Goal: Task Accomplishment & Management: Manage account settings

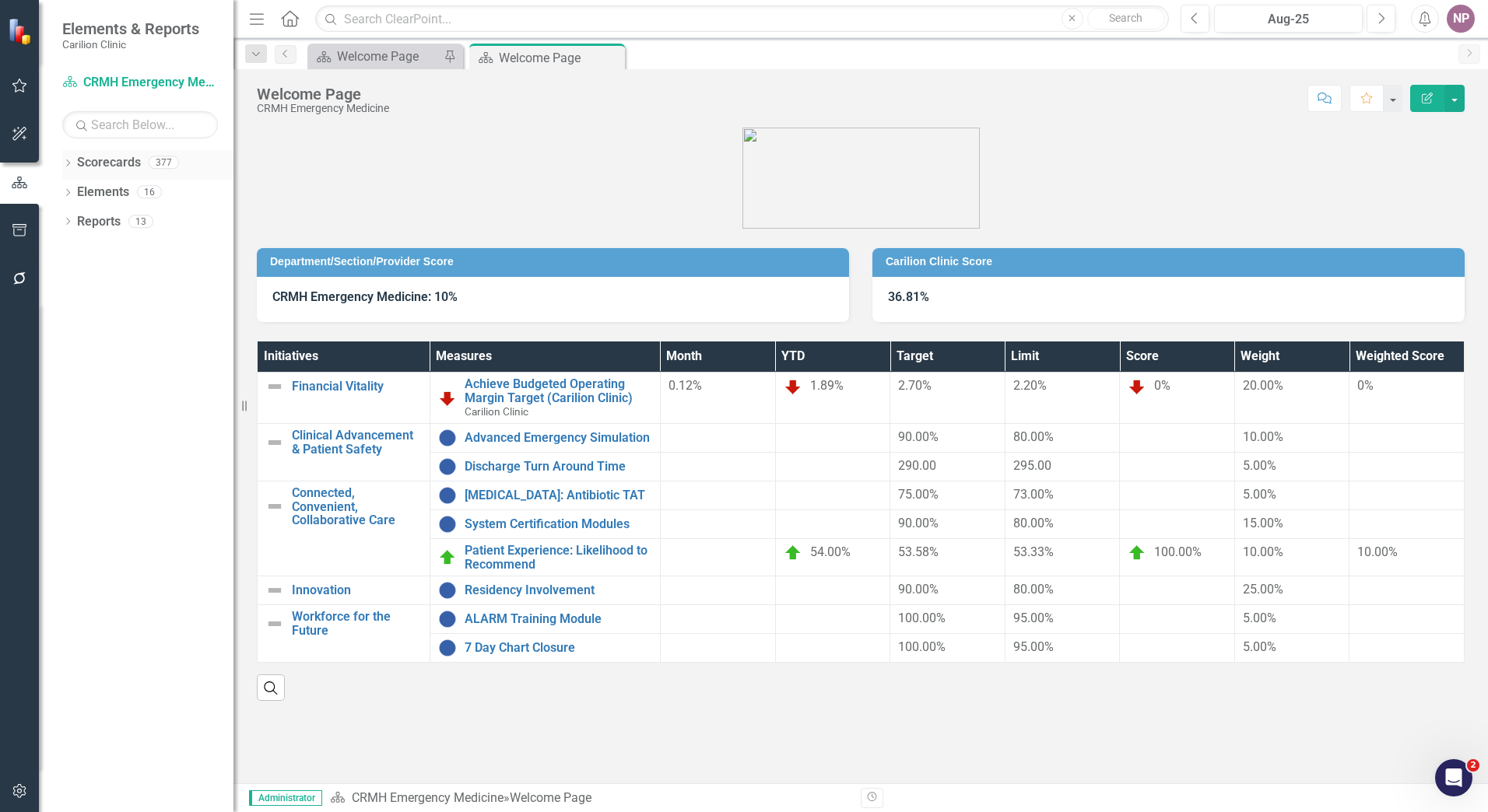
click at [65, 159] on div "Dropdown" at bounding box center [68, 165] width 11 height 13
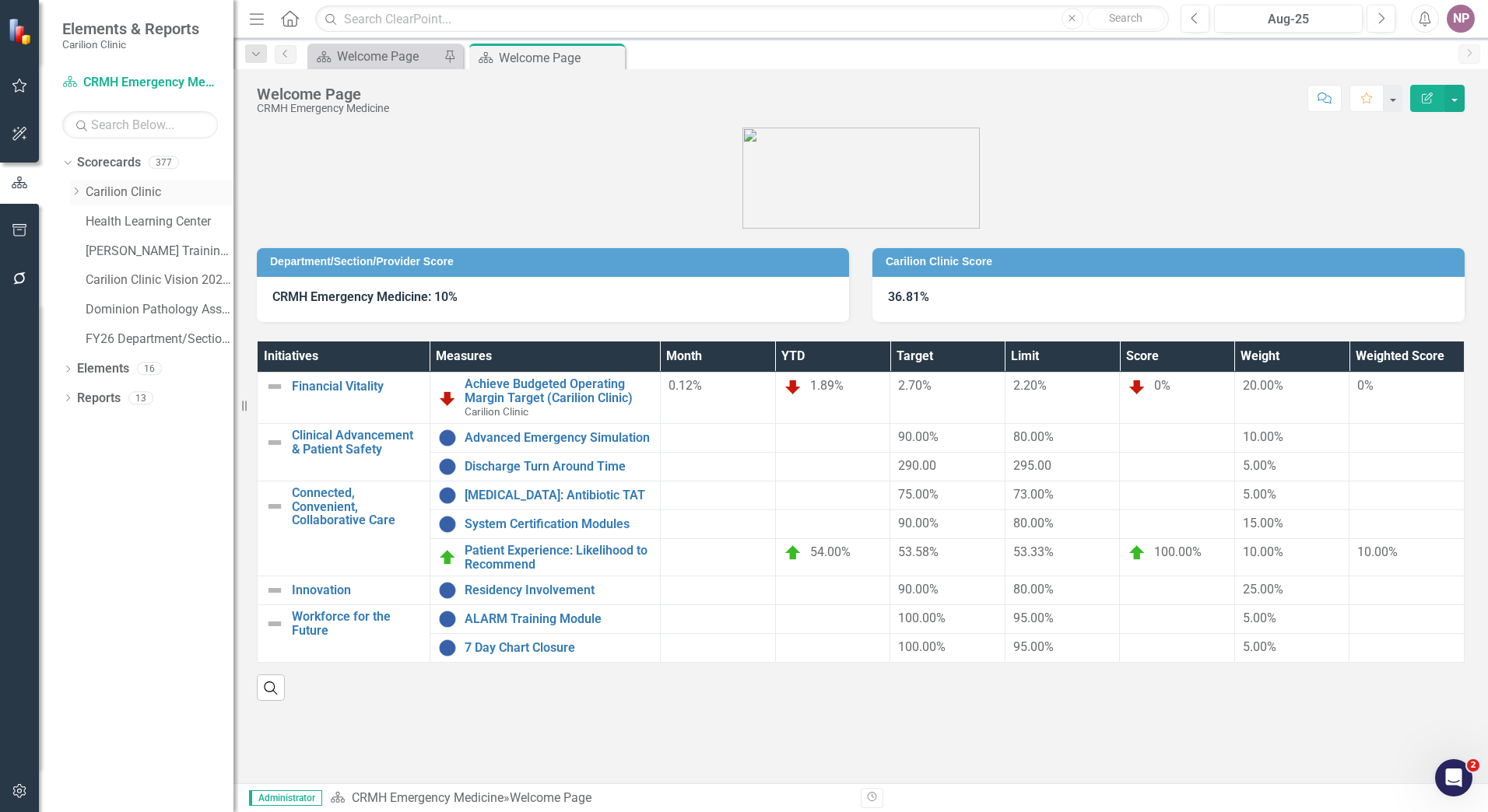
click at [84, 189] on div "Dropdown" at bounding box center [77, 192] width 16 height 13
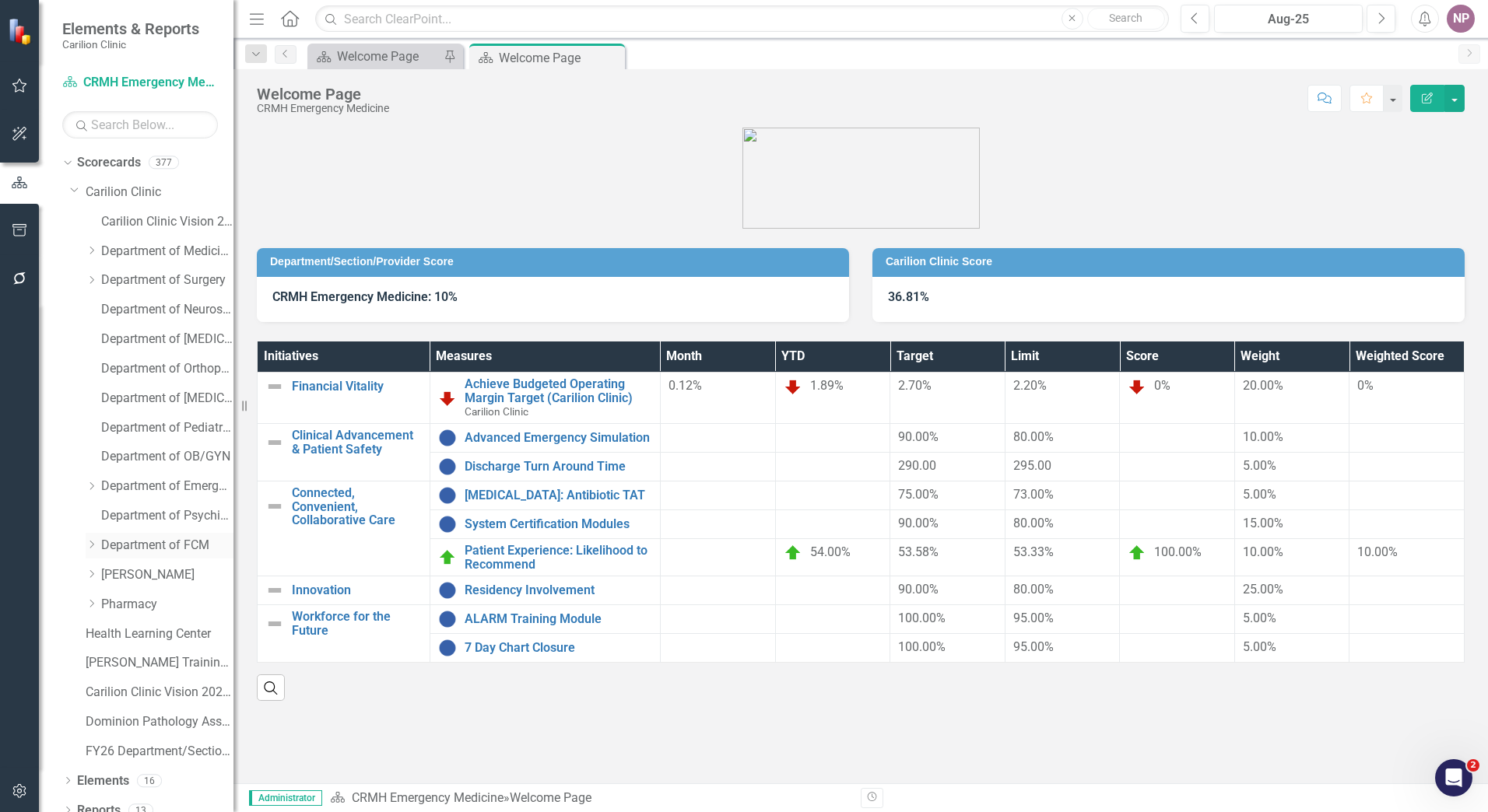
click at [98, 539] on div "Dropdown" at bounding box center [93, 545] width 16 height 13
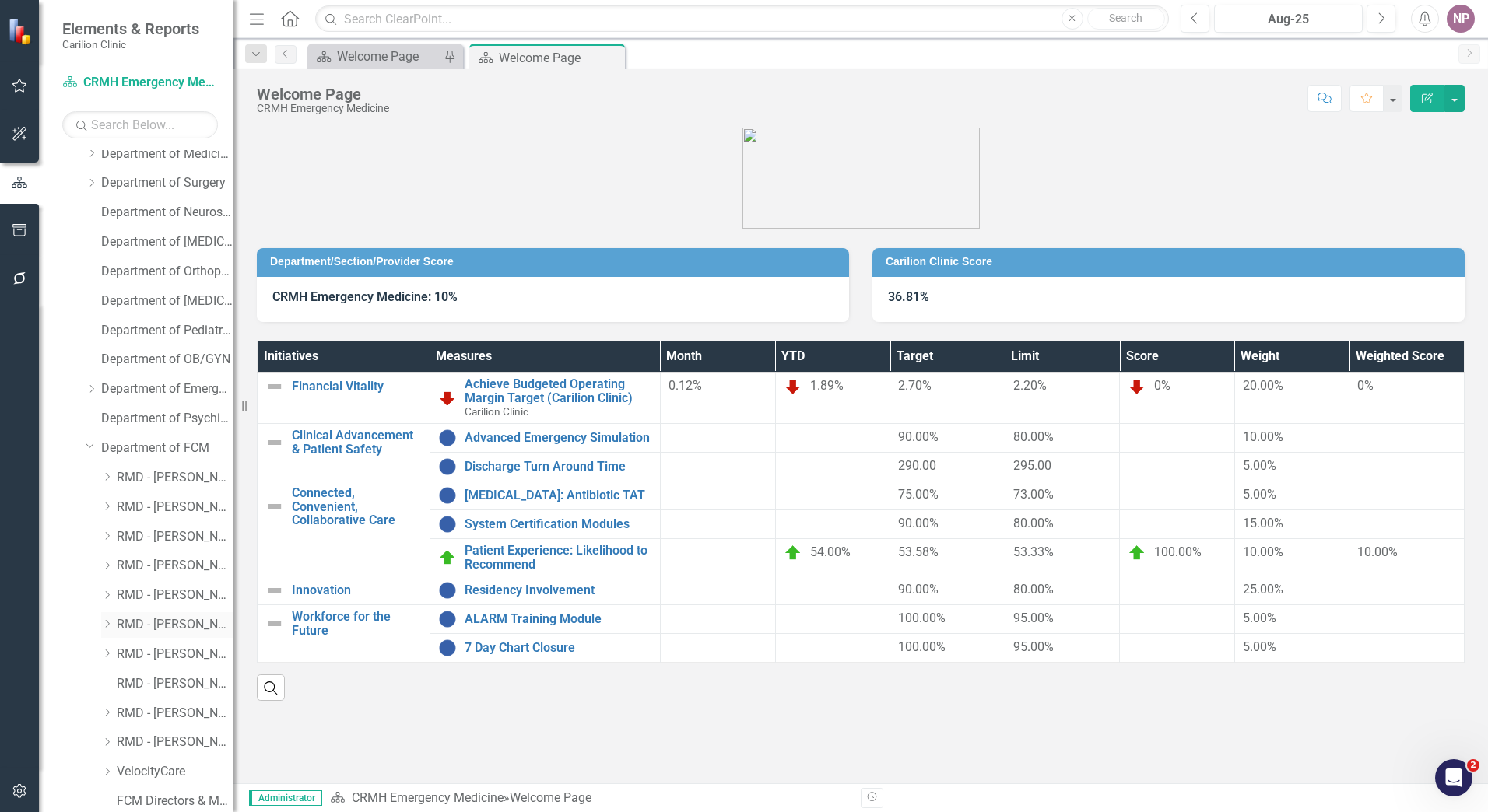
scroll to position [234, 0]
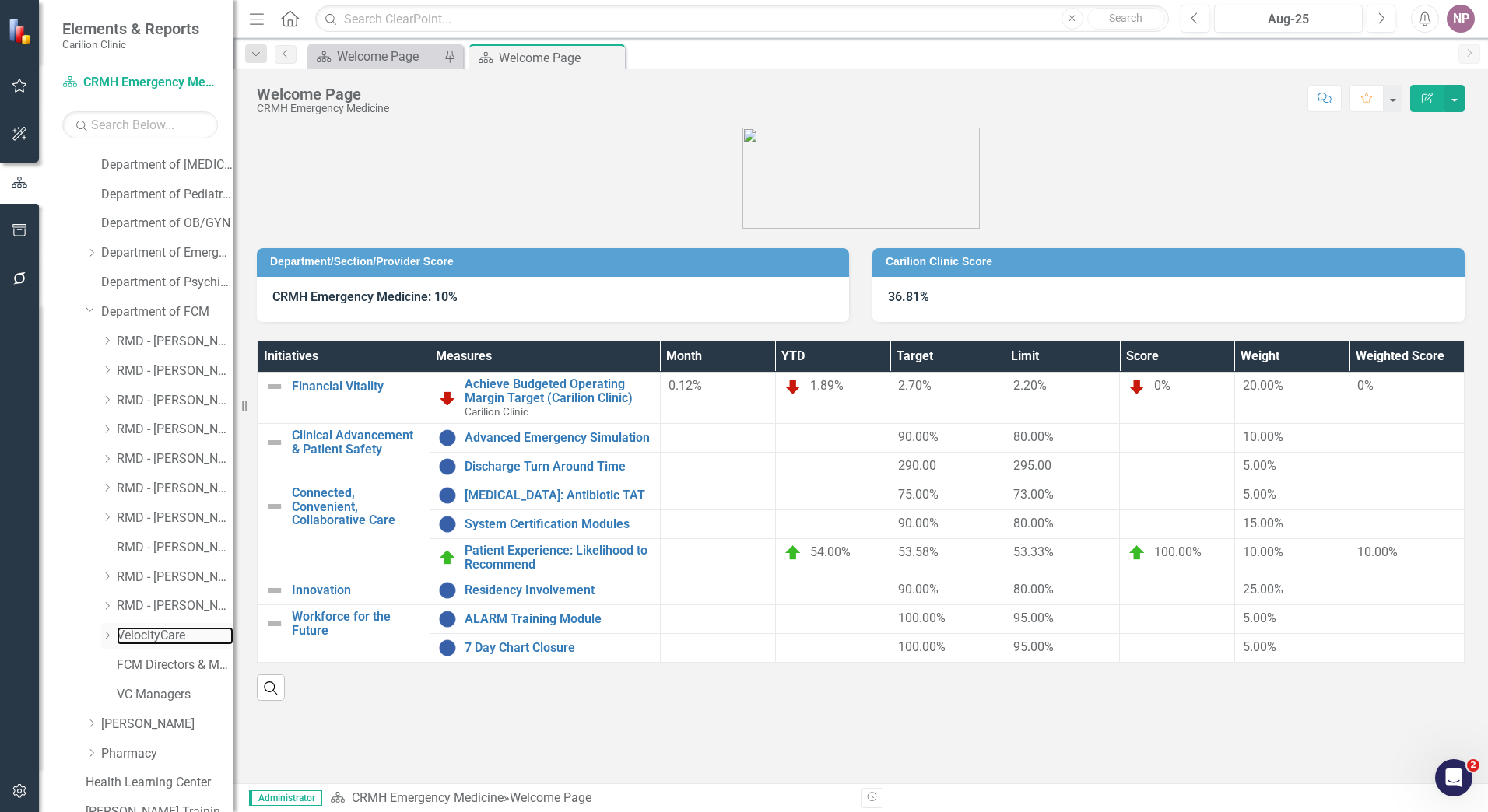
click at [148, 632] on link "VelocityCare" at bounding box center [175, 635] width 117 height 17
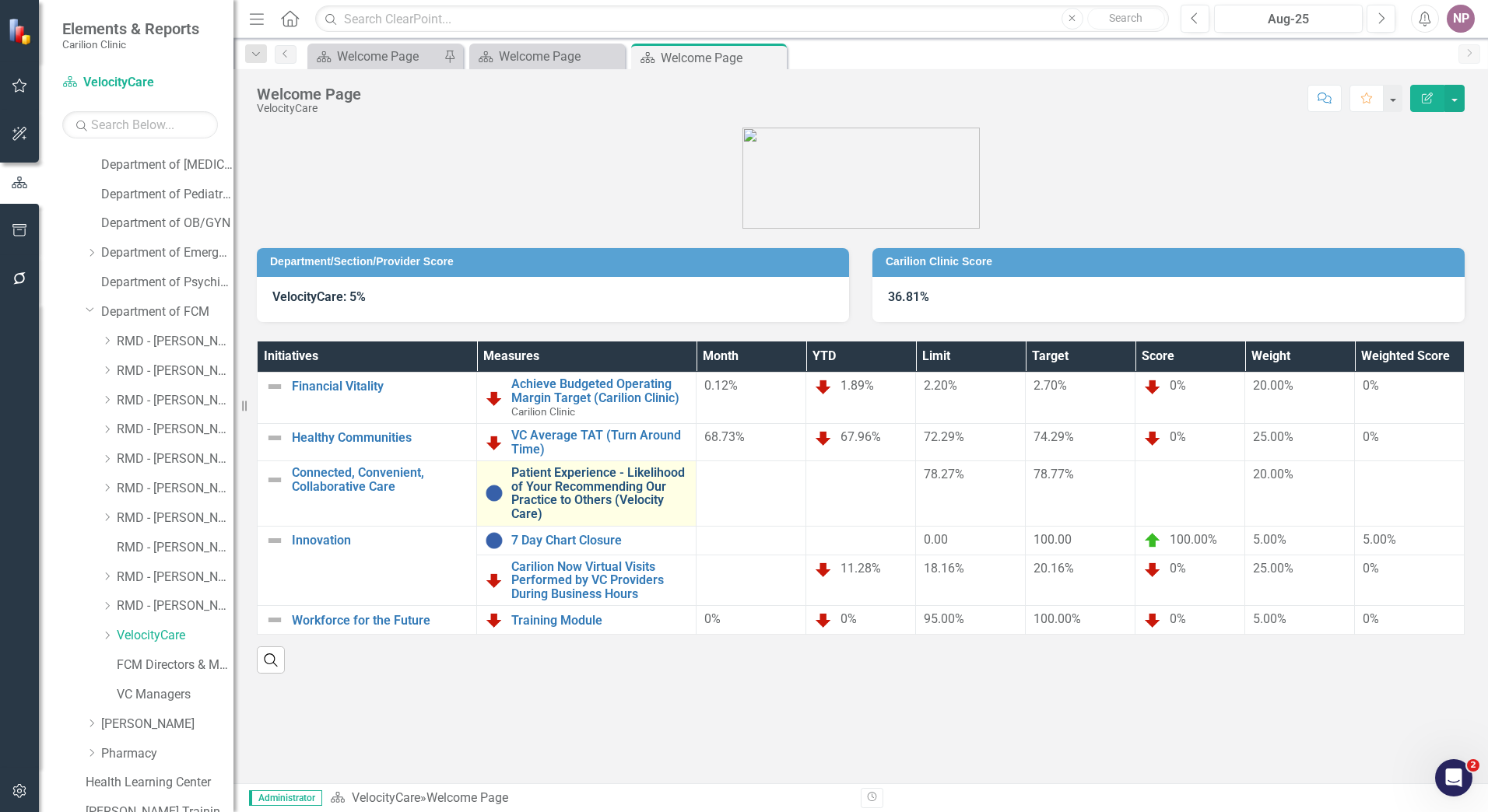
click at [646, 511] on link "Patient Experience - Likelihood of Your Recommending Our Practice to Others (Ve…" at bounding box center [600, 493] width 177 height 54
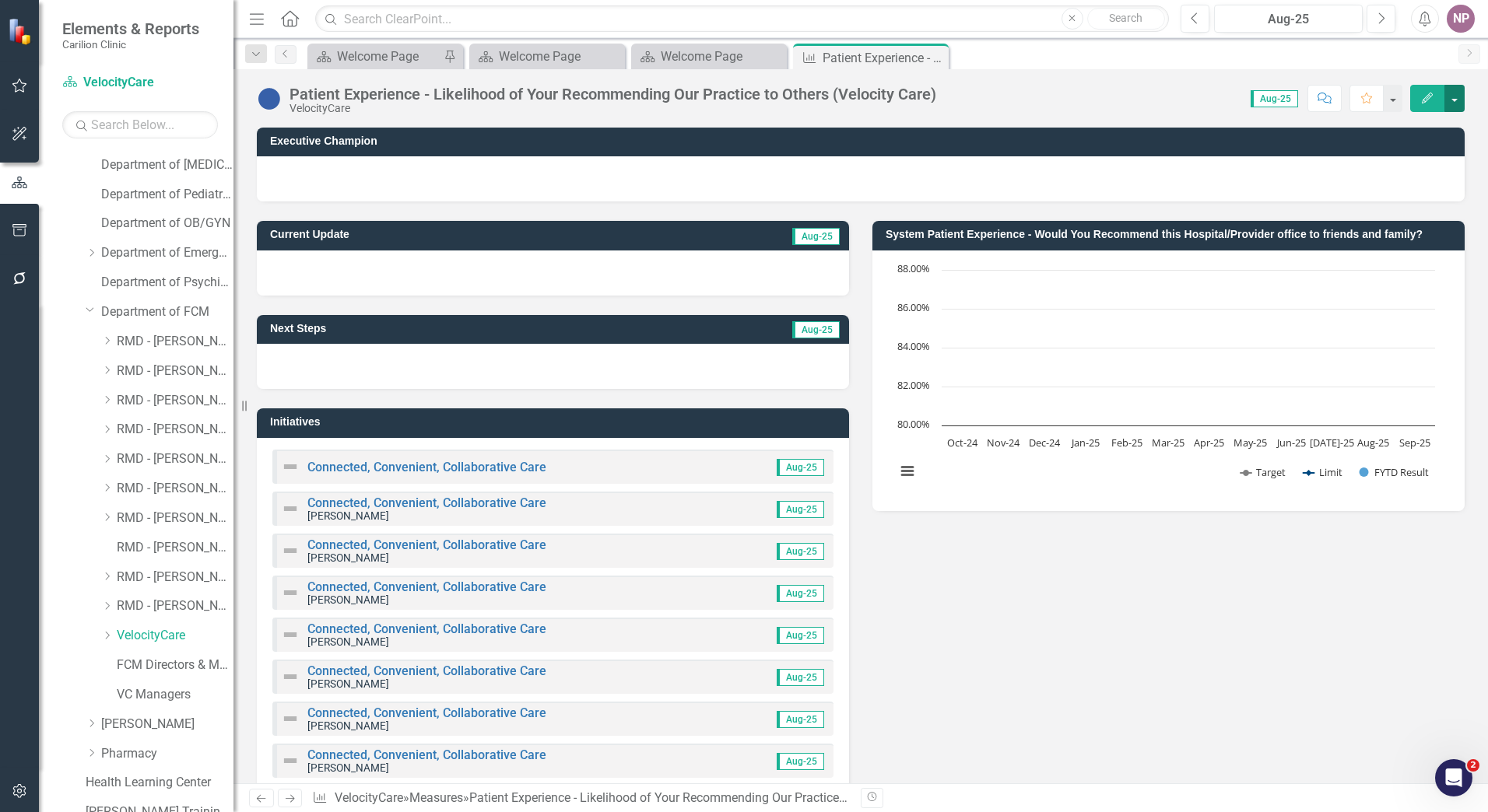
click at [1458, 99] on button "button" at bounding box center [1455, 98] width 20 height 28
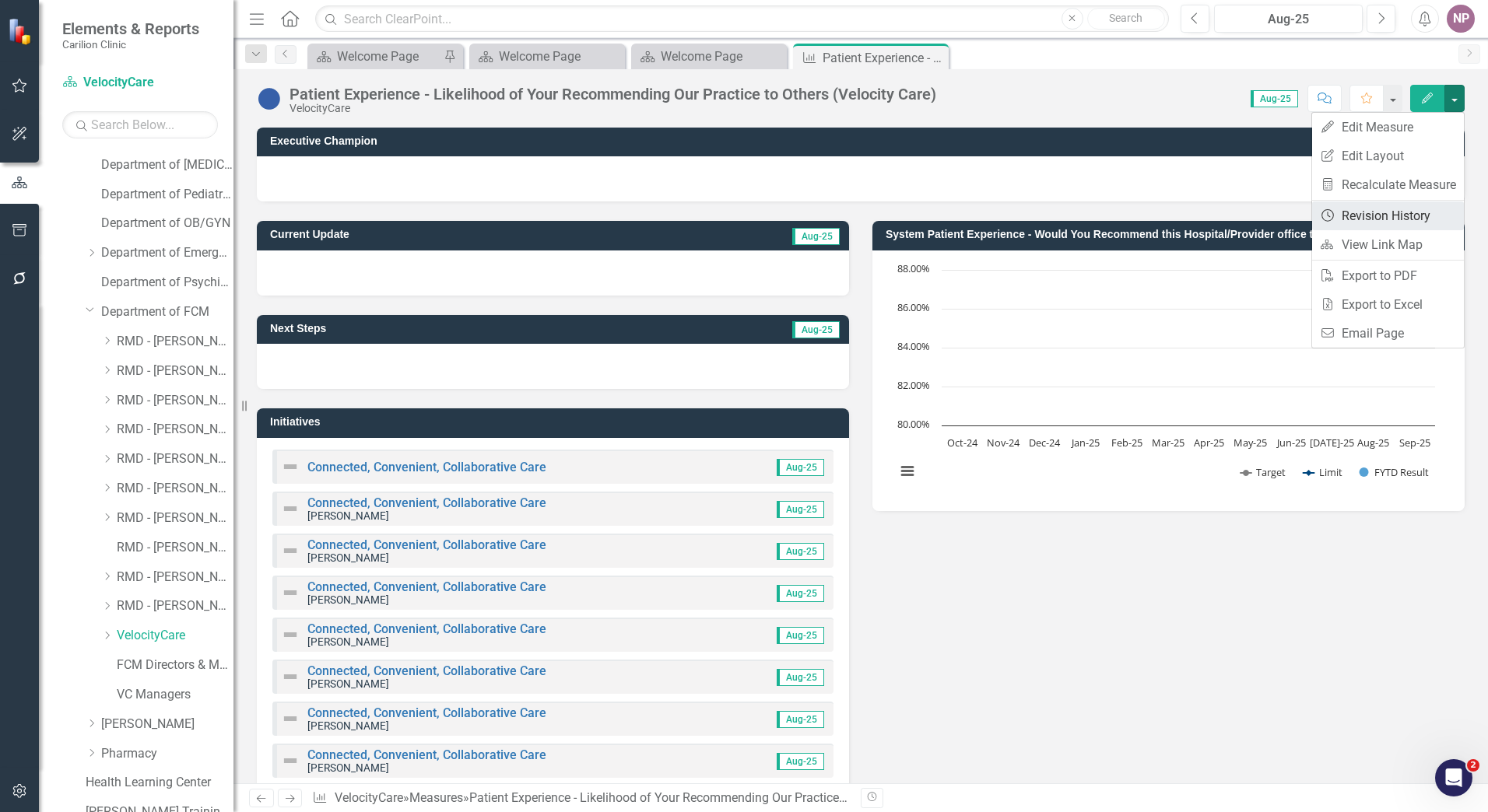
click at [1391, 206] on link "Revision History Revision History" at bounding box center [1388, 215] width 152 height 29
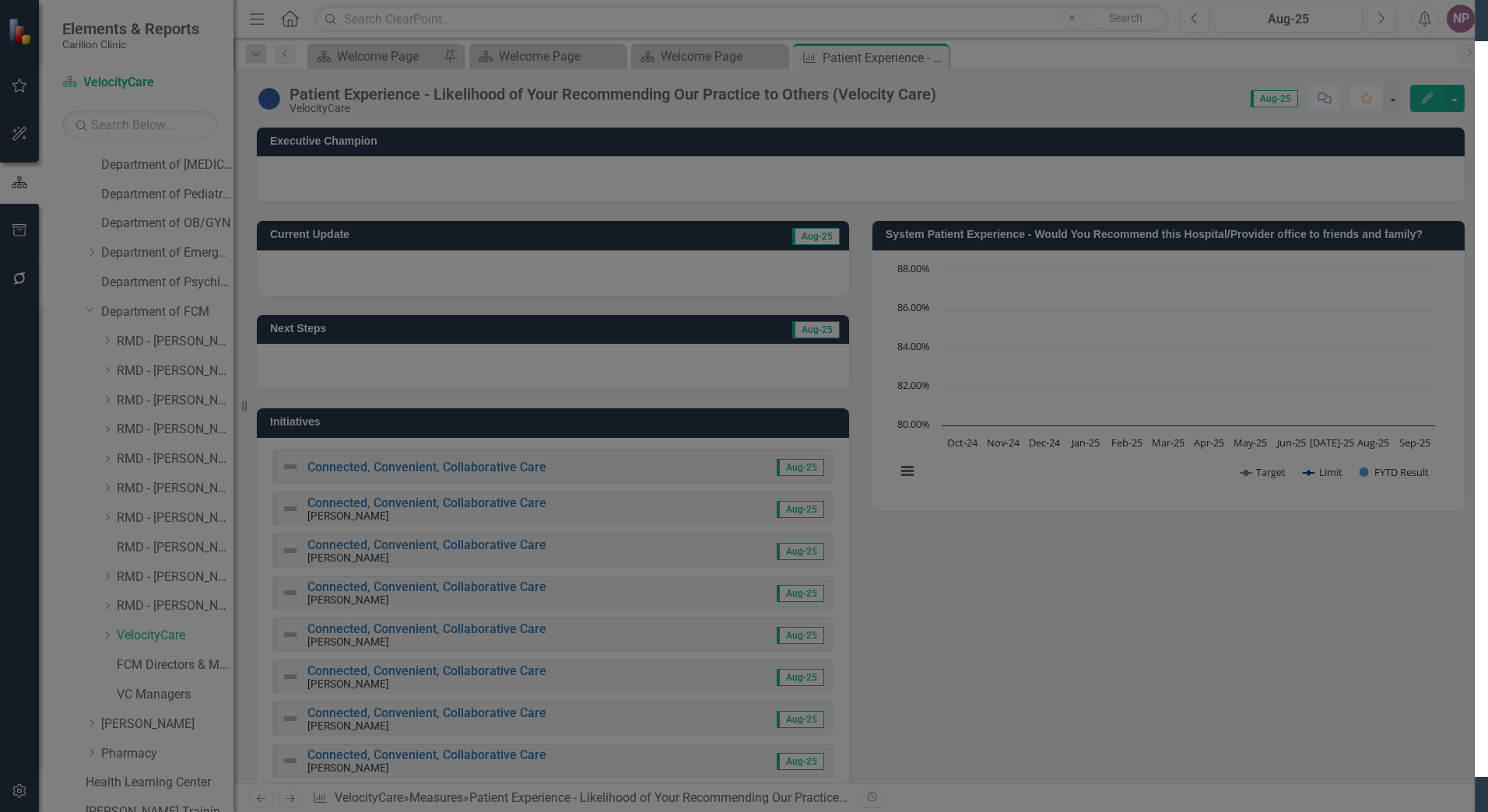
click at [1458, 12] on icon "Close" at bounding box center [1456, 19] width 19 height 15
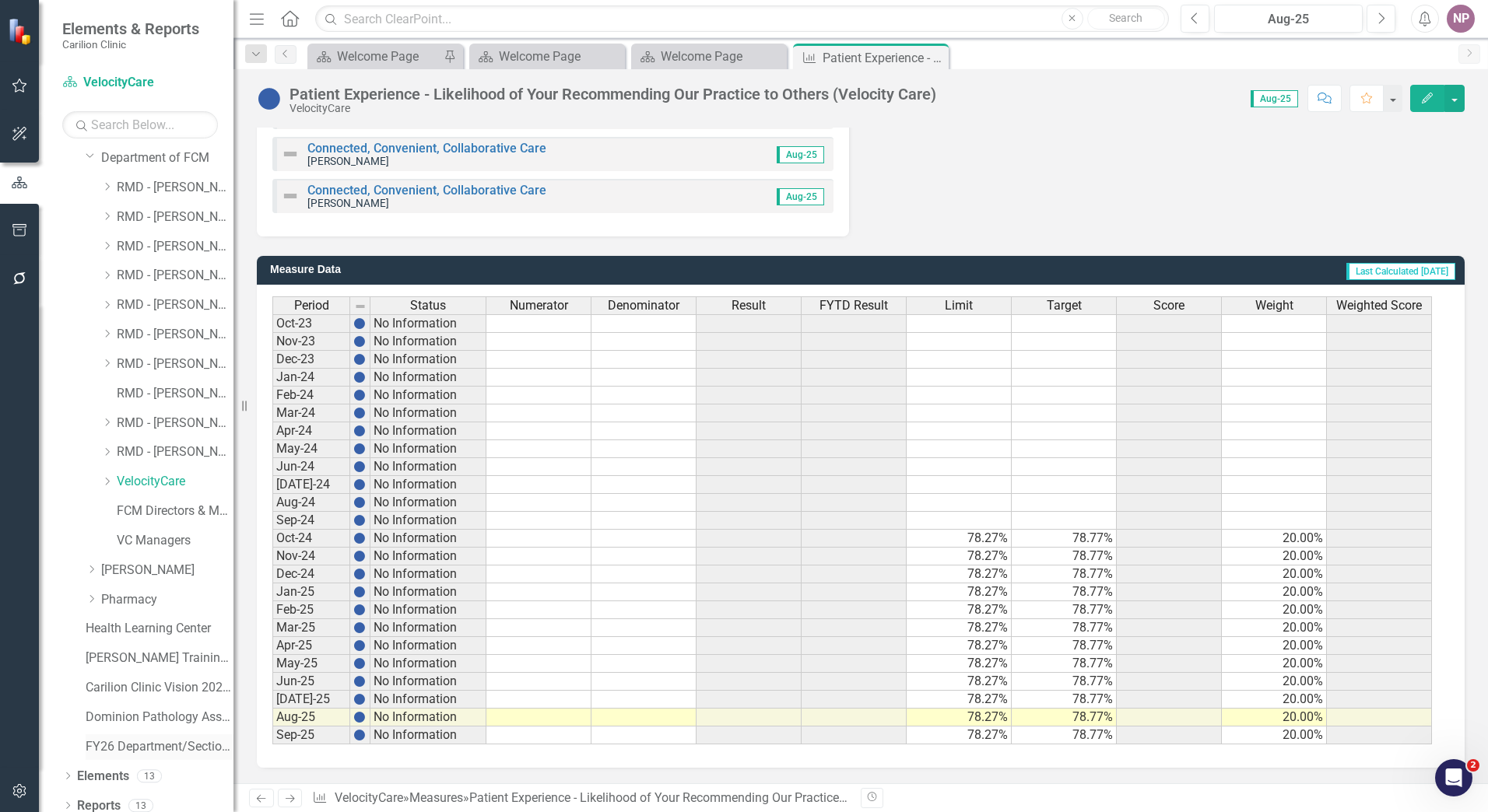
scroll to position [397, 0]
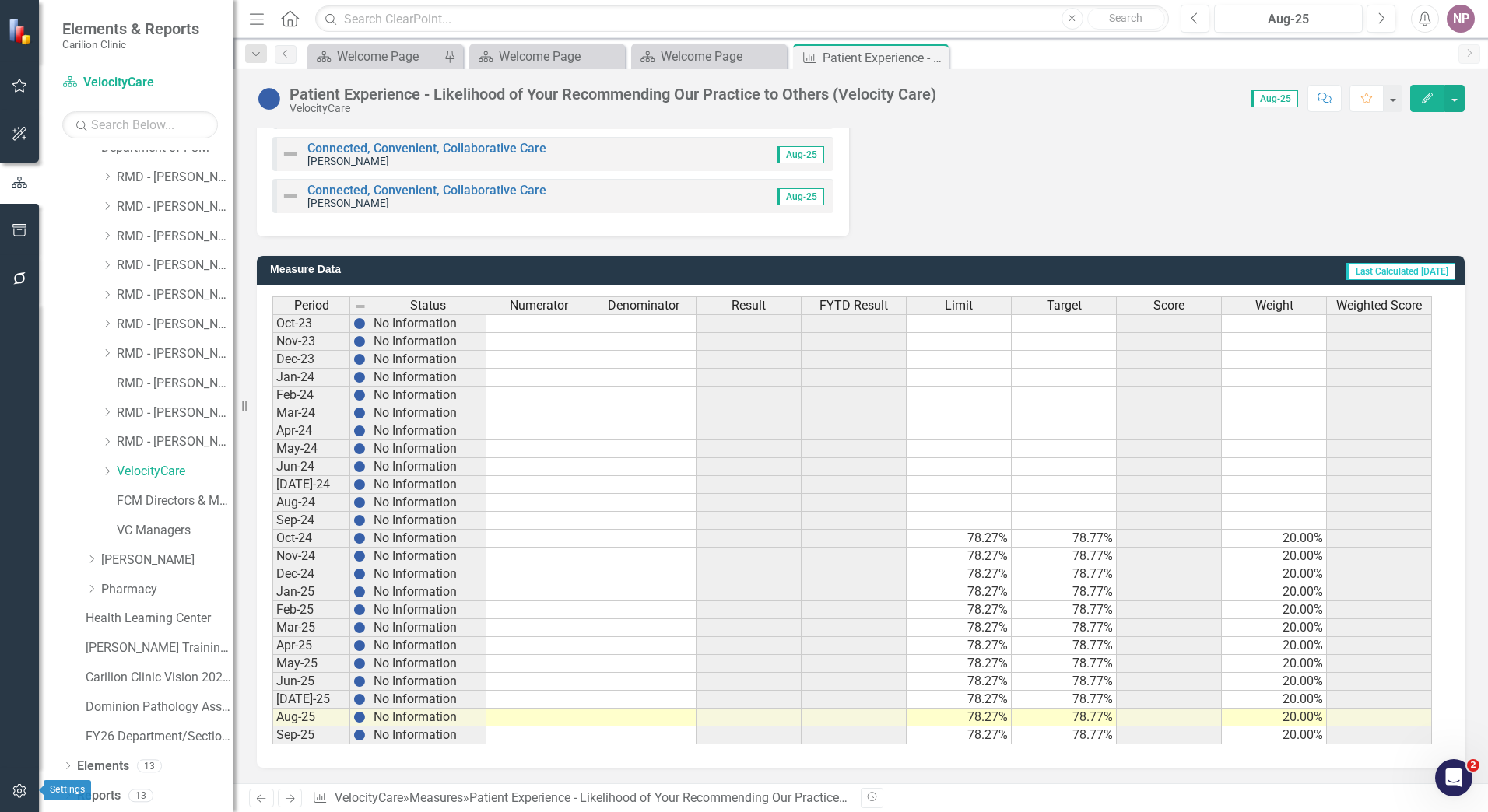
click at [27, 789] on icon "button" at bounding box center [20, 792] width 17 height 13
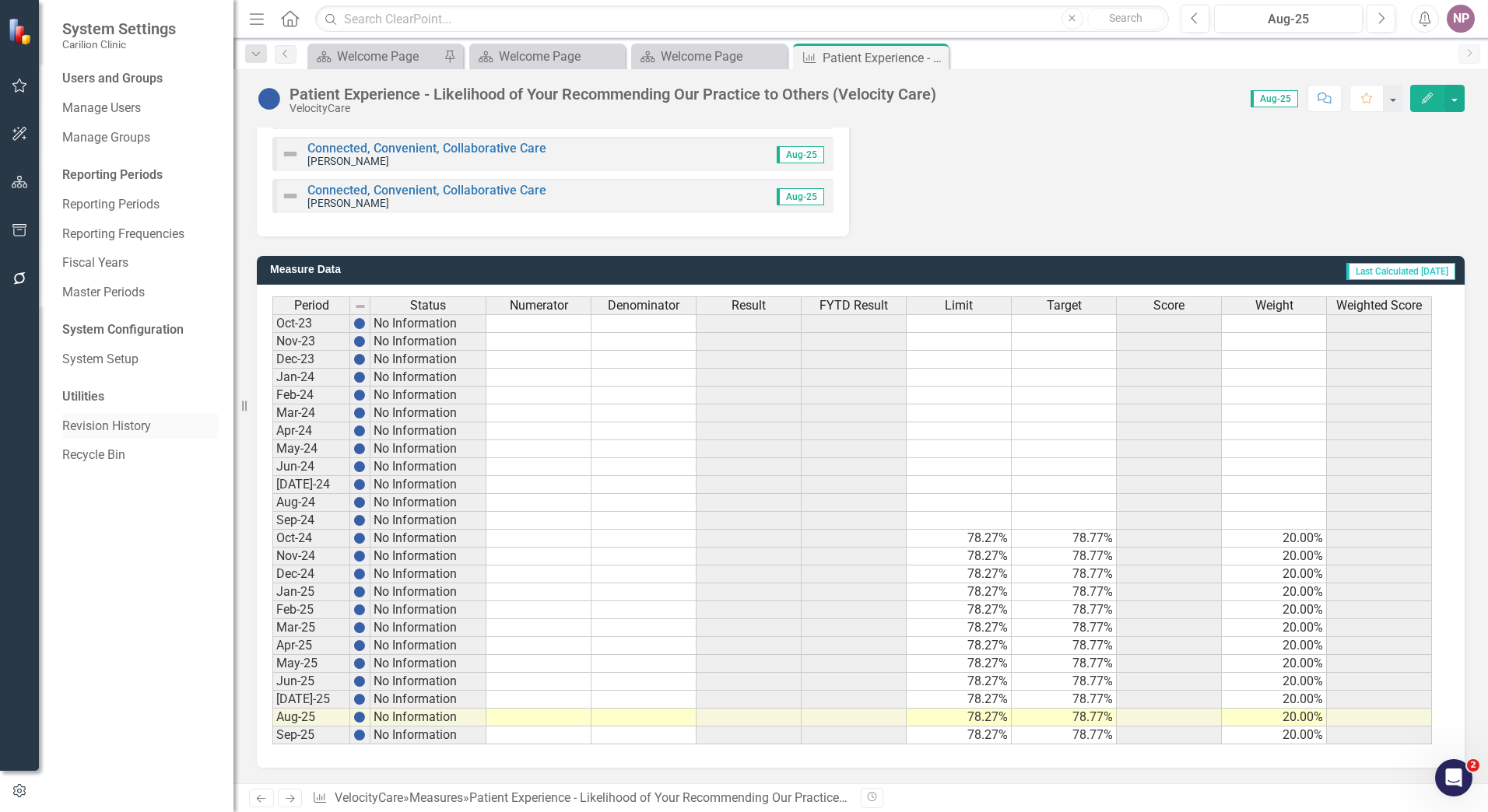
click at [105, 417] on link "Revision History" at bounding box center [140, 426] width 155 height 17
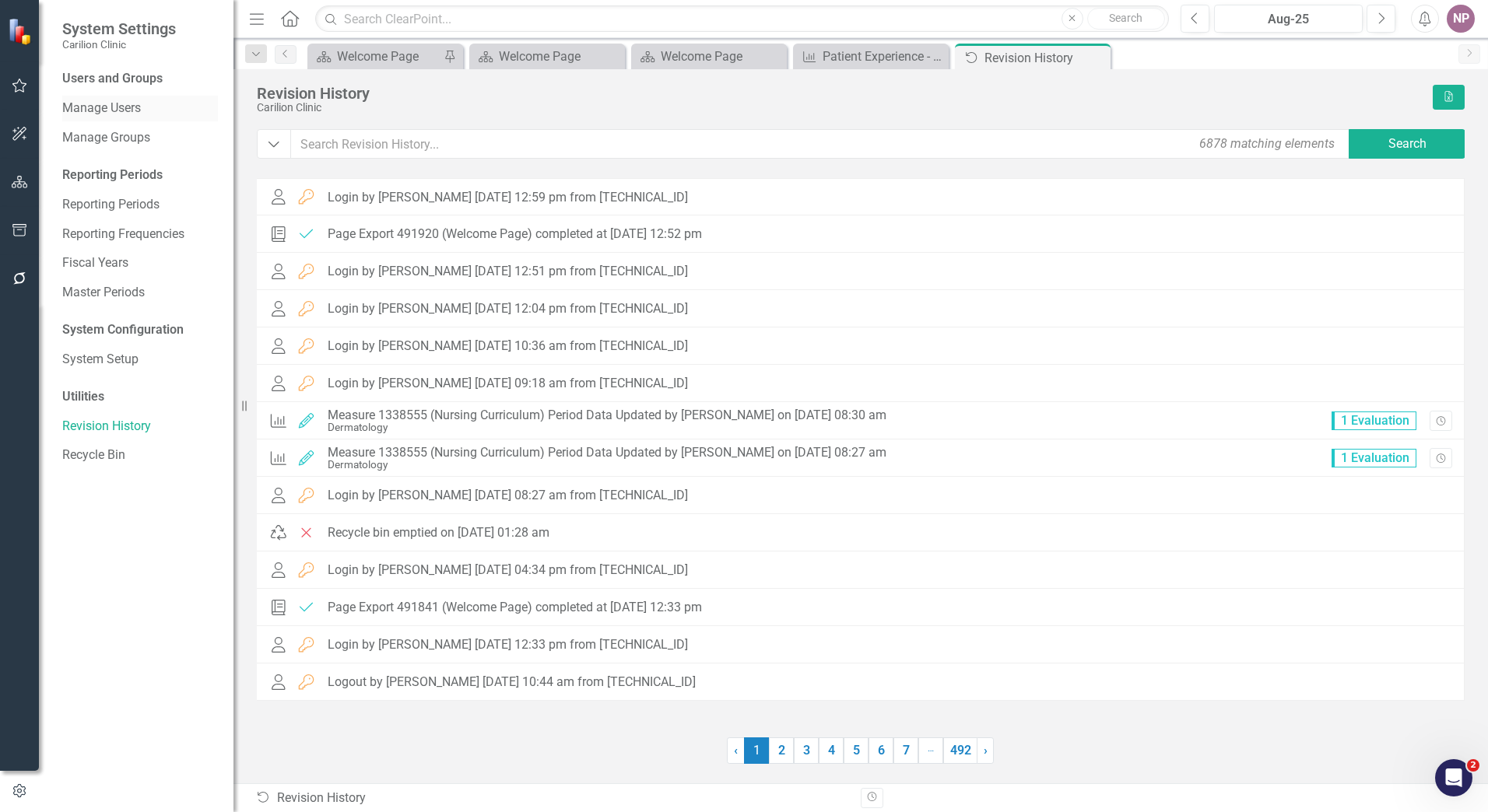
click at [129, 119] on div "Manage Users" at bounding box center [140, 109] width 155 height 26
click at [97, 114] on link "Manage Users" at bounding box center [140, 108] width 155 height 17
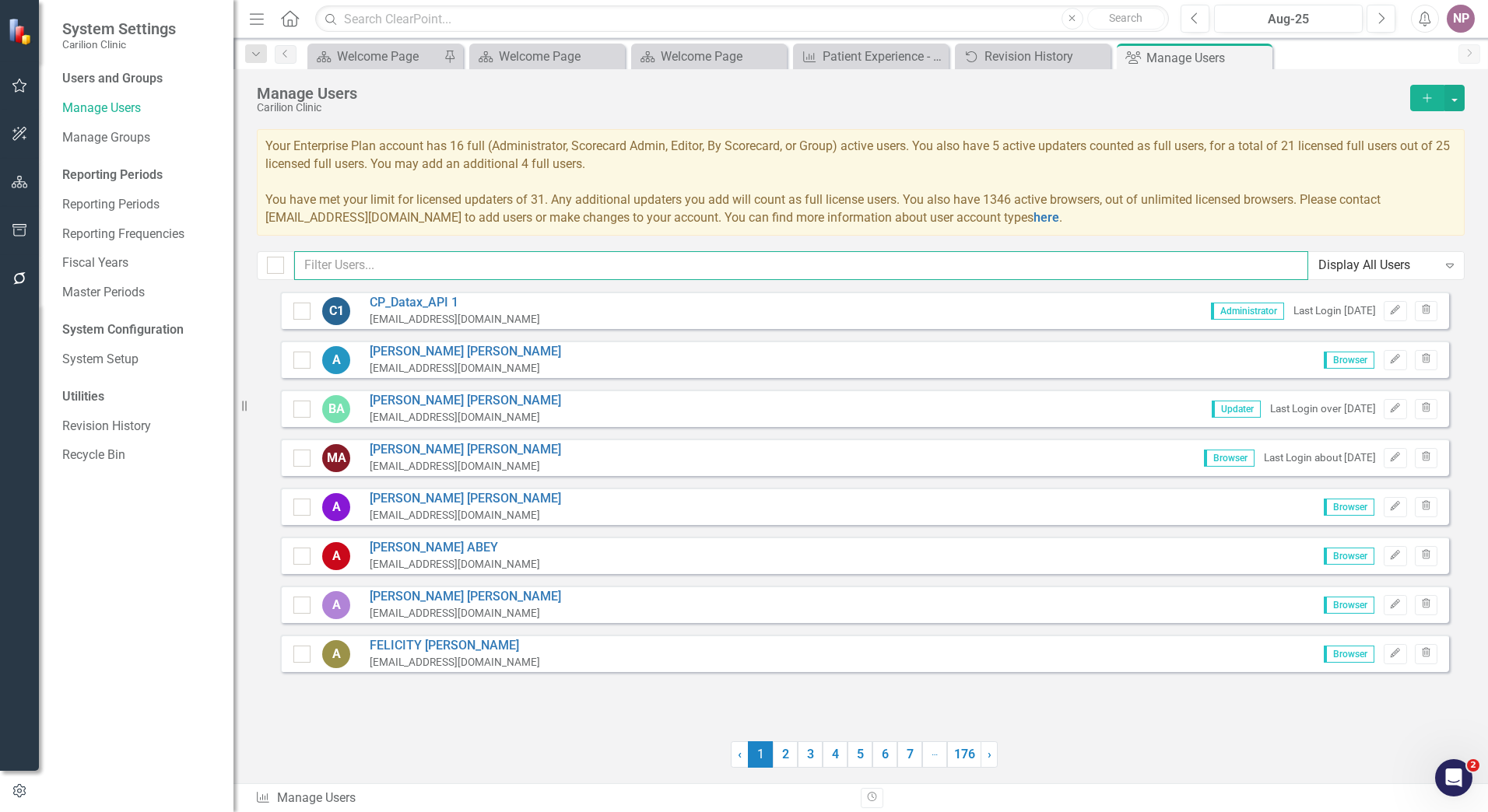
click at [344, 260] on input "text" at bounding box center [801, 265] width 1014 height 29
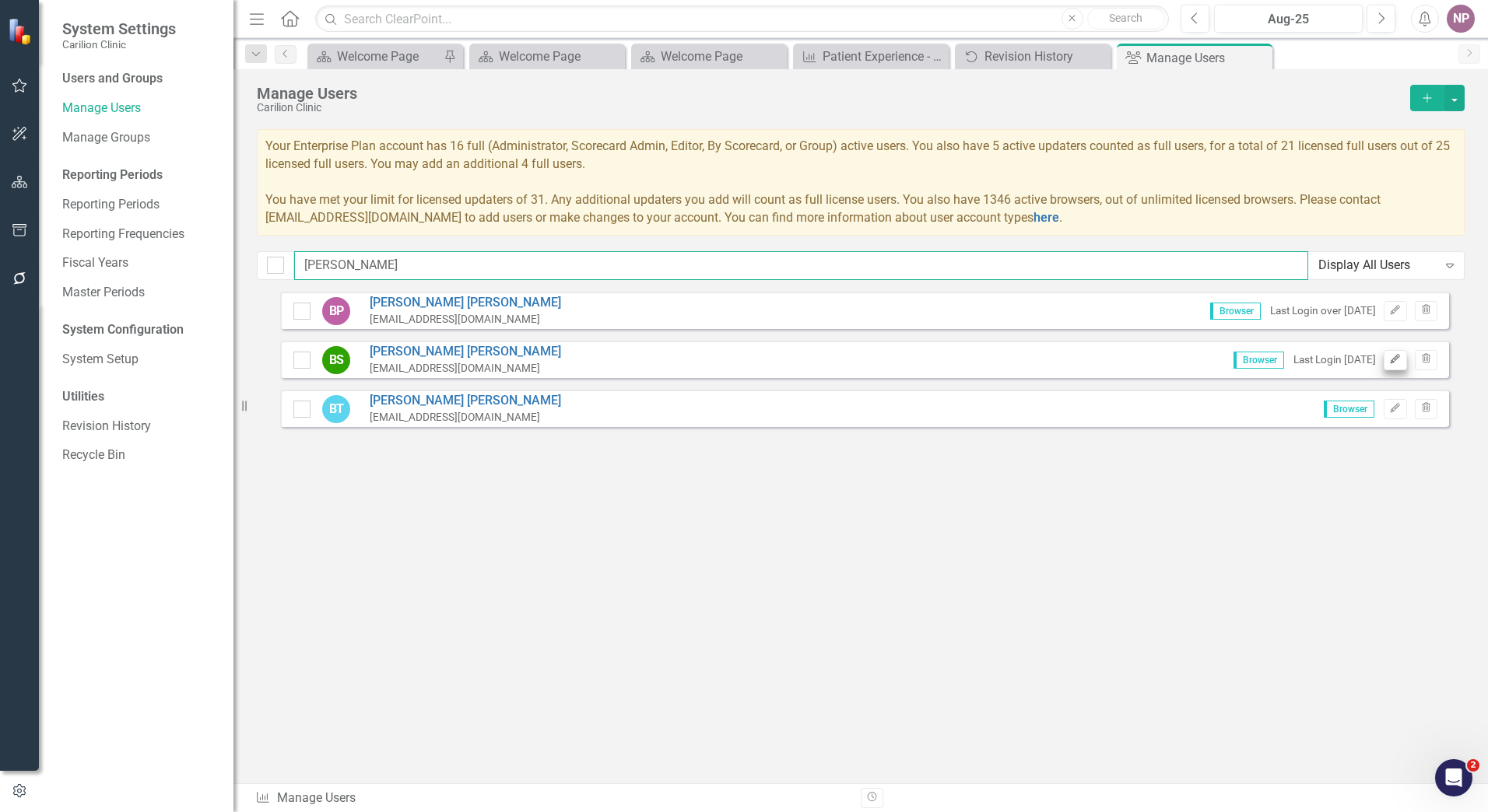
type input "[PERSON_NAME]"
click at [1393, 360] on icon "Edit" at bounding box center [1395, 360] width 12 height 9
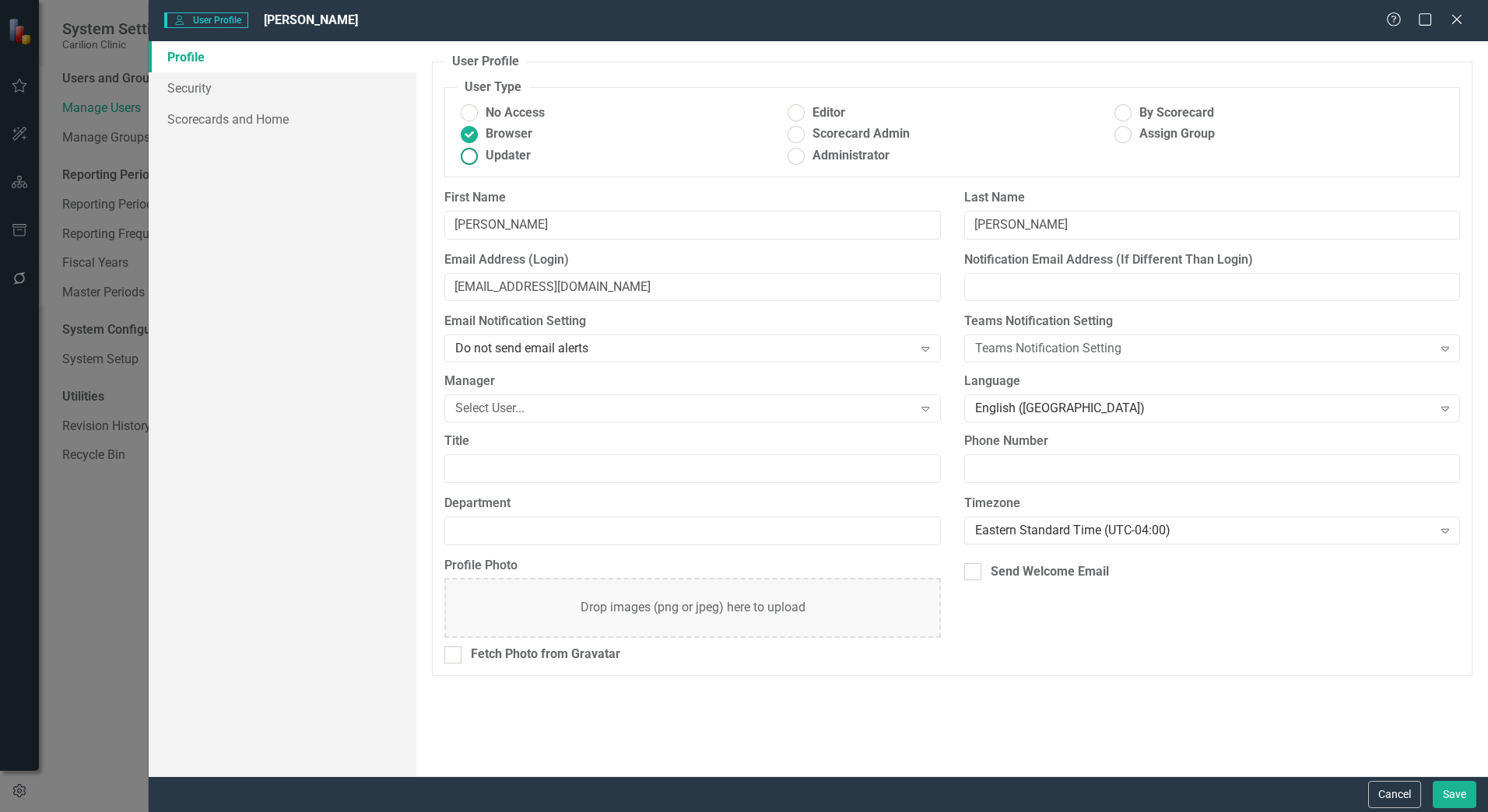
click at [493, 162] on span "Updater" at bounding box center [508, 155] width 45 height 17
click at [482, 162] on input "Updater" at bounding box center [470, 156] width 24 height 24
radio input "true"
click at [1455, 782] on button "Save" at bounding box center [1454, 795] width 43 height 28
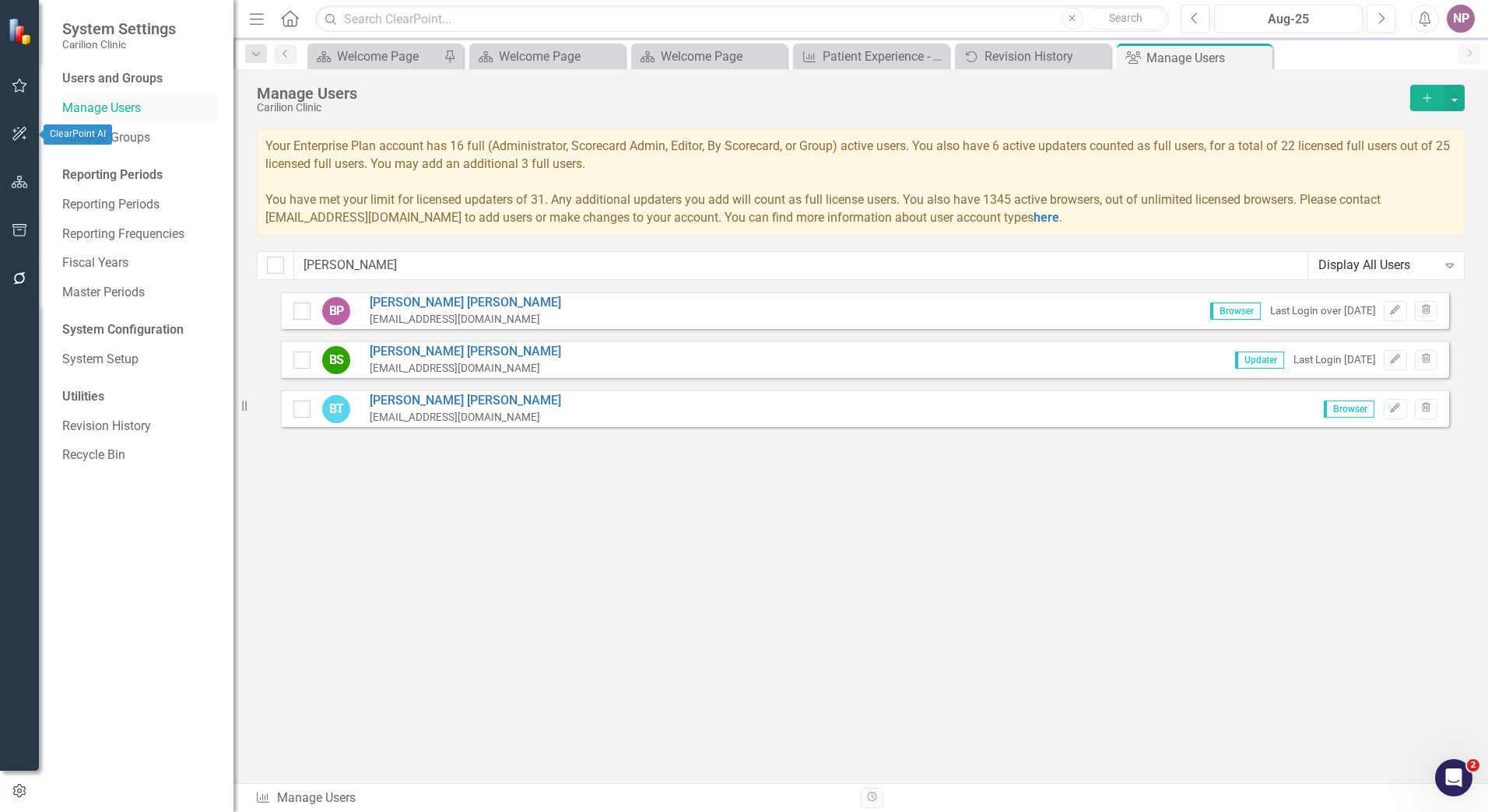
click at [101, 98] on div "Manage Users" at bounding box center [140, 109] width 155 height 26
click at [27, 188] on icon "button" at bounding box center [20, 182] width 17 height 13
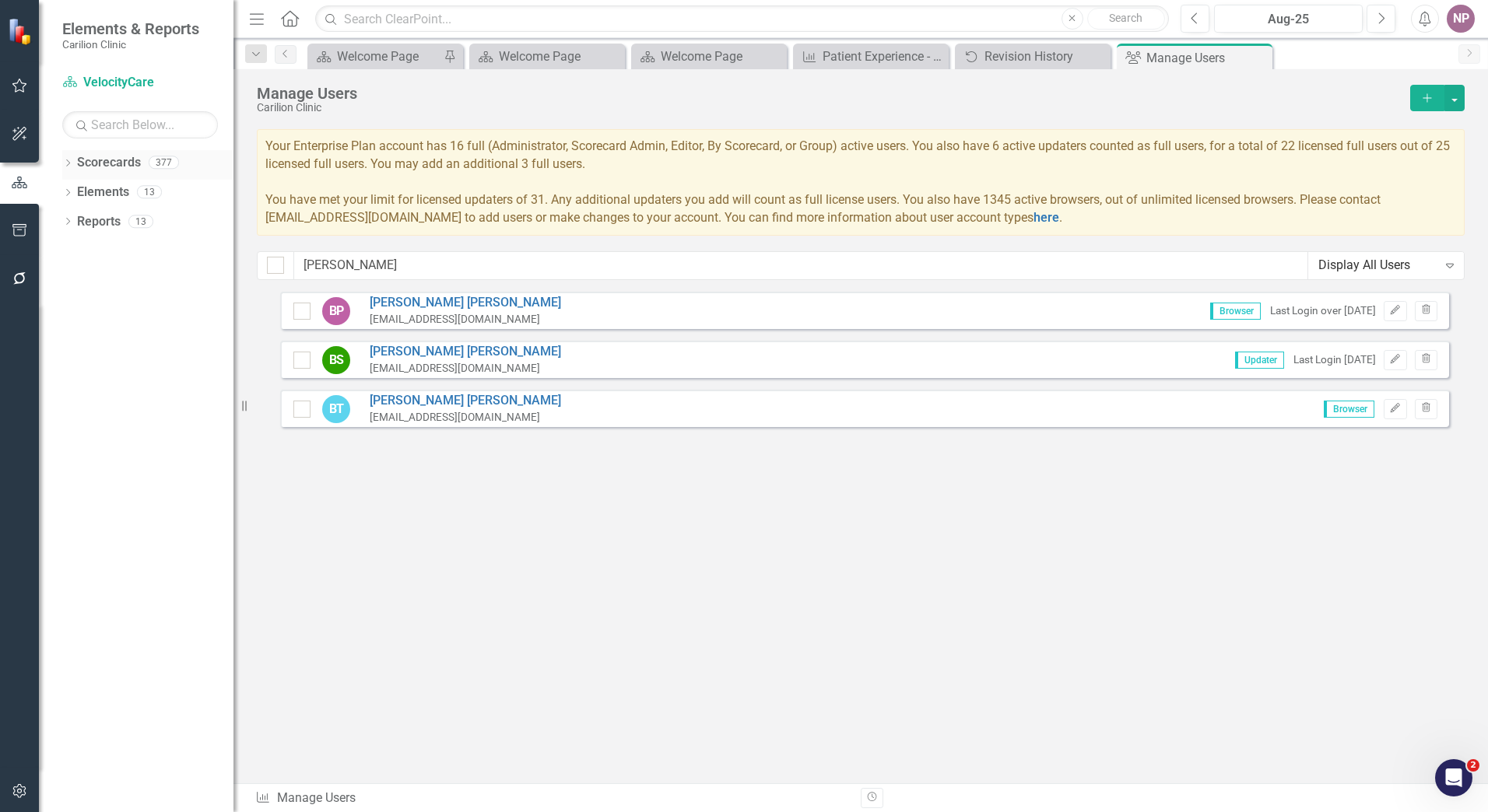
click at [80, 163] on link "Scorecards" at bounding box center [109, 163] width 63 height 17
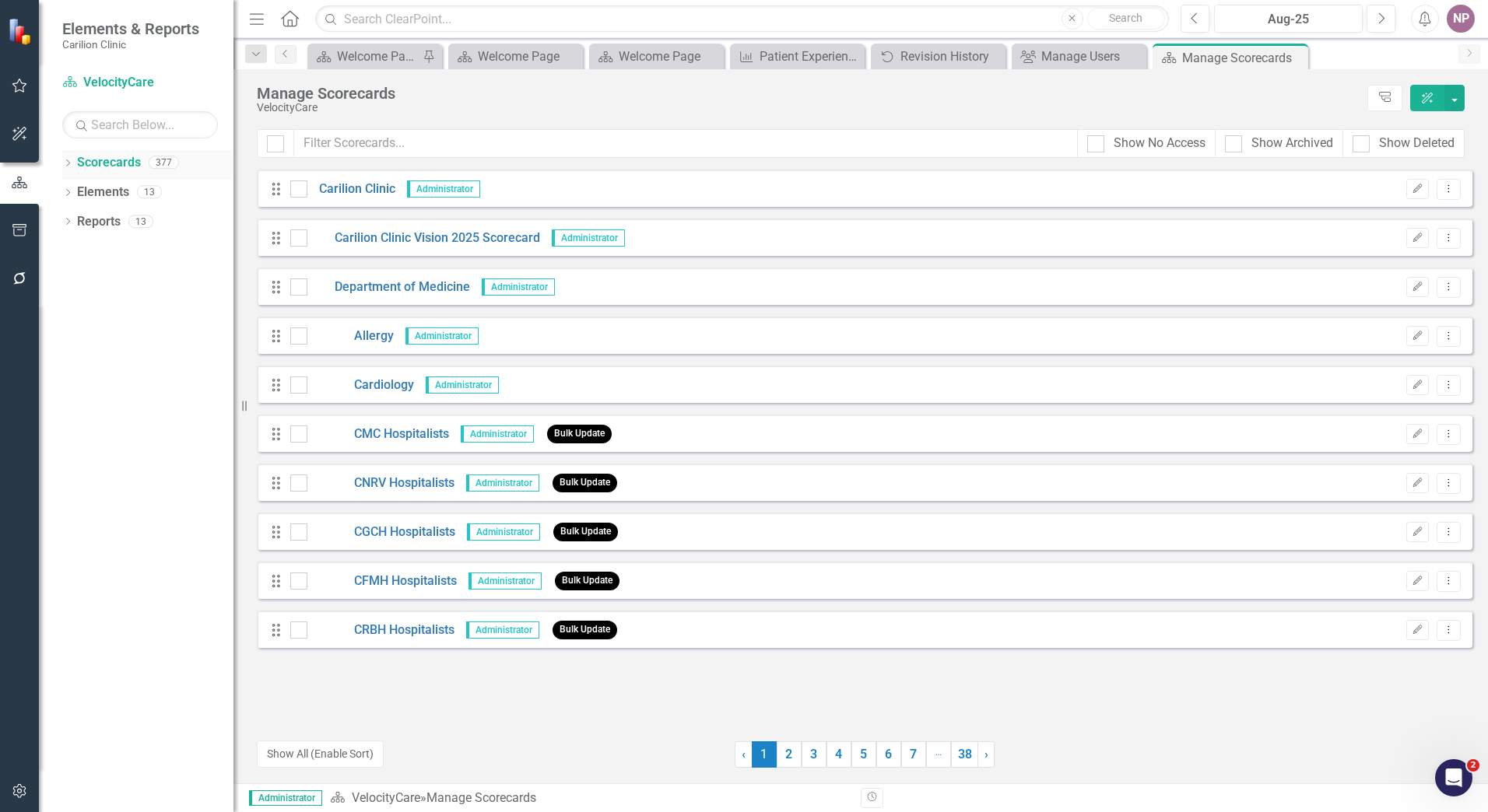
click at [80, 163] on link "Scorecards" at bounding box center [109, 163] width 63 height 17
click at [73, 164] on icon "Dropdown" at bounding box center [68, 164] width 11 height 8
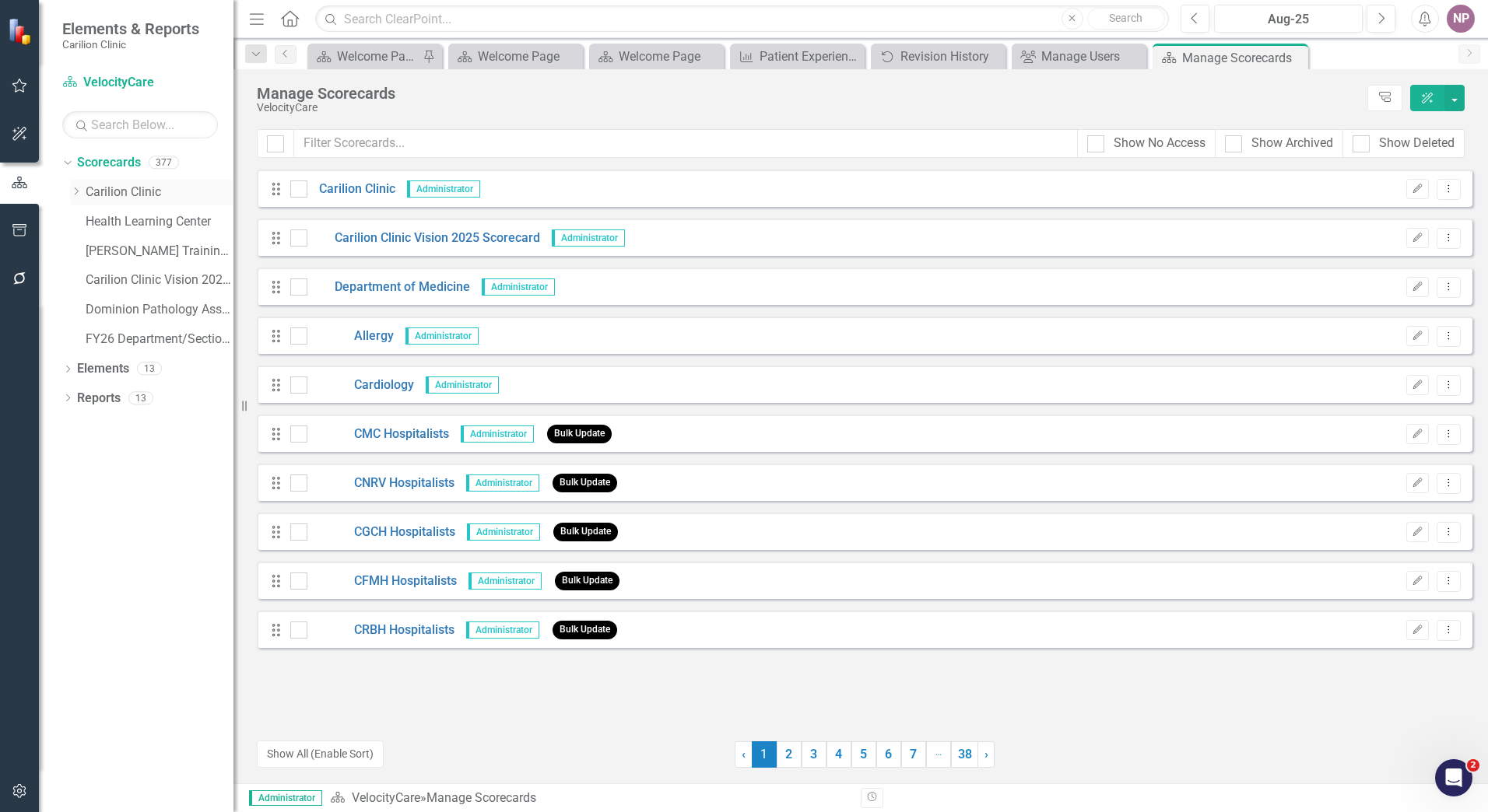
click at [143, 200] on link "Carilion Clinic" at bounding box center [159, 192] width 148 height 17
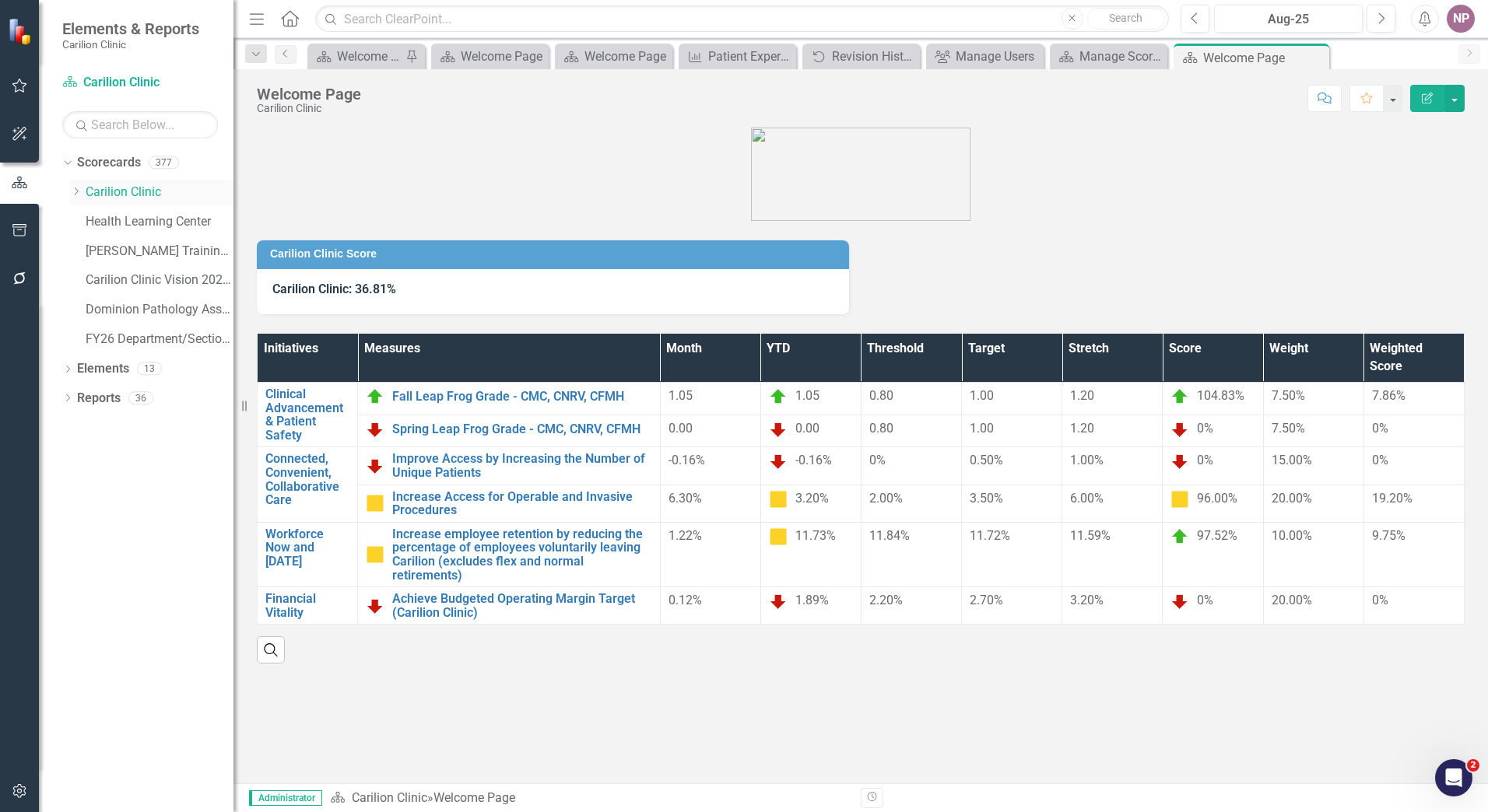
click at [78, 189] on icon "Dropdown" at bounding box center [75, 191] width 12 height 9
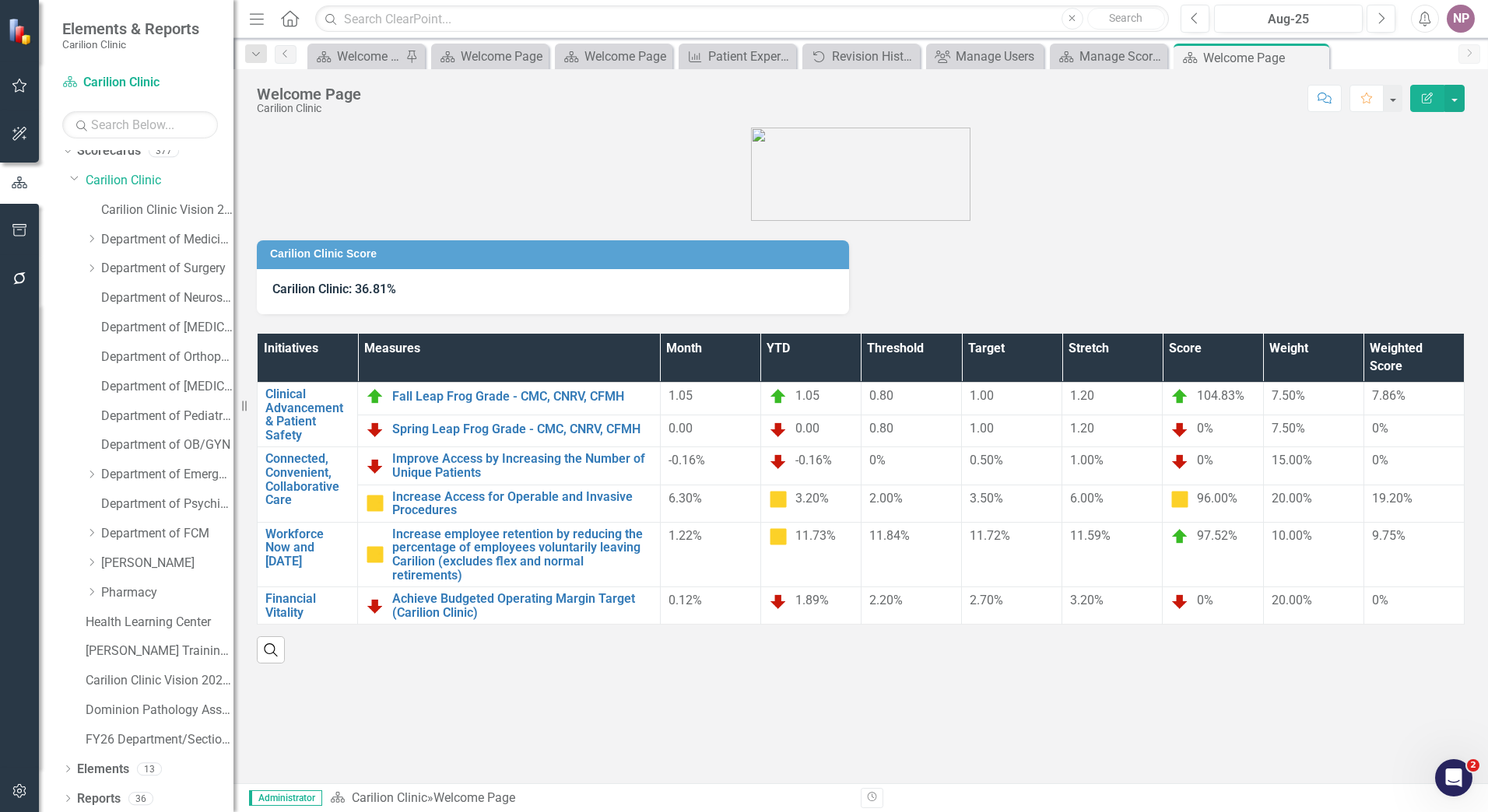
scroll to position [15, 0]
click at [88, 529] on icon "Dropdown" at bounding box center [91, 530] width 12 height 9
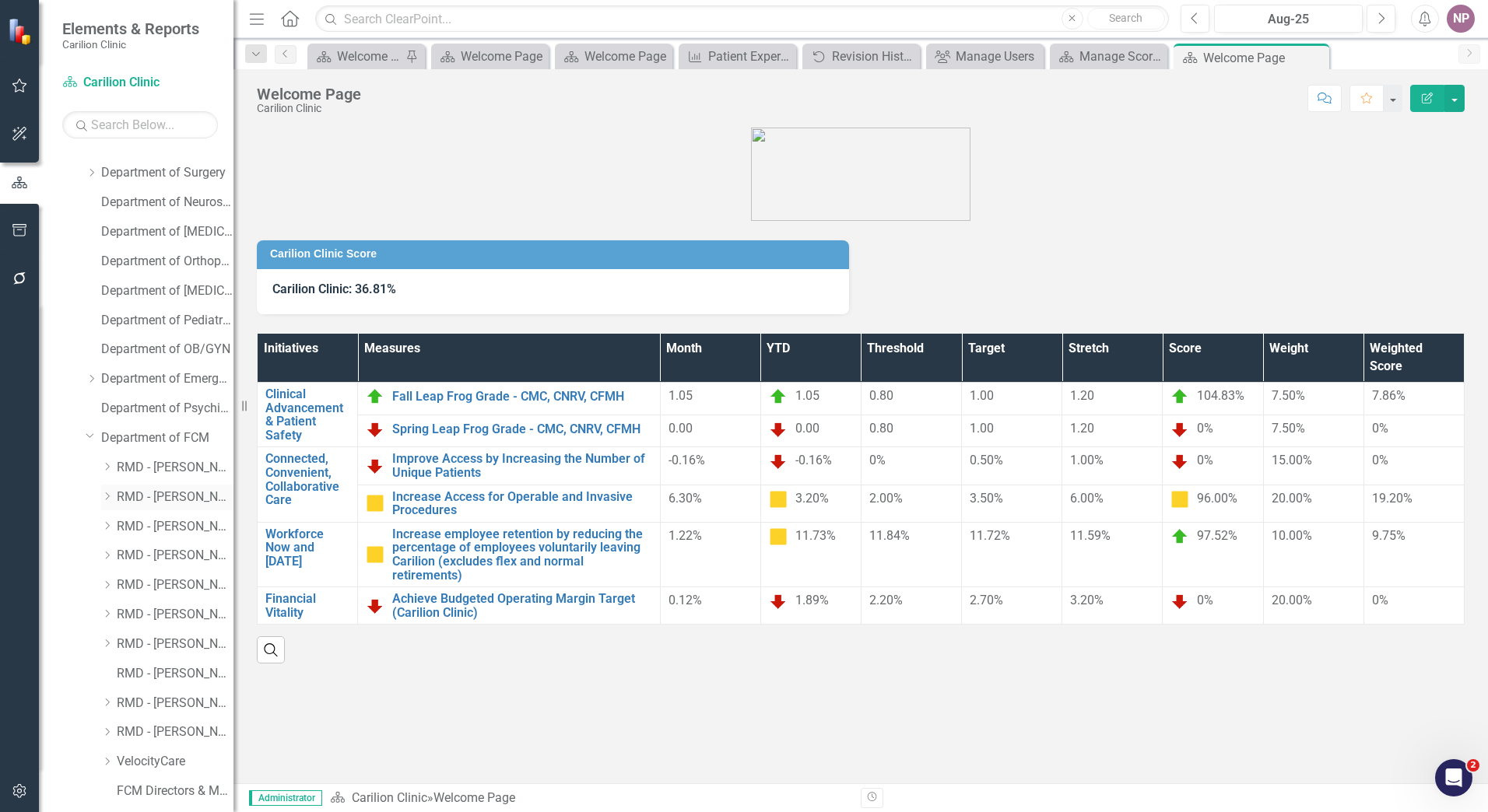
scroll to position [248, 0]
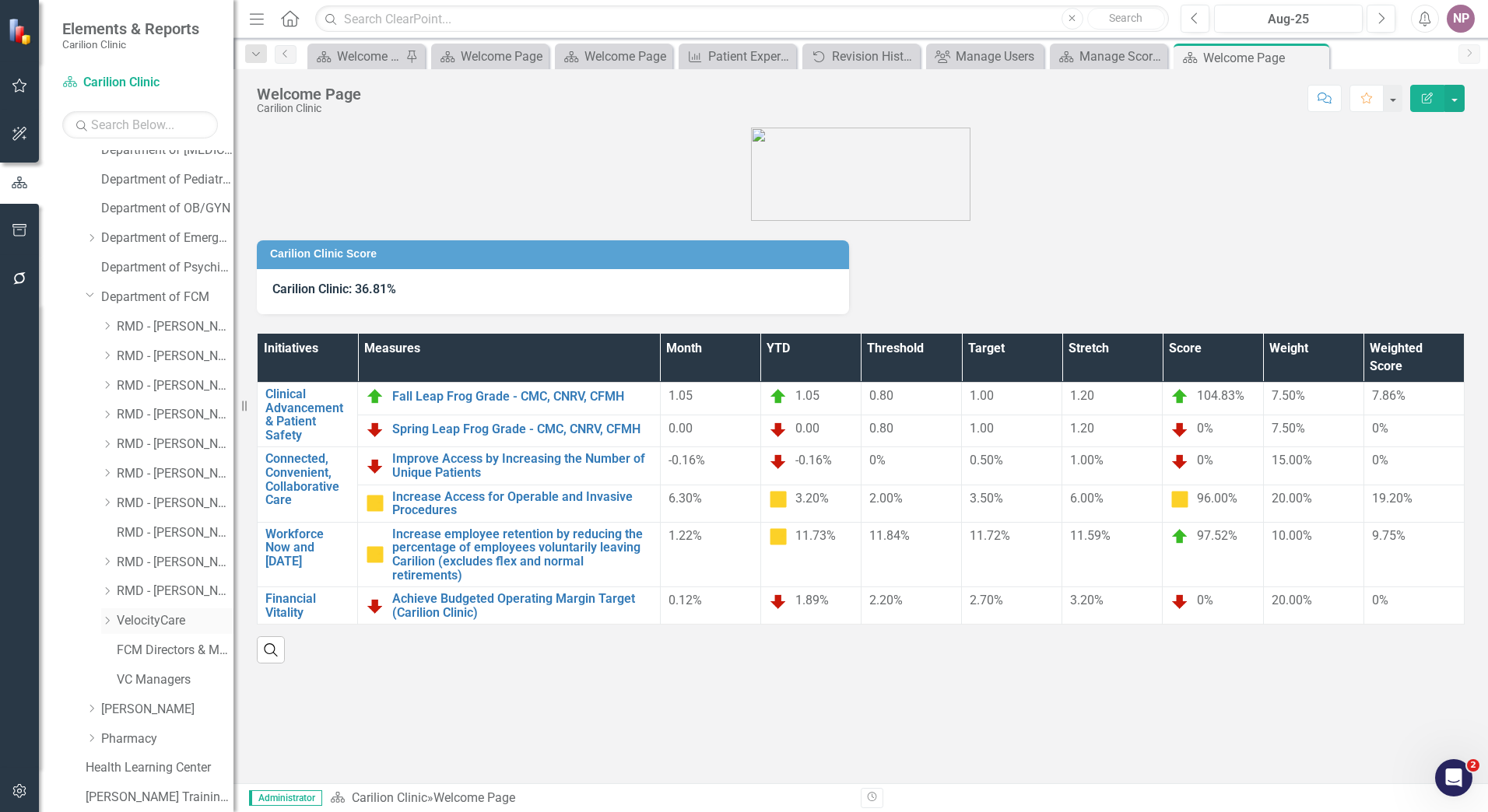
click at [177, 621] on link "VelocityCare" at bounding box center [175, 621] width 117 height 17
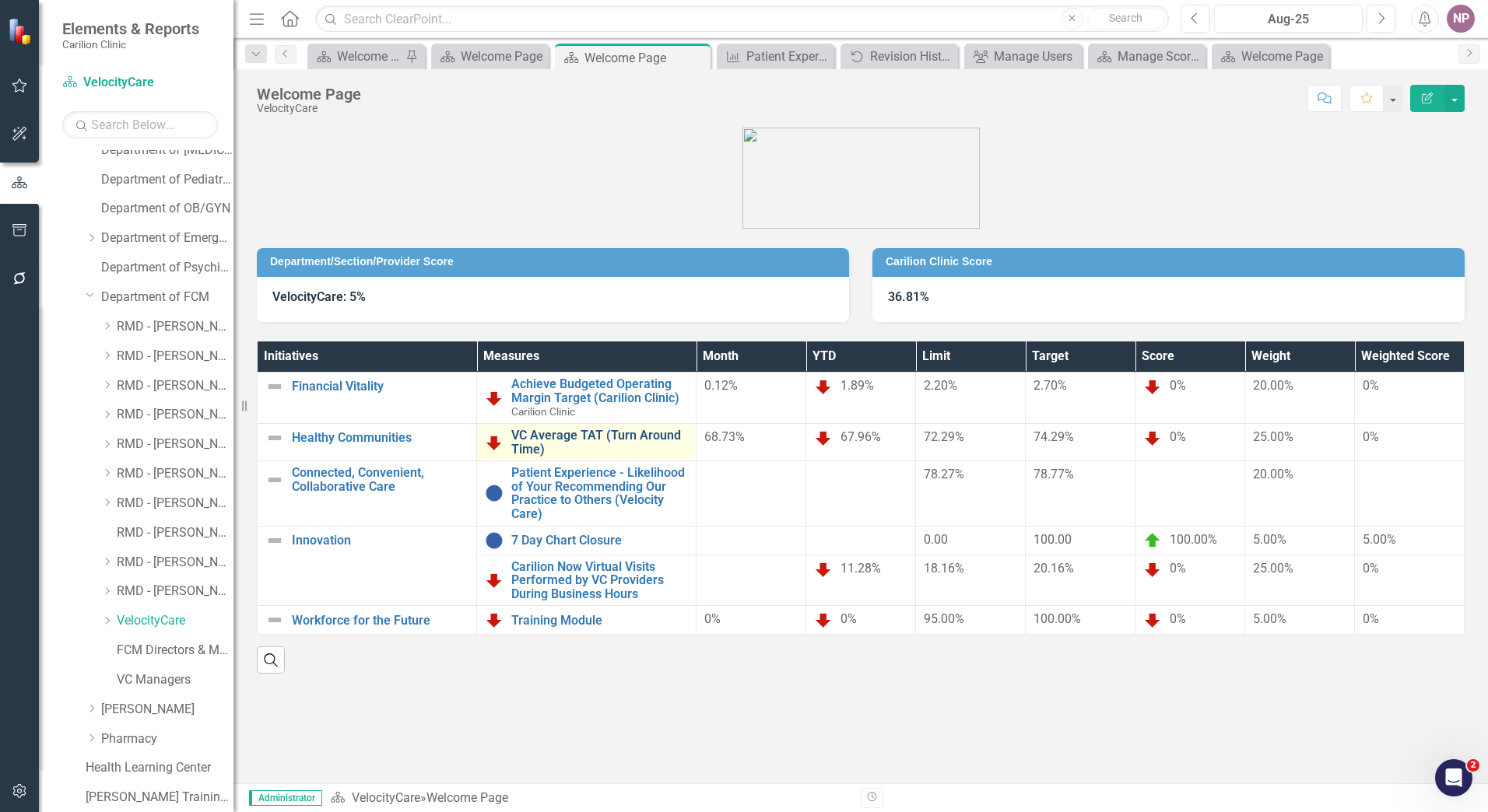
click at [594, 447] on link "VC Average TAT (Turn Around Time)" at bounding box center [600, 442] width 177 height 28
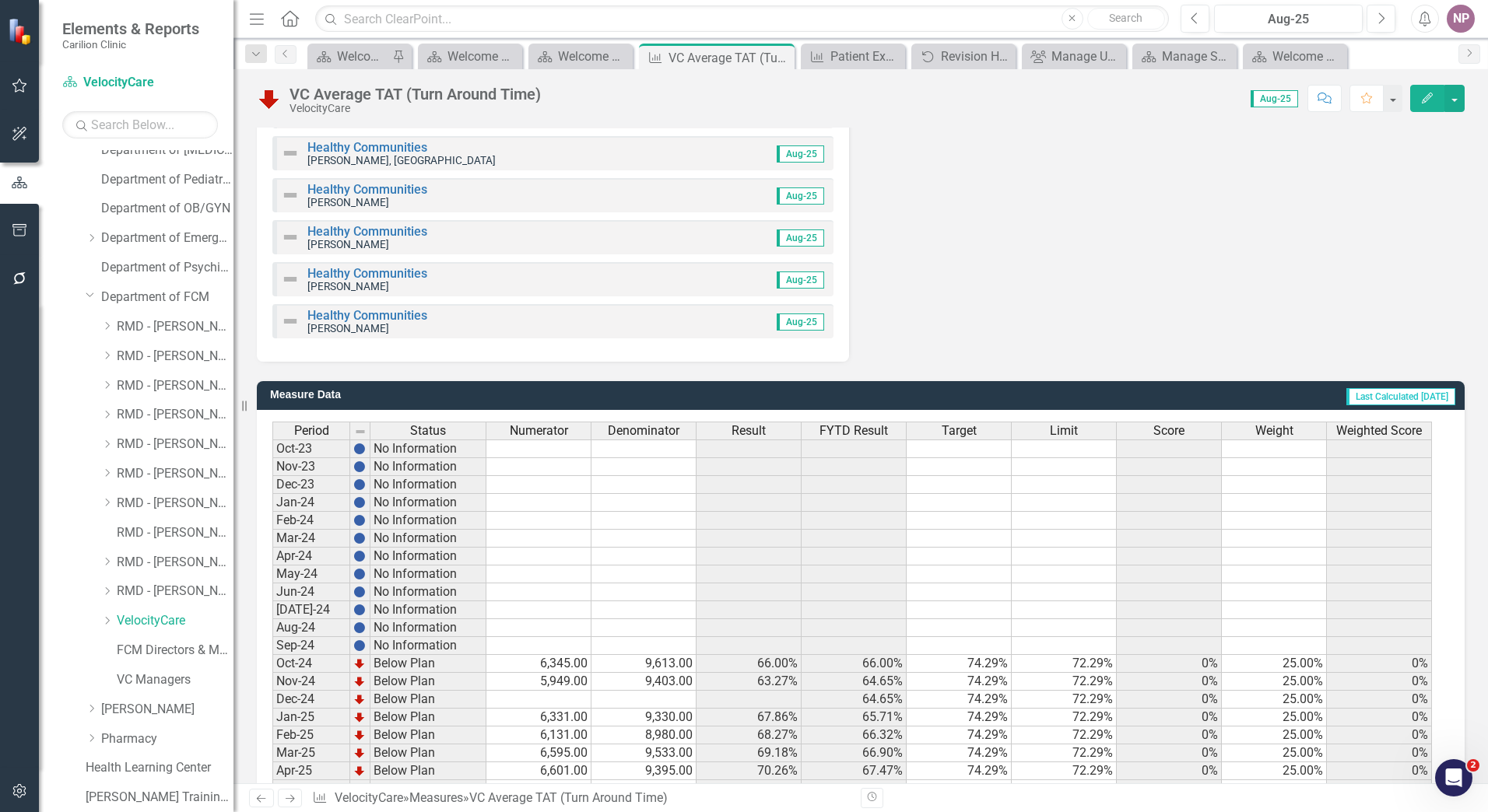
scroll to position [1994, 0]
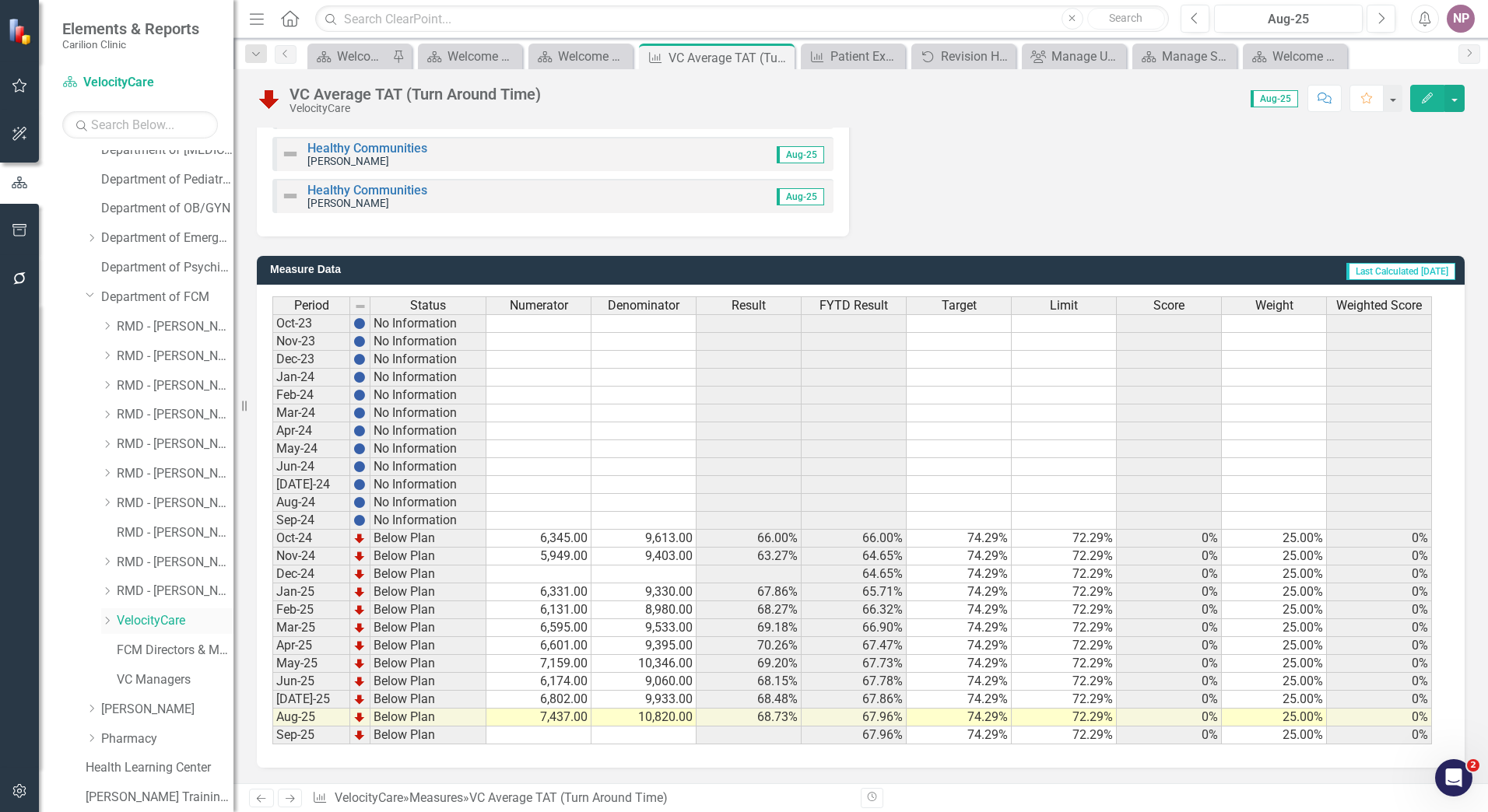
click at [166, 625] on link "VelocityCare" at bounding box center [175, 621] width 117 height 17
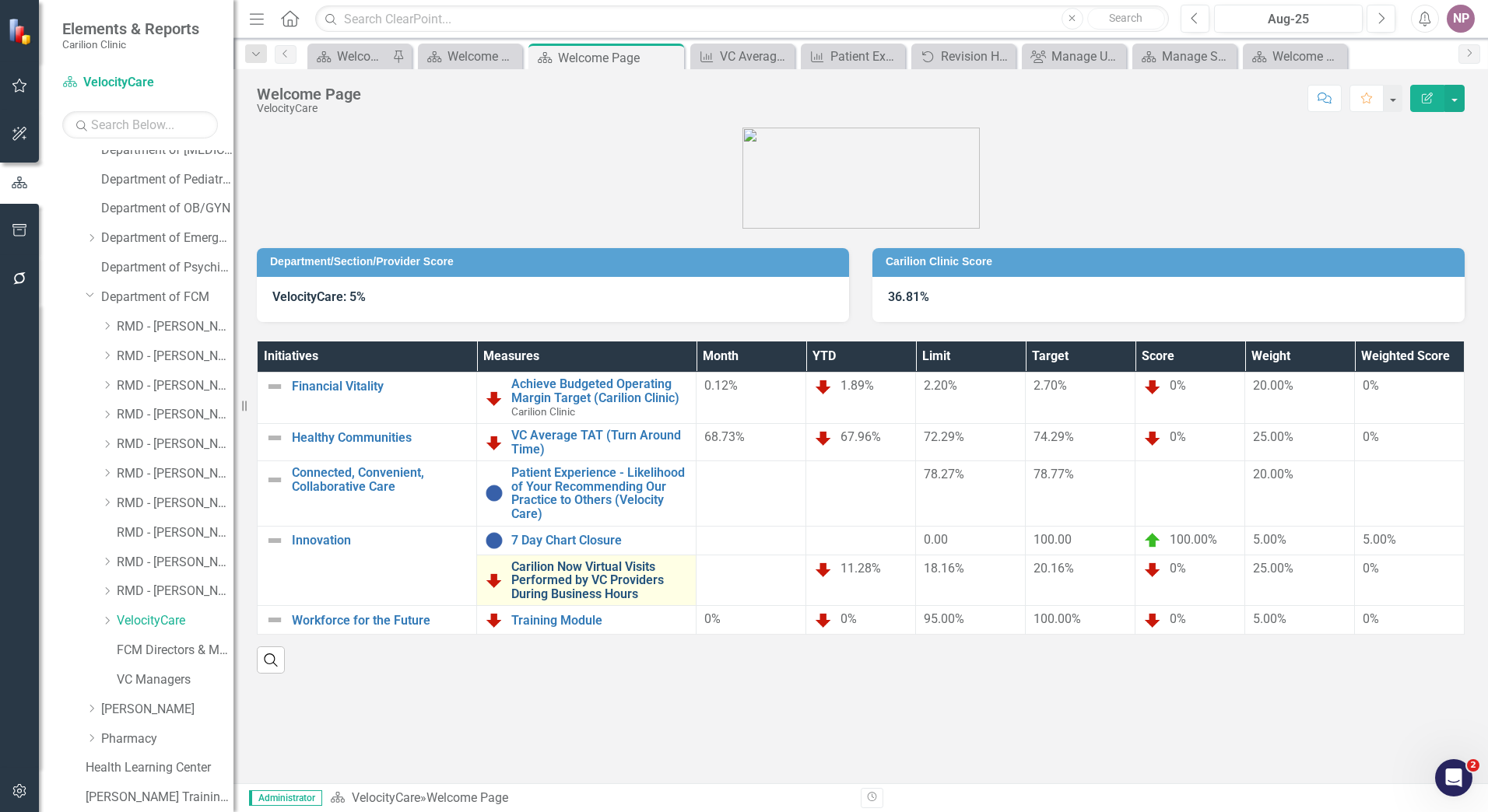
click at [622, 572] on link "Carilion Now Virtual Visits Performed by VC Providers During Business Hours" at bounding box center [600, 580] width 177 height 41
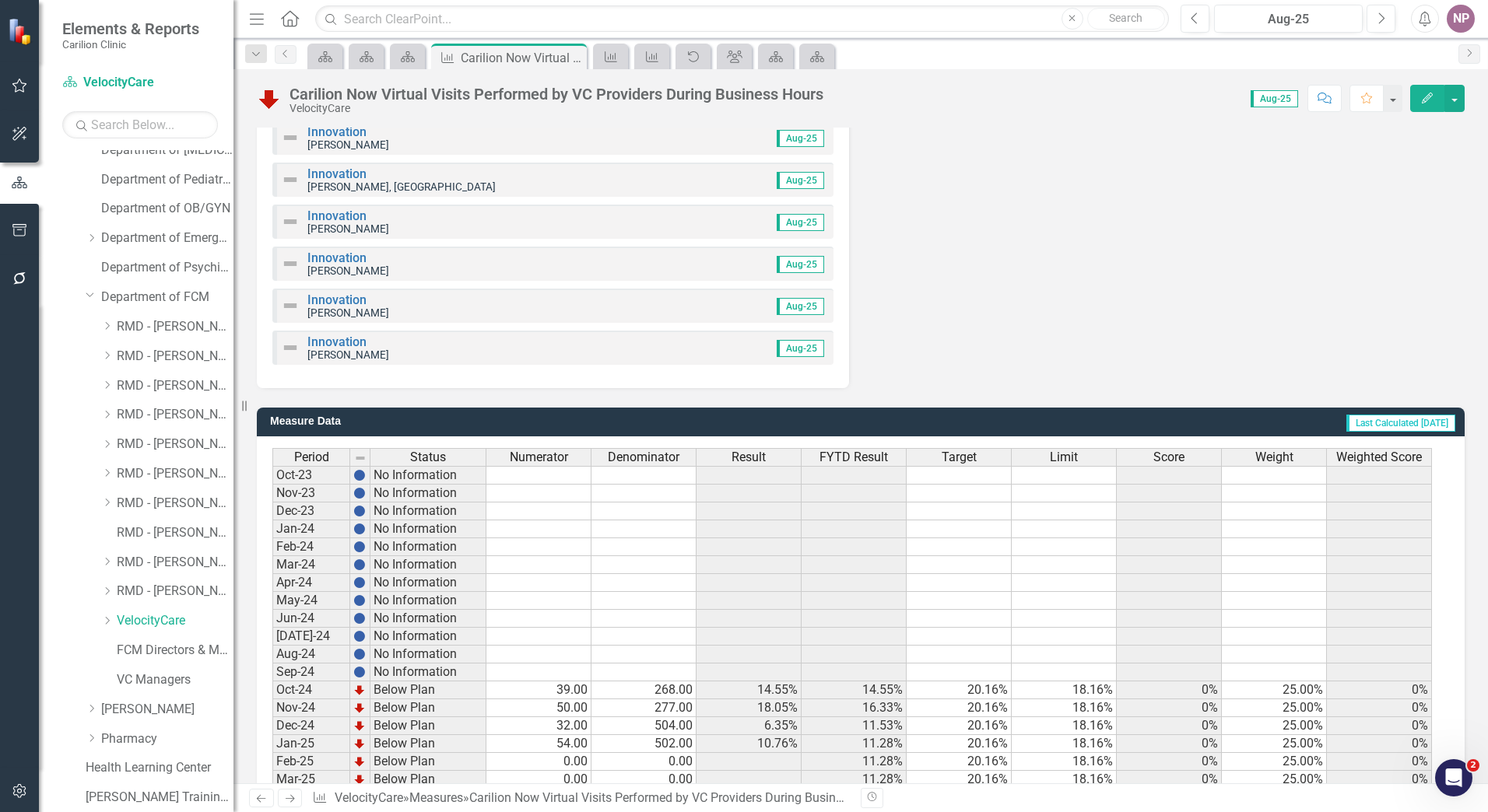
scroll to position [1994, 0]
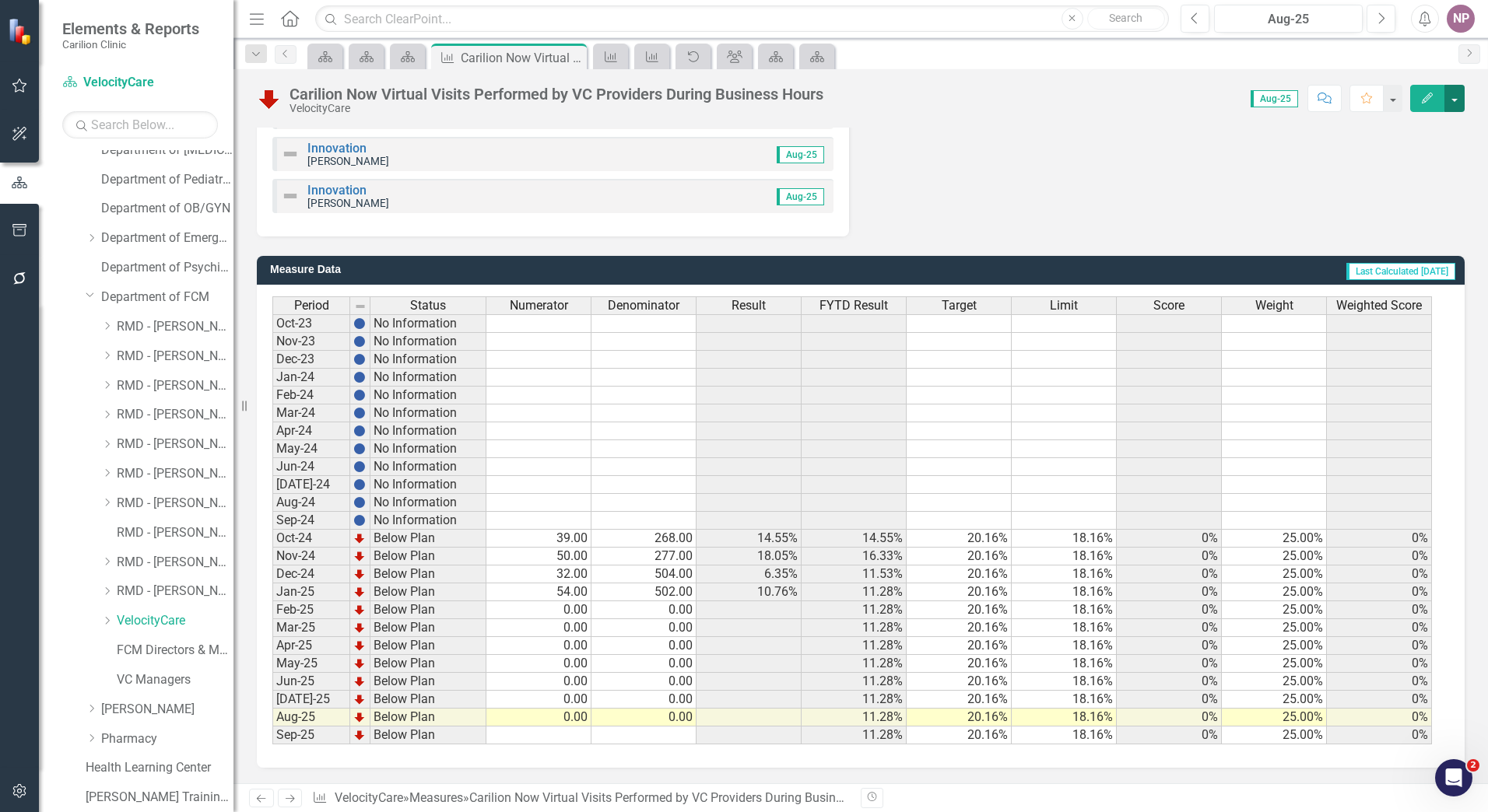
click at [1453, 104] on button "button" at bounding box center [1455, 98] width 20 height 28
click at [1396, 209] on link "Revision History Revision History" at bounding box center [1388, 215] width 152 height 29
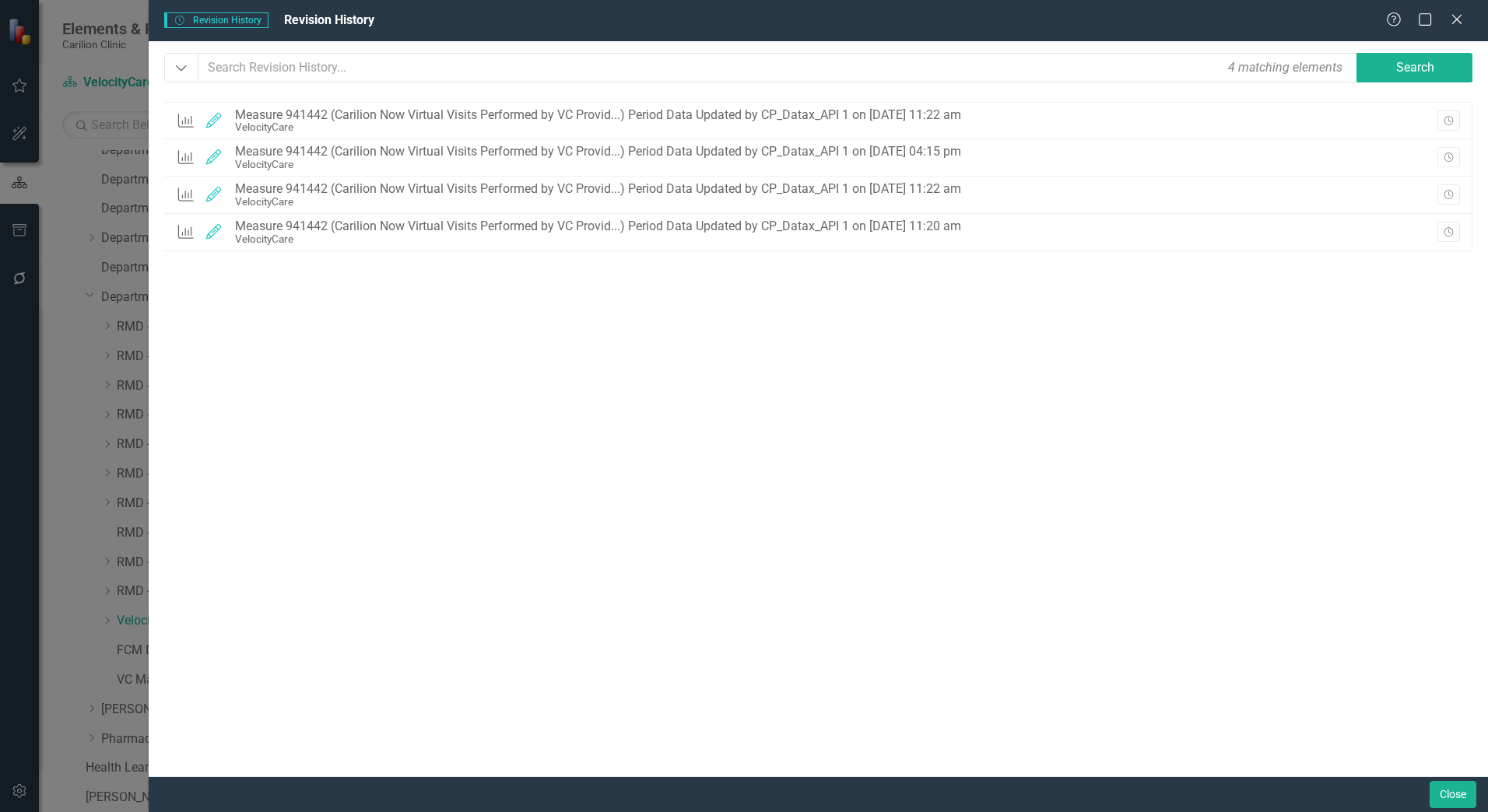
click at [1465, 19] on div "Help Maximize Close" at bounding box center [1429, 20] width 86 height 17
click at [1458, 19] on icon at bounding box center [1456, 18] width 12 height 12
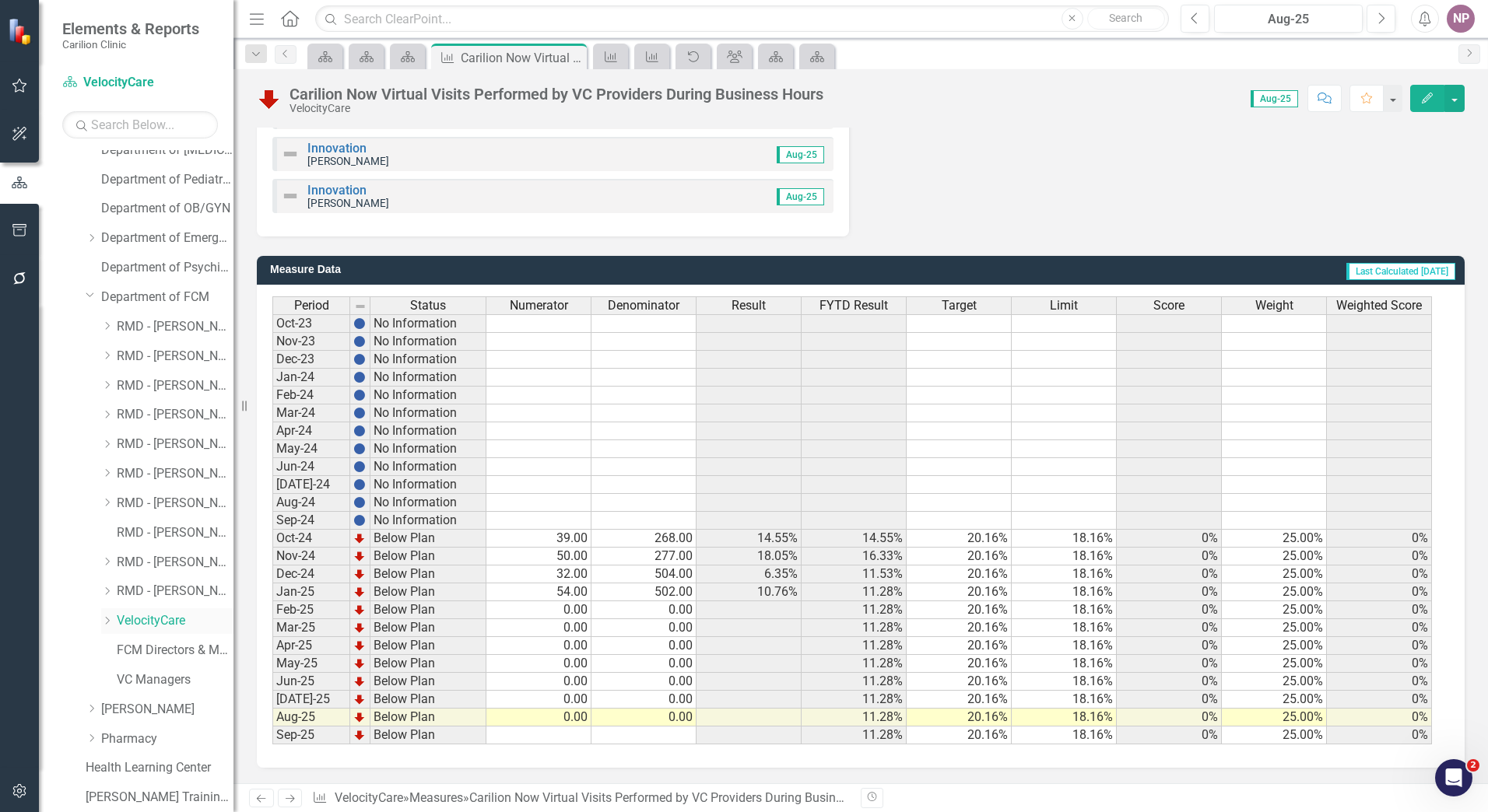
click at [189, 617] on link "VelocityCare" at bounding box center [175, 621] width 117 height 17
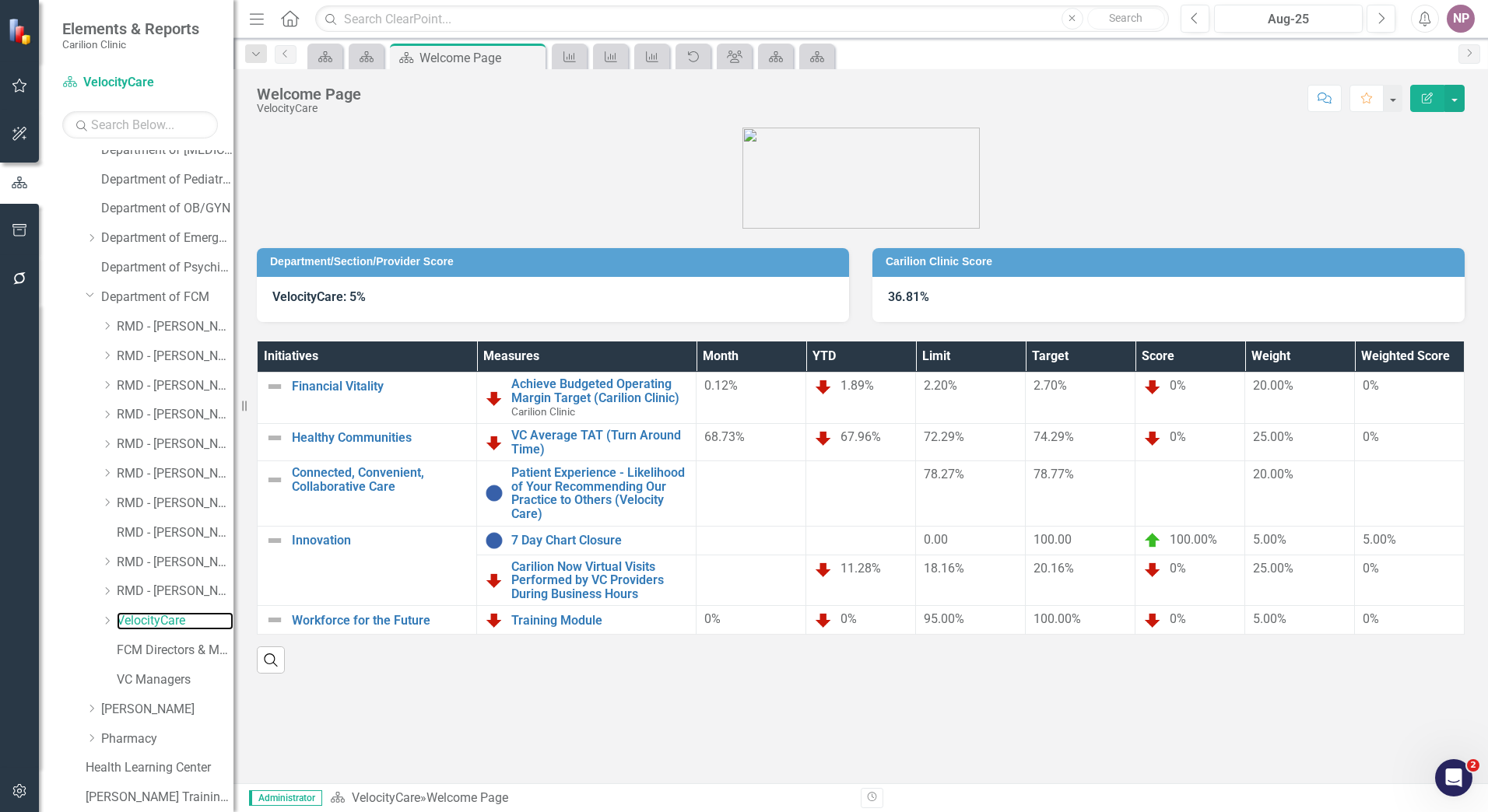
scroll to position [248, 0]
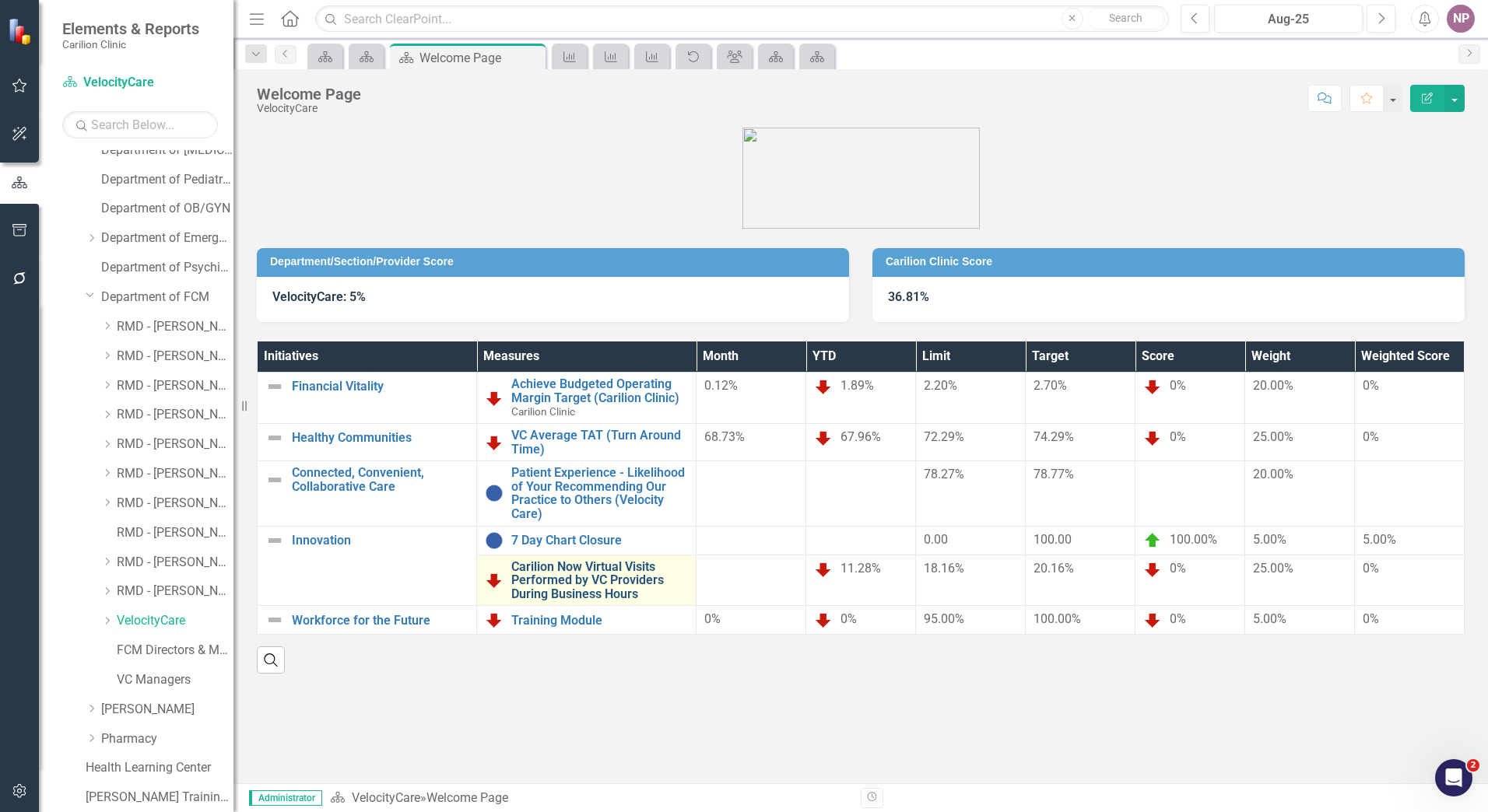
click at [643, 584] on link "Carilion Now Virtual Visits Performed by VC Providers During Business Hours" at bounding box center [600, 580] width 177 height 41
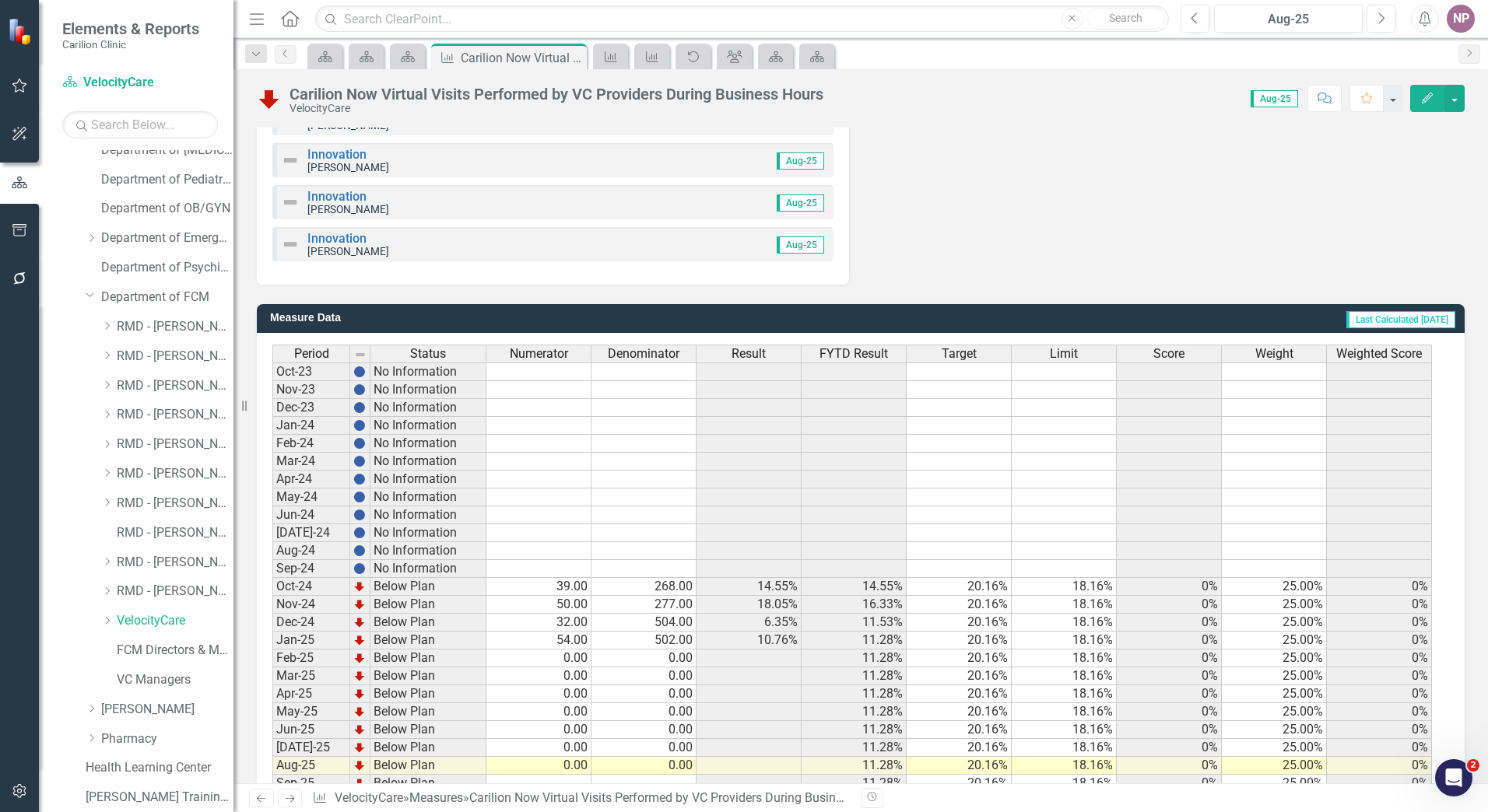
scroll to position [1994, 0]
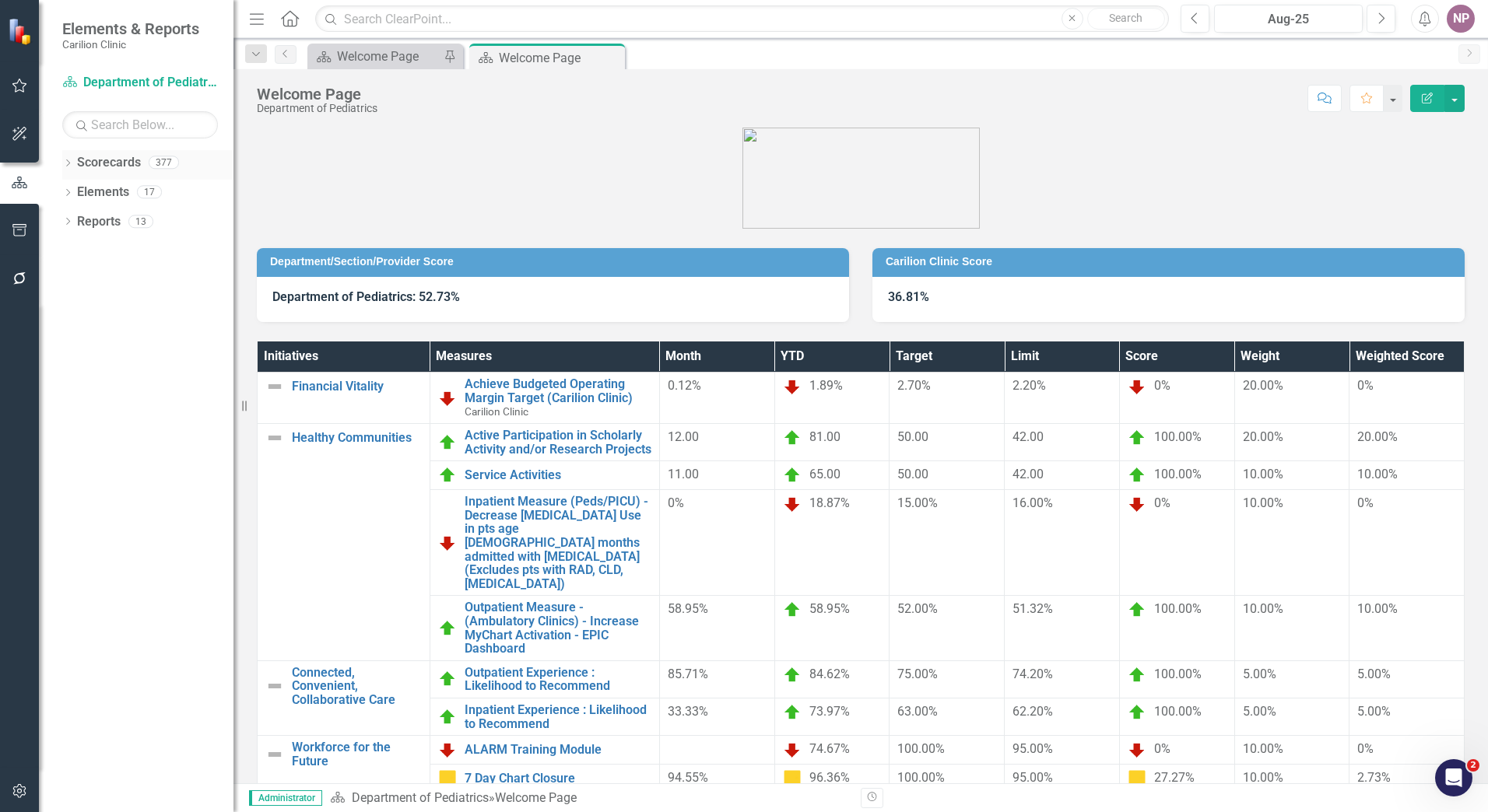
click at [73, 162] on icon "Dropdown" at bounding box center [68, 164] width 11 height 8
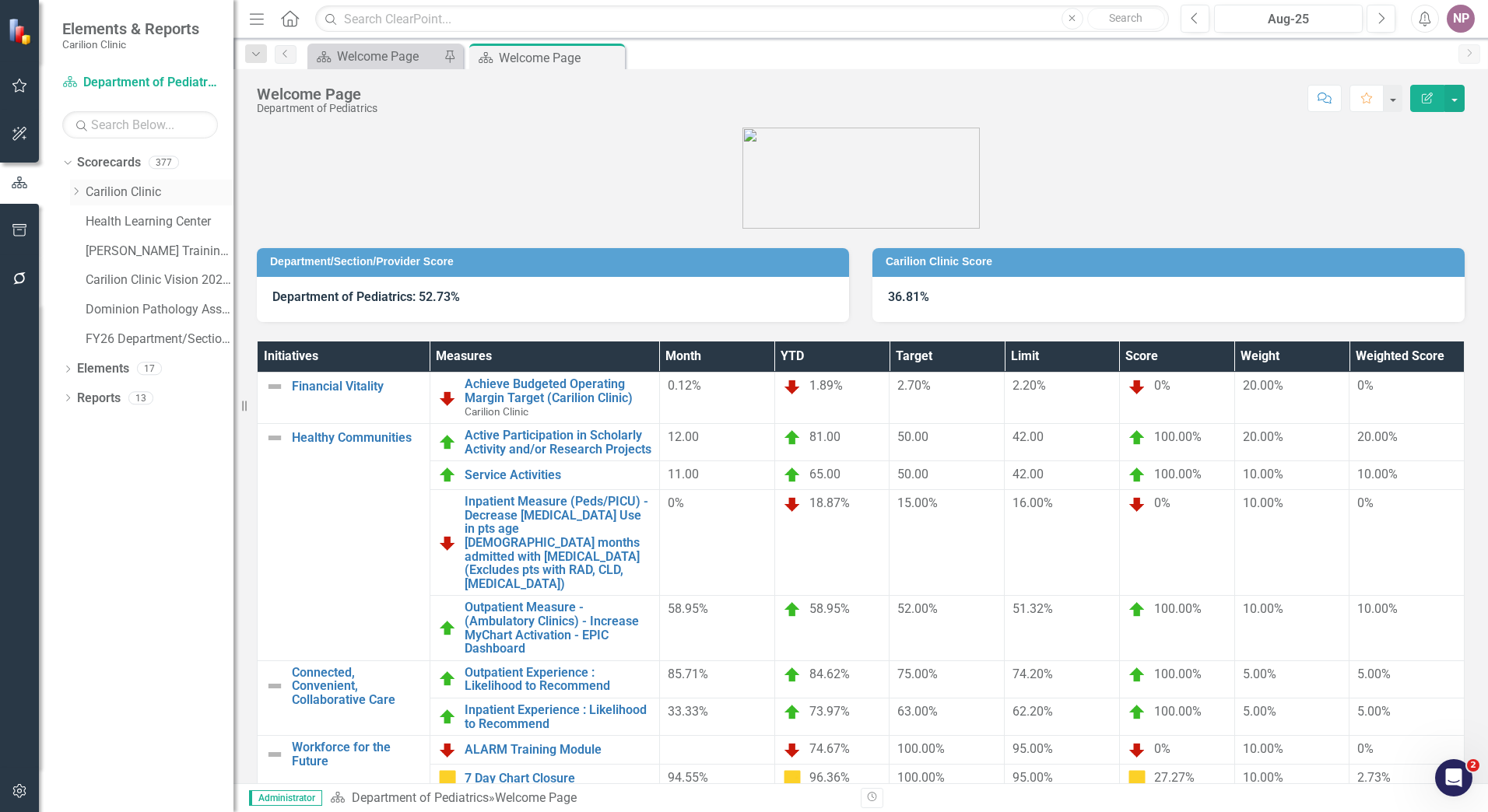
click at [74, 204] on div "Dropdown Carilion Clinic" at bounding box center [152, 192] width 164 height 26
click at [81, 190] on icon "Dropdown" at bounding box center [75, 191] width 12 height 9
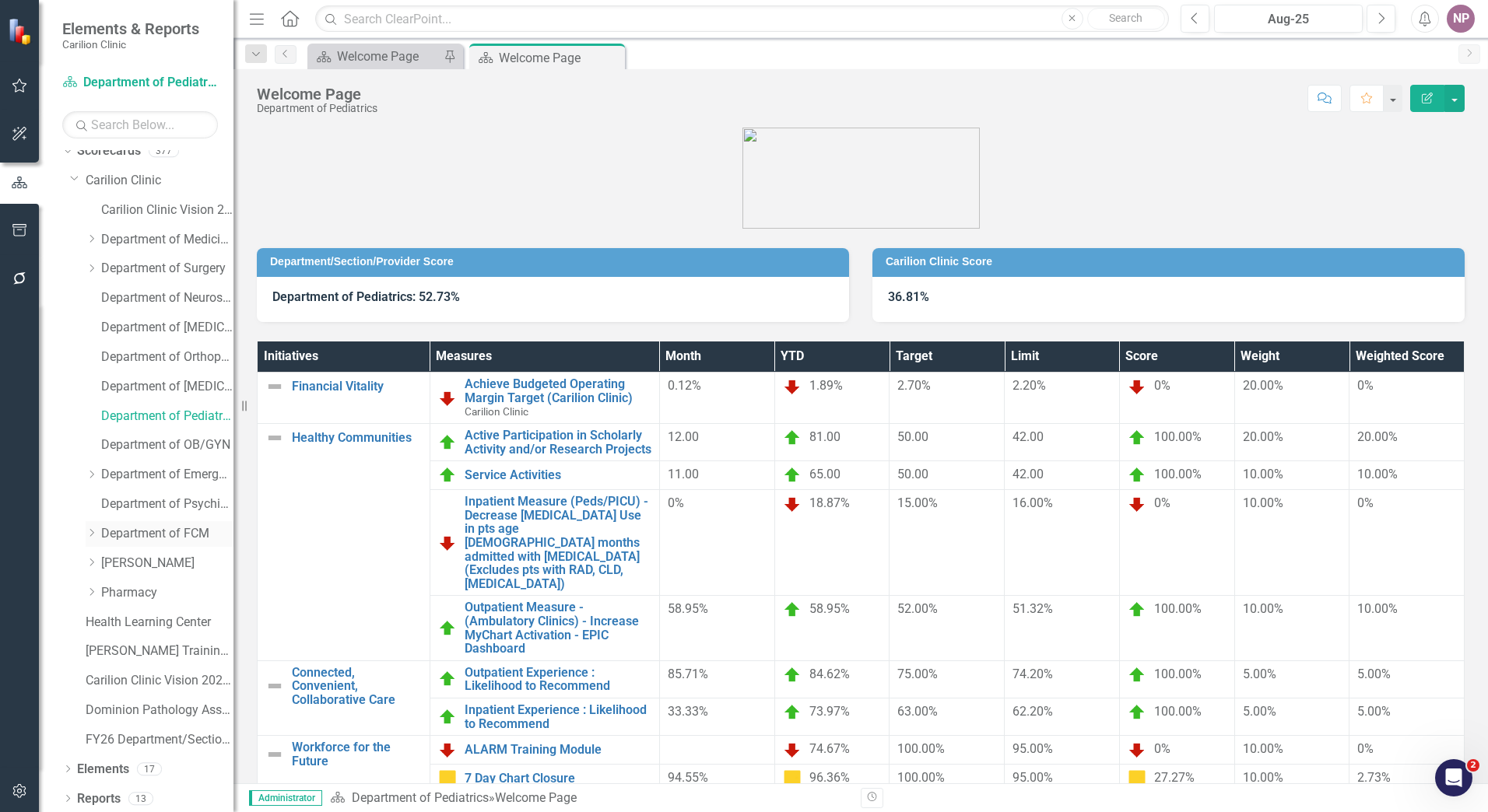
scroll to position [15, 0]
click at [94, 524] on div "Dropdown" at bounding box center [91, 531] width 12 height 13
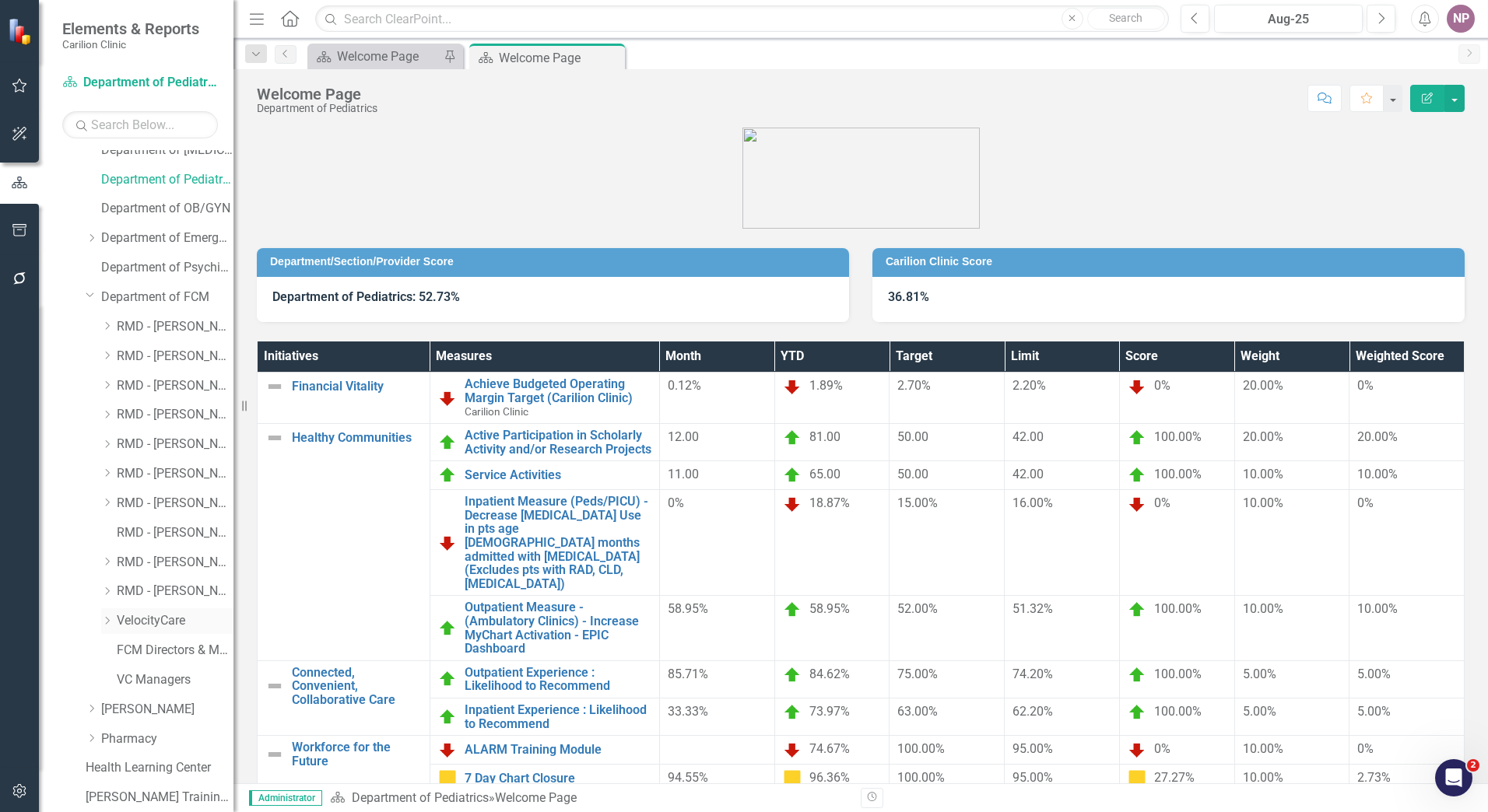
click at [158, 625] on link "VelocityCare" at bounding box center [175, 621] width 117 height 17
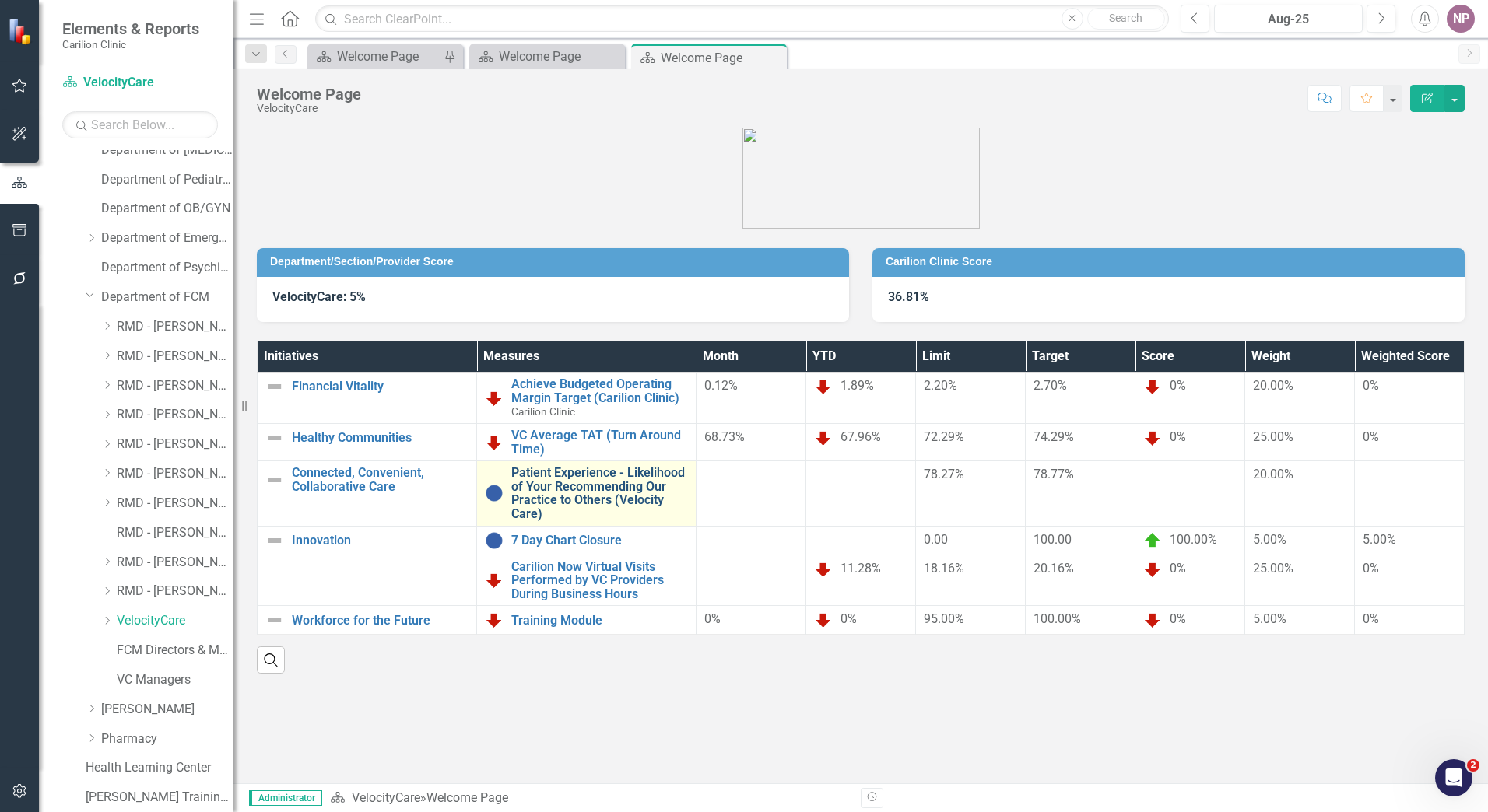
click at [584, 508] on link "Patient Experience - Likelihood of Your Recommending Our Practice to Others (Ve…" at bounding box center [600, 493] width 177 height 54
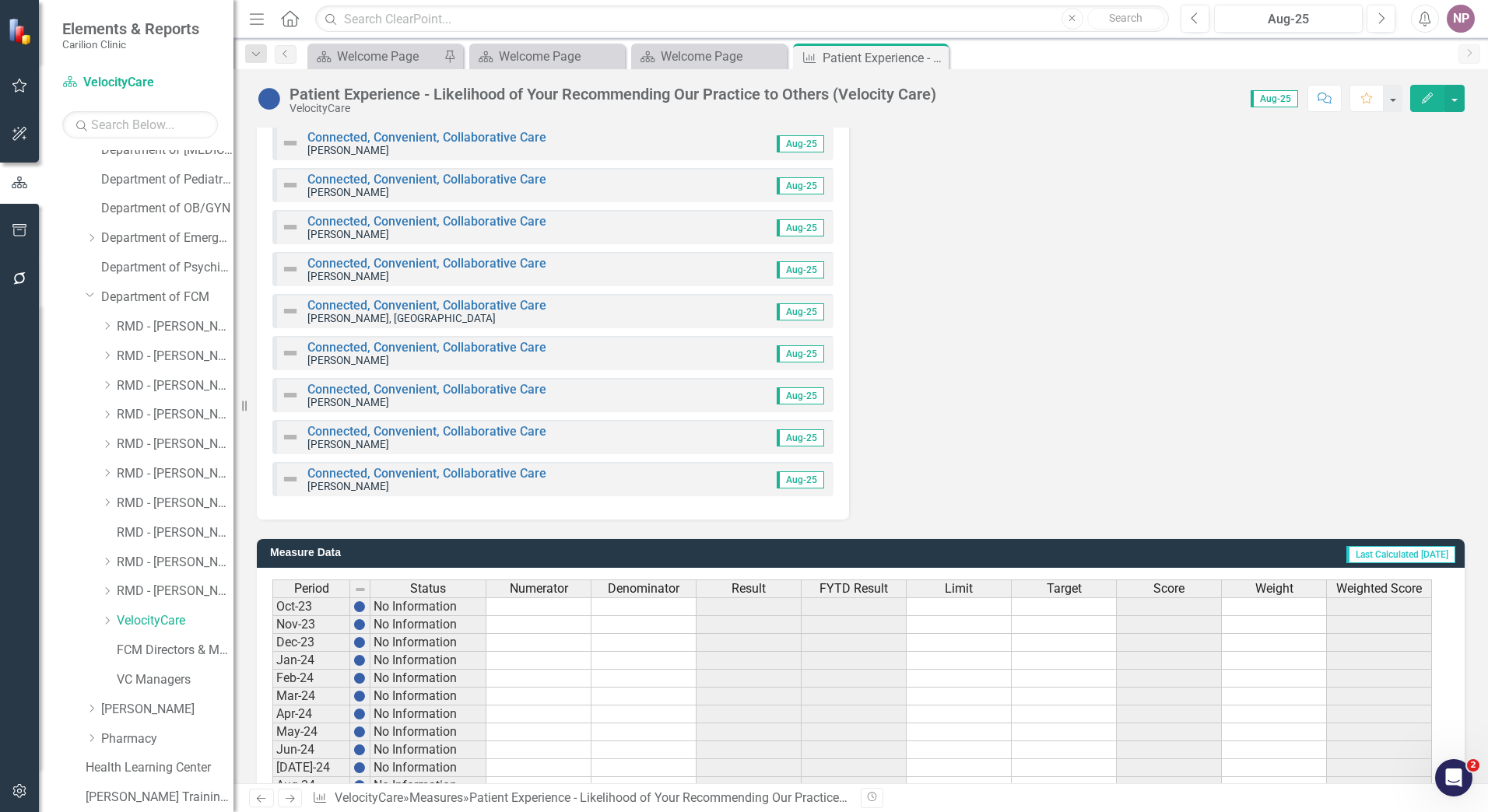
scroll to position [1946, 0]
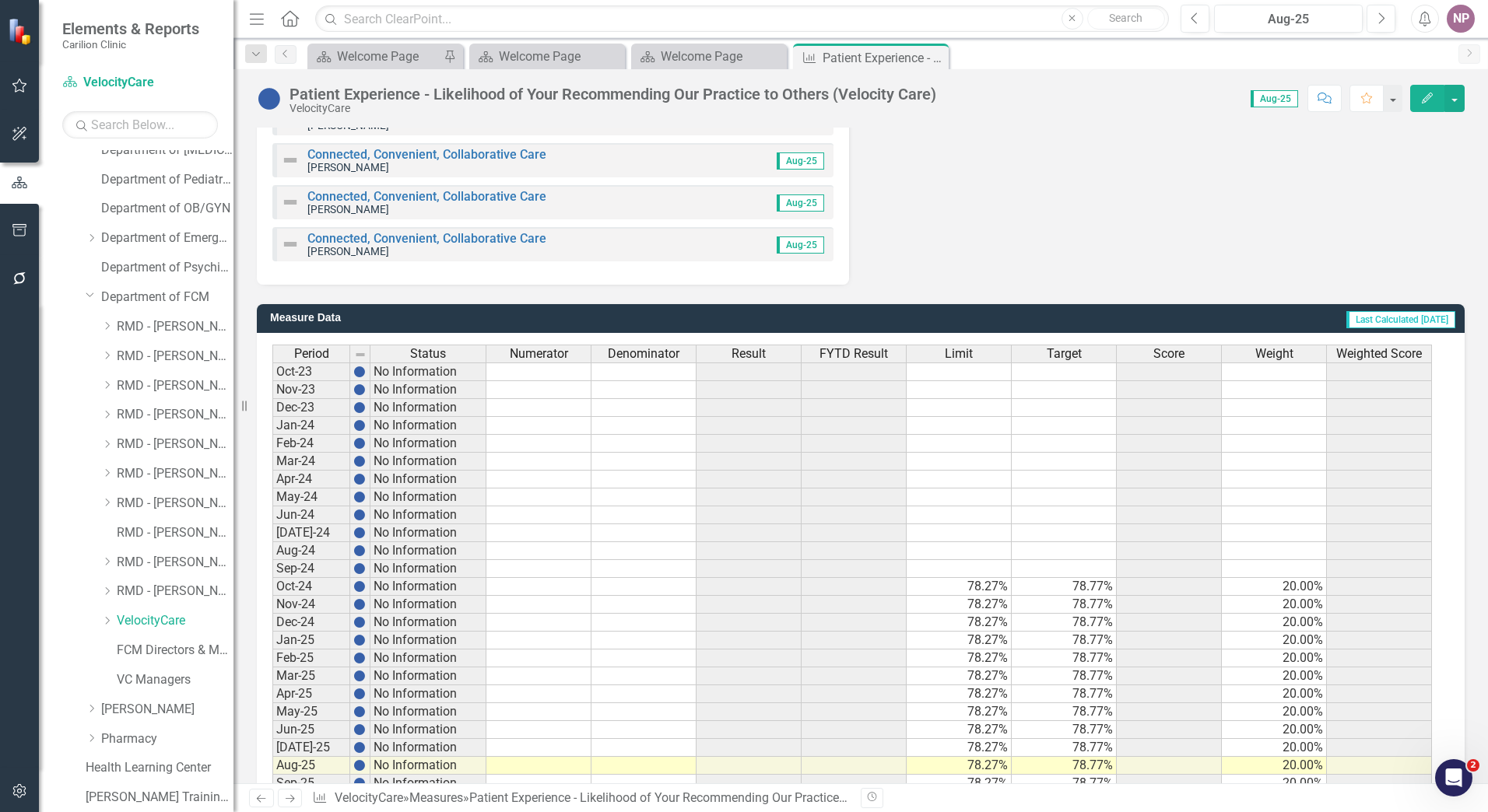
click at [975, 355] on div "Limit" at bounding box center [958, 354] width 104 height 17
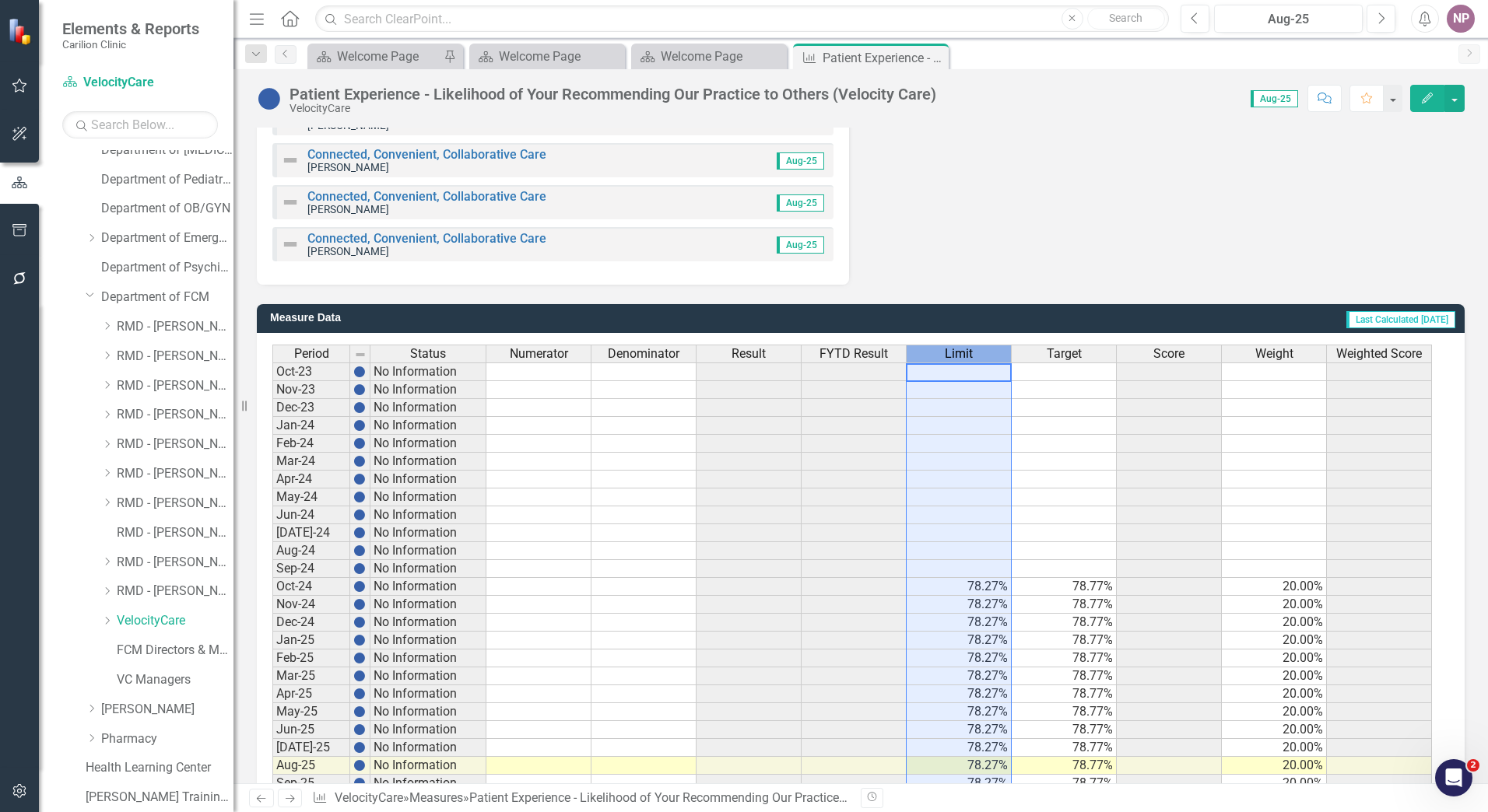
click at [975, 355] on div "Limit" at bounding box center [958, 354] width 104 height 17
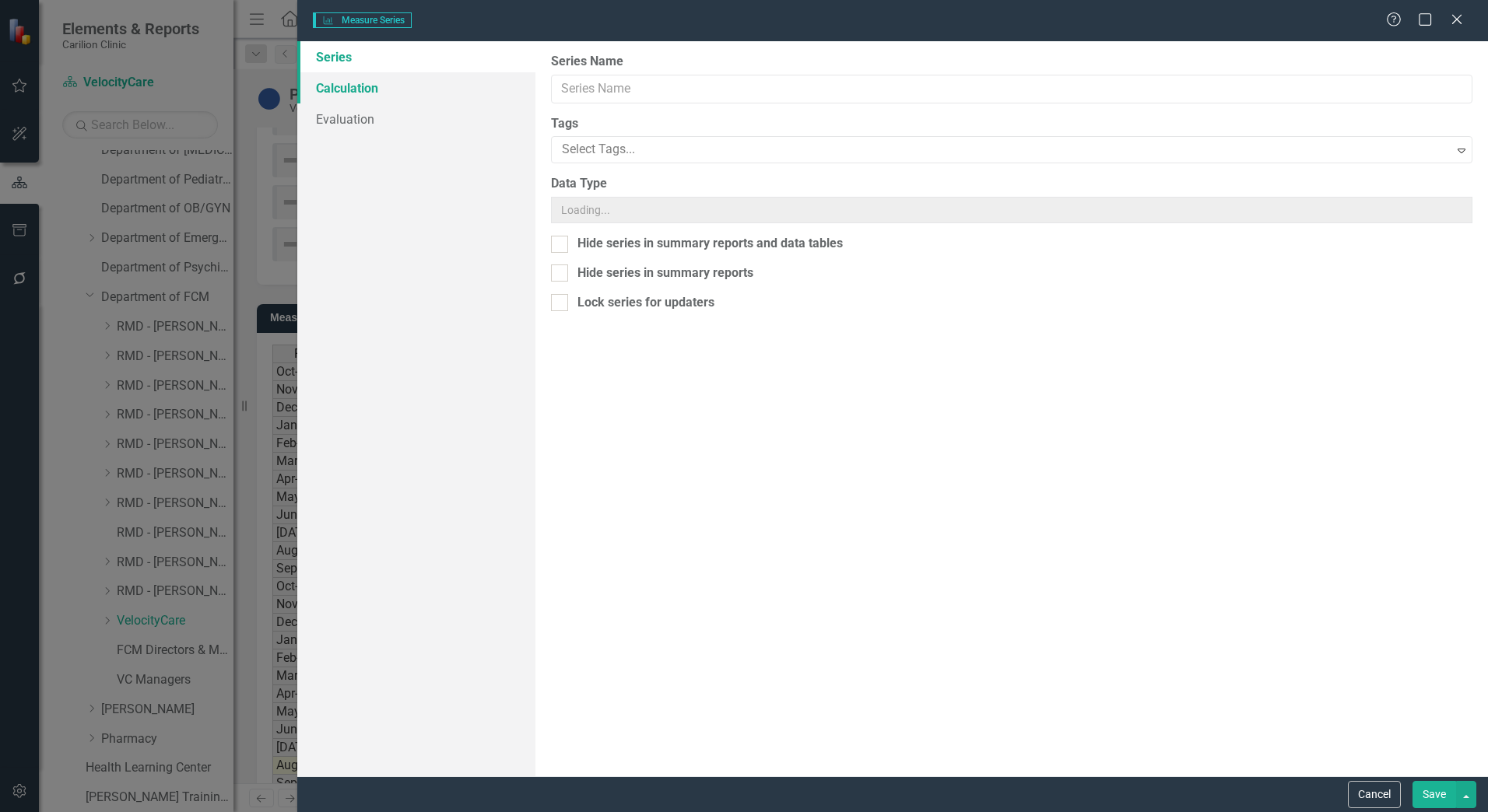
type input "Limit"
click at [386, 88] on link "Calculation" at bounding box center [416, 88] width 238 height 31
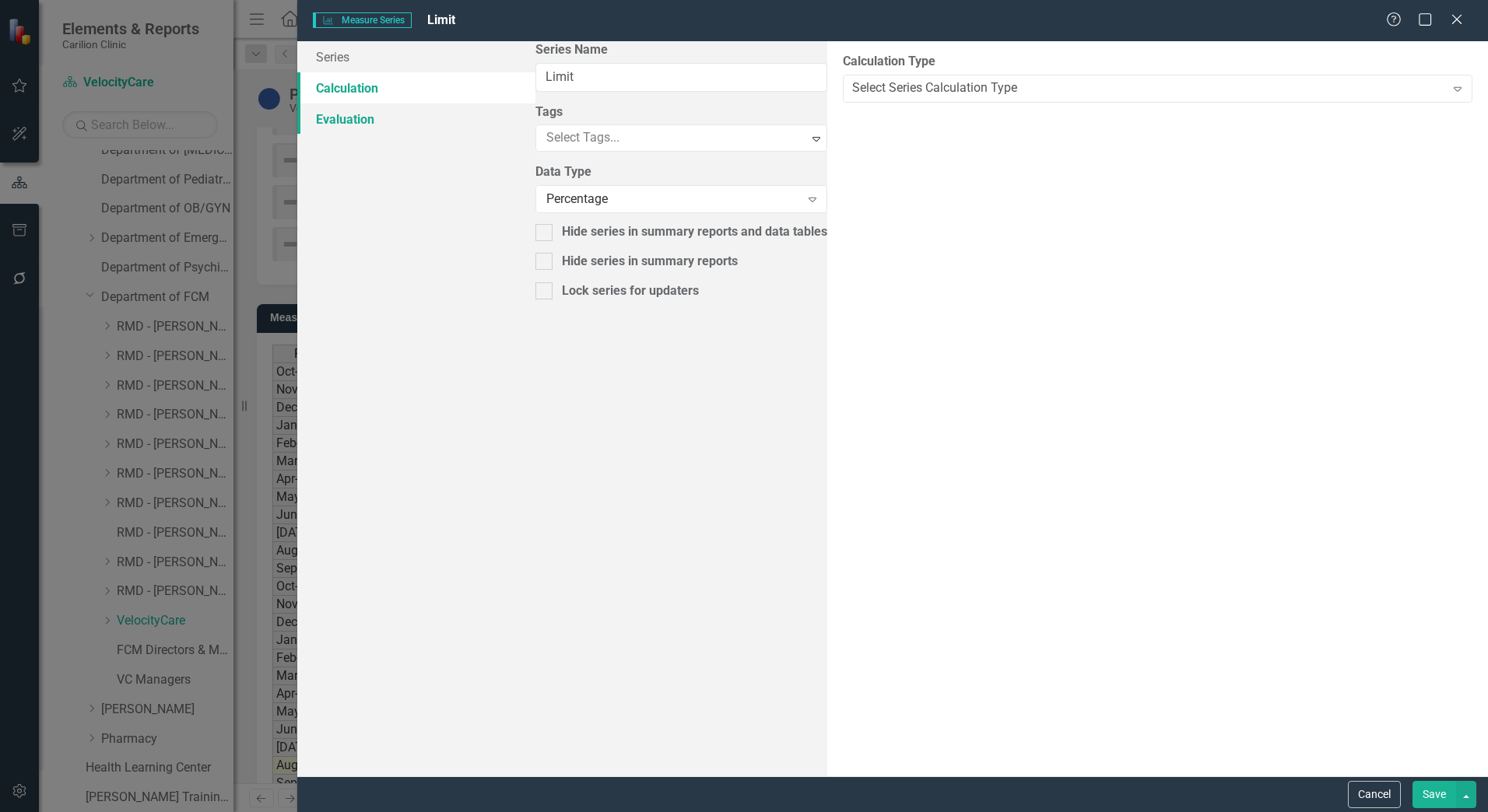
click at [367, 114] on link "Evaluation" at bounding box center [416, 120] width 238 height 31
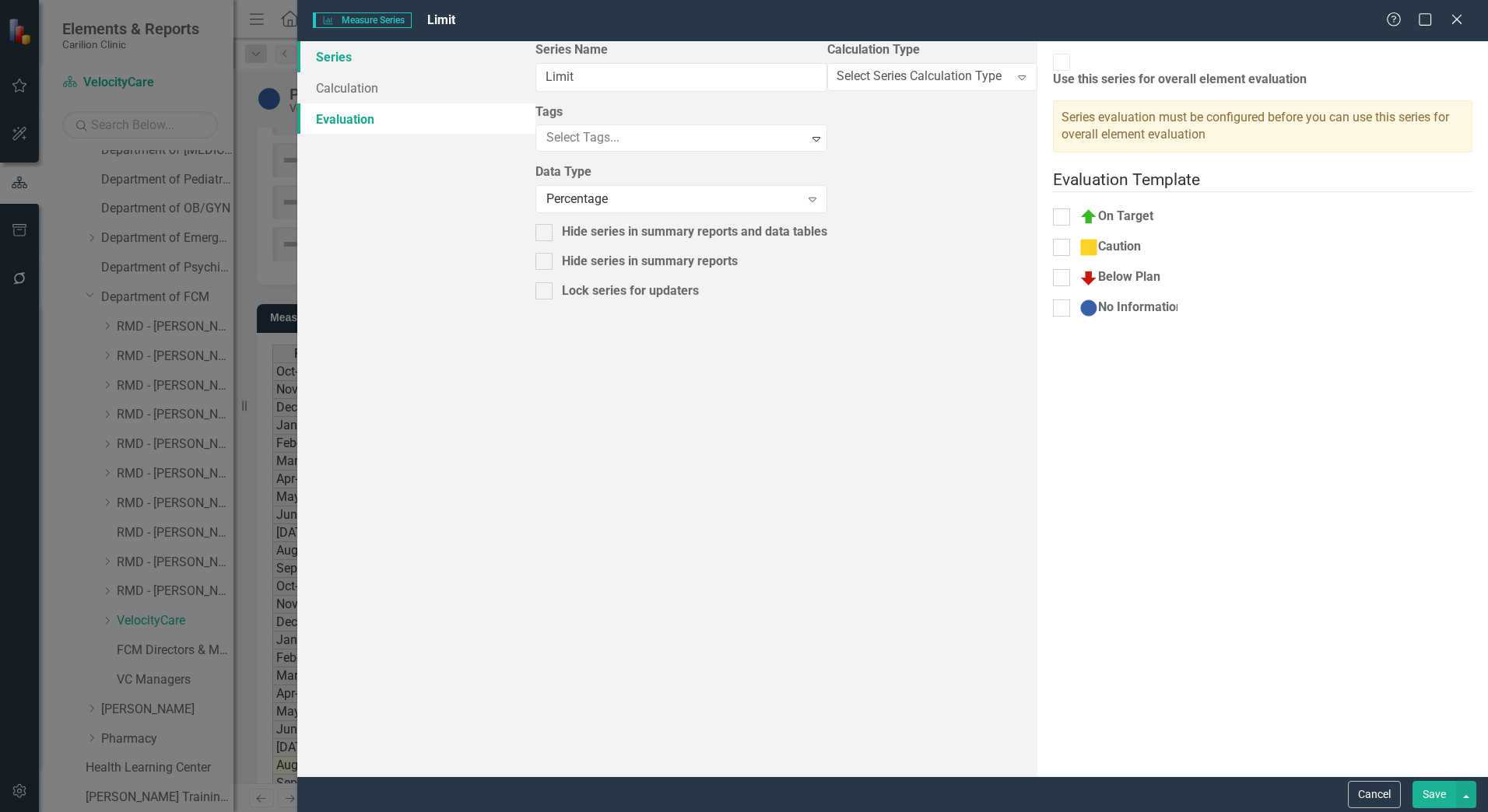
click at [353, 58] on link "Series" at bounding box center [416, 57] width 238 height 31
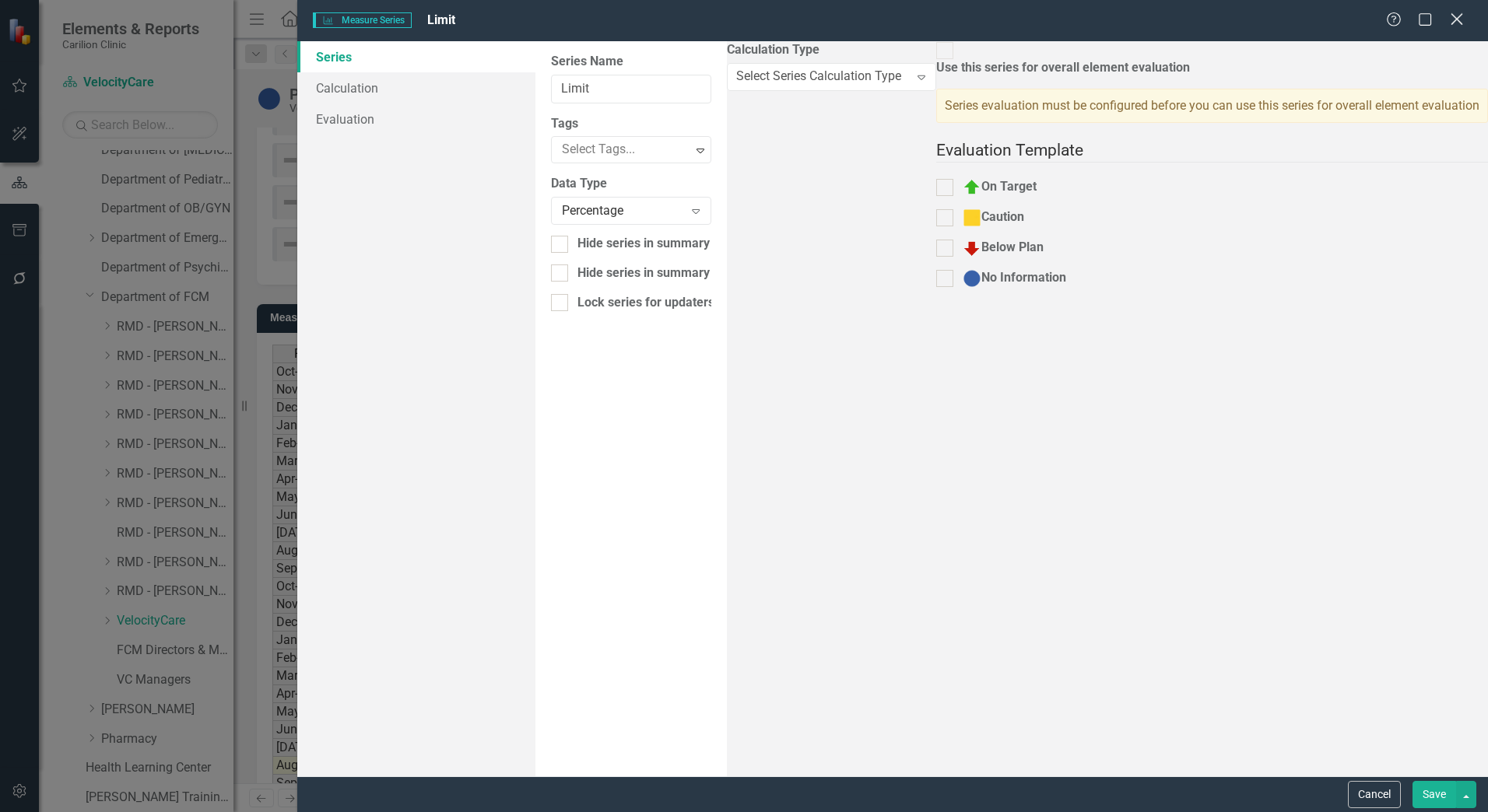
click at [1448, 19] on icon "Close" at bounding box center [1456, 19] width 19 height 15
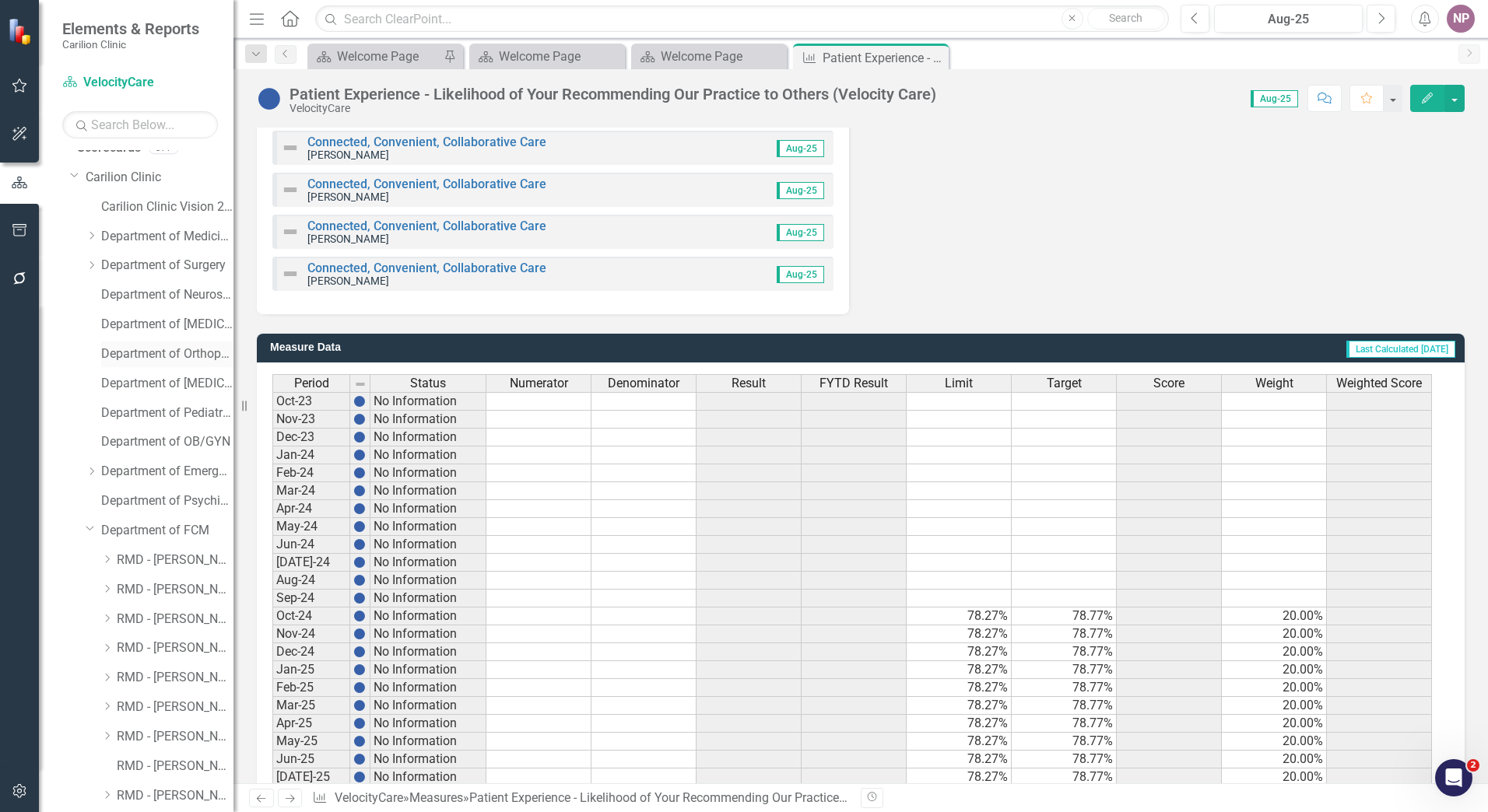
scroll to position [0, 0]
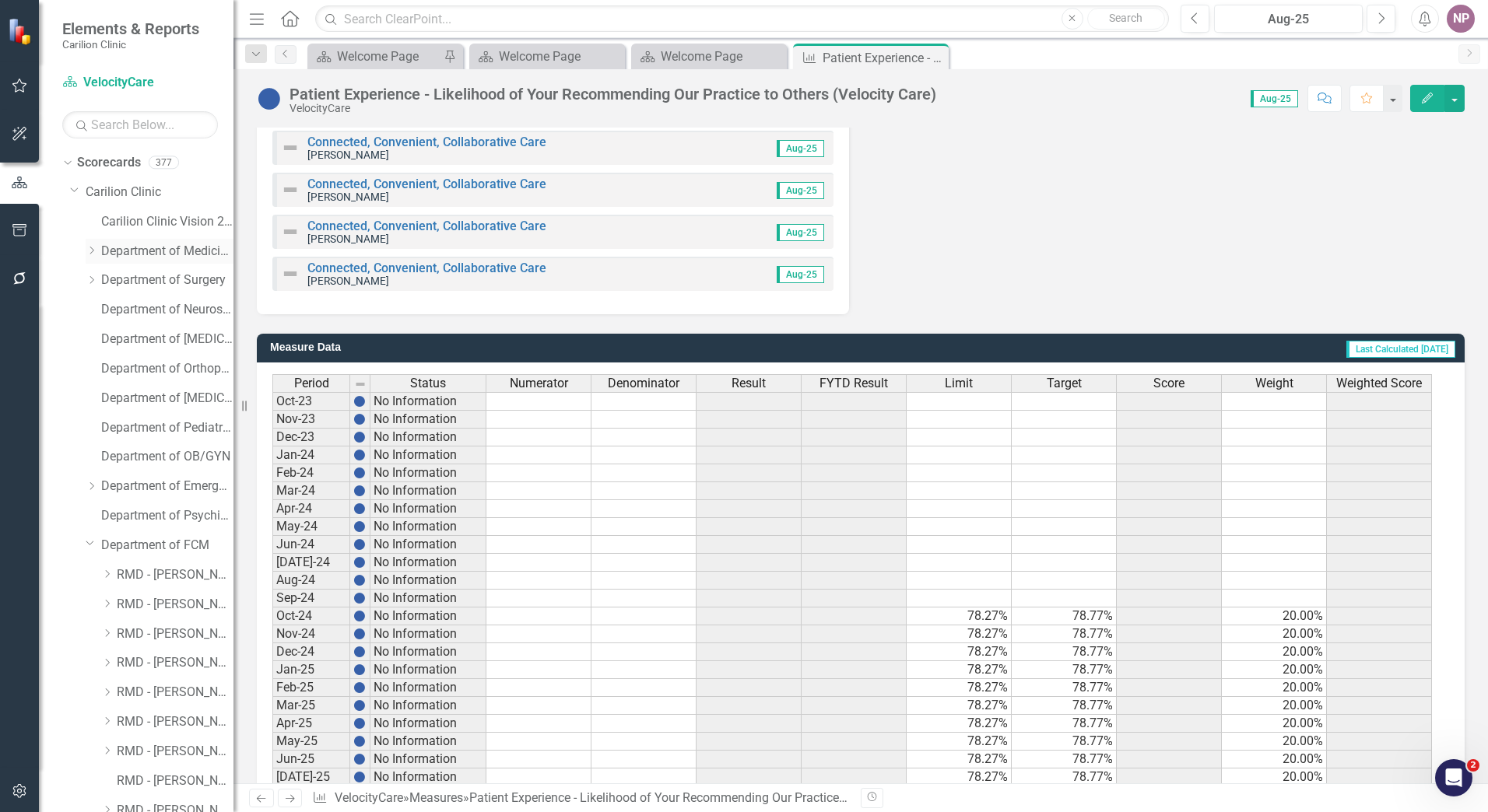
click at [89, 258] on div "Dropdown Department of Medicine" at bounding box center [159, 252] width 148 height 26
click at [90, 254] on icon "Dropdown" at bounding box center [91, 250] width 12 height 9
click at [149, 578] on link "[MEDICAL_DATA]" at bounding box center [175, 575] width 117 height 17
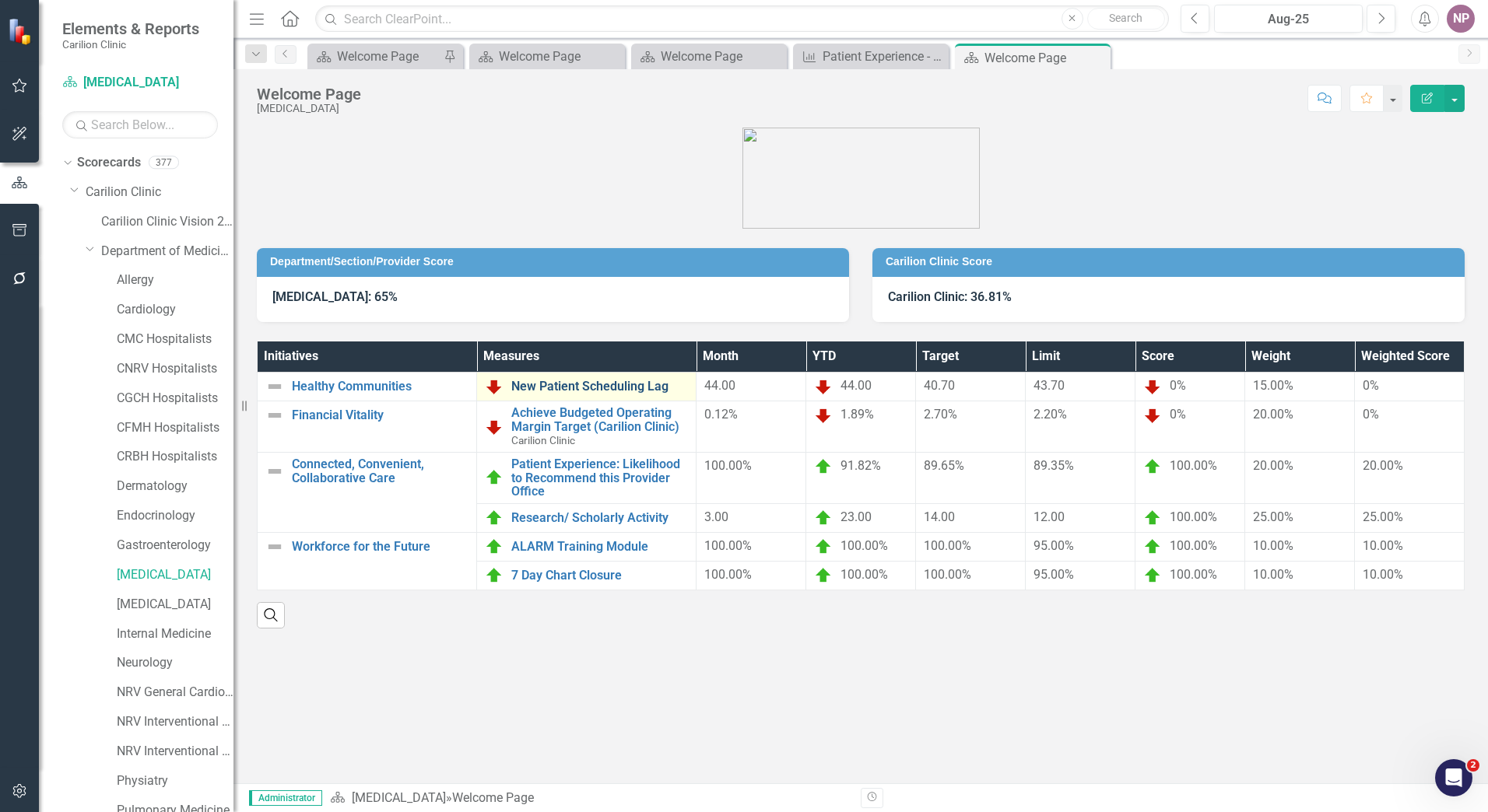
click at [623, 392] on link "New Patient Scheduling Lag" at bounding box center [600, 386] width 177 height 14
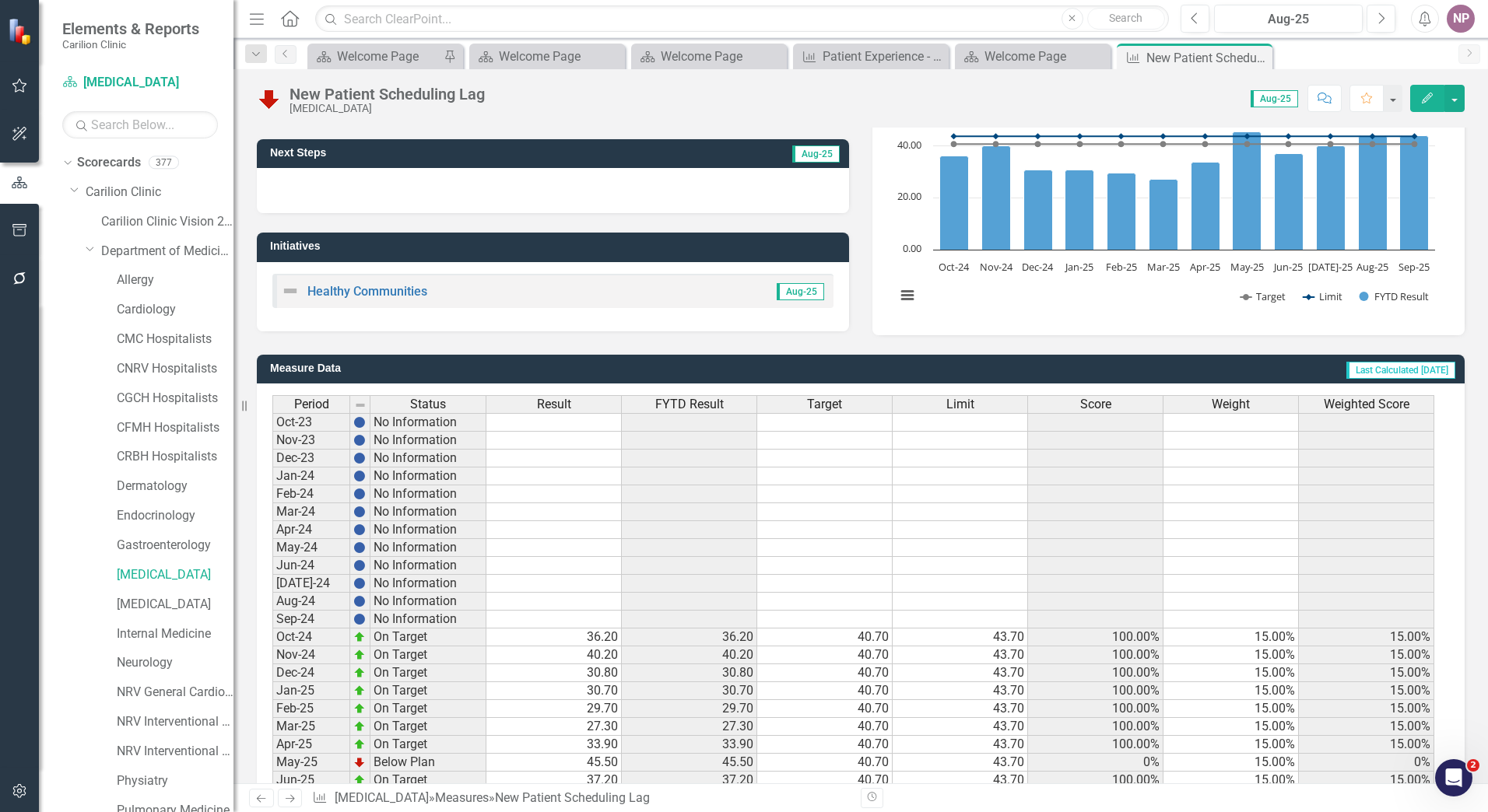
scroll to position [275, 0]
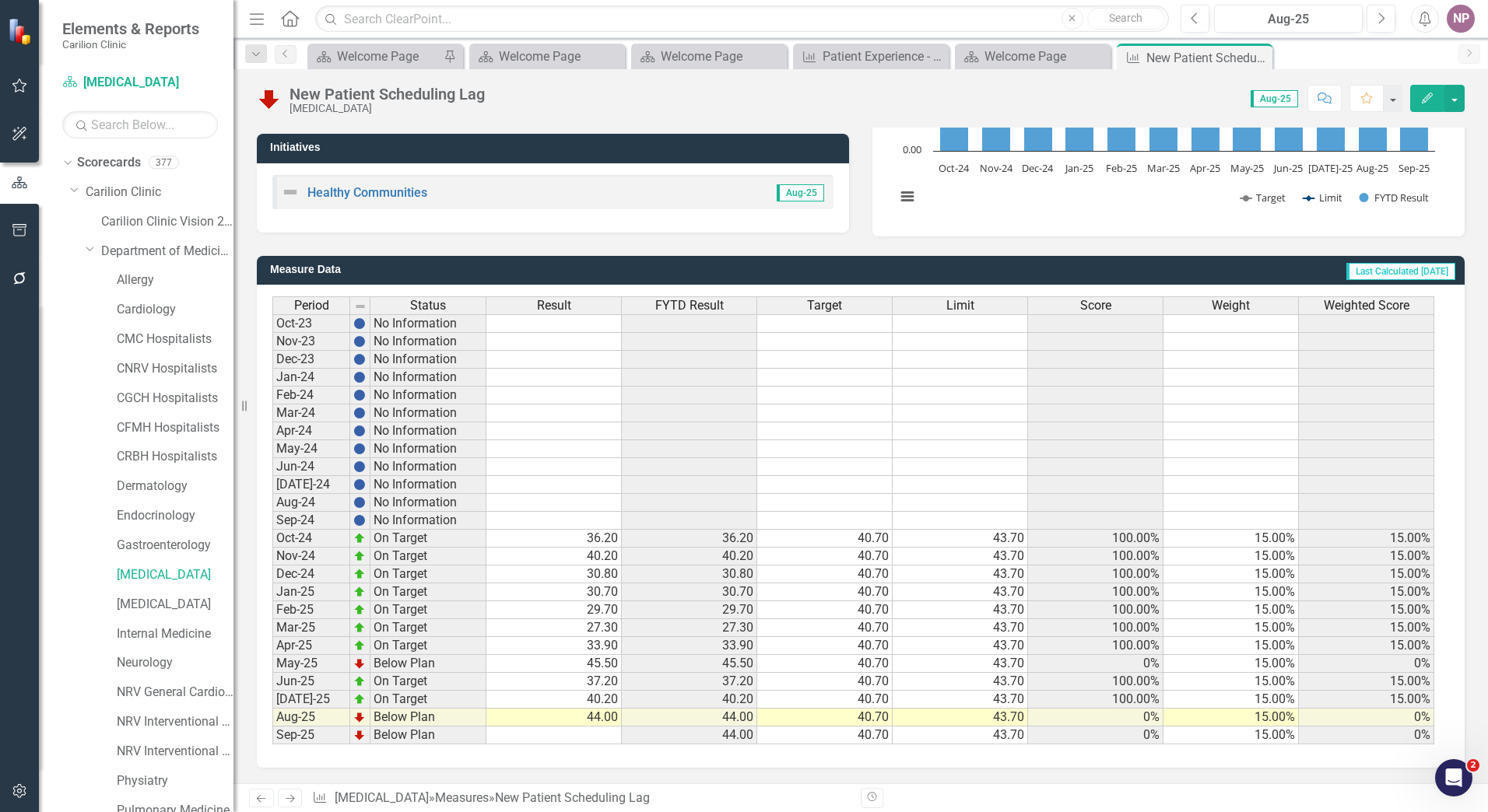
click at [1464, 23] on div "NP" at bounding box center [1460, 18] width 28 height 28
click at [1471, 13] on div "NP" at bounding box center [1460, 18] width 28 height 28
click at [1465, 28] on div "NP" at bounding box center [1460, 18] width 28 height 28
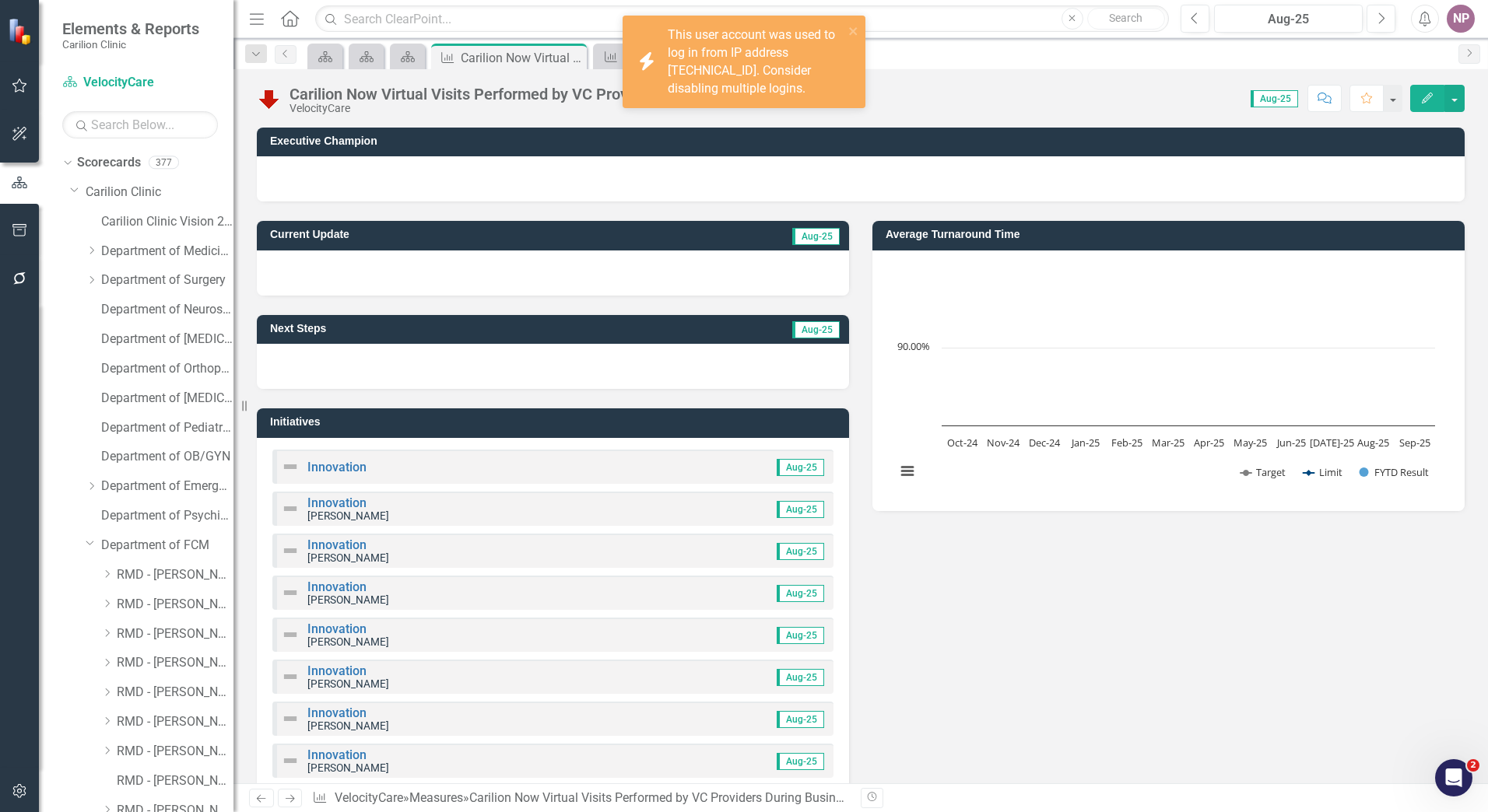
scroll to position [1994, 0]
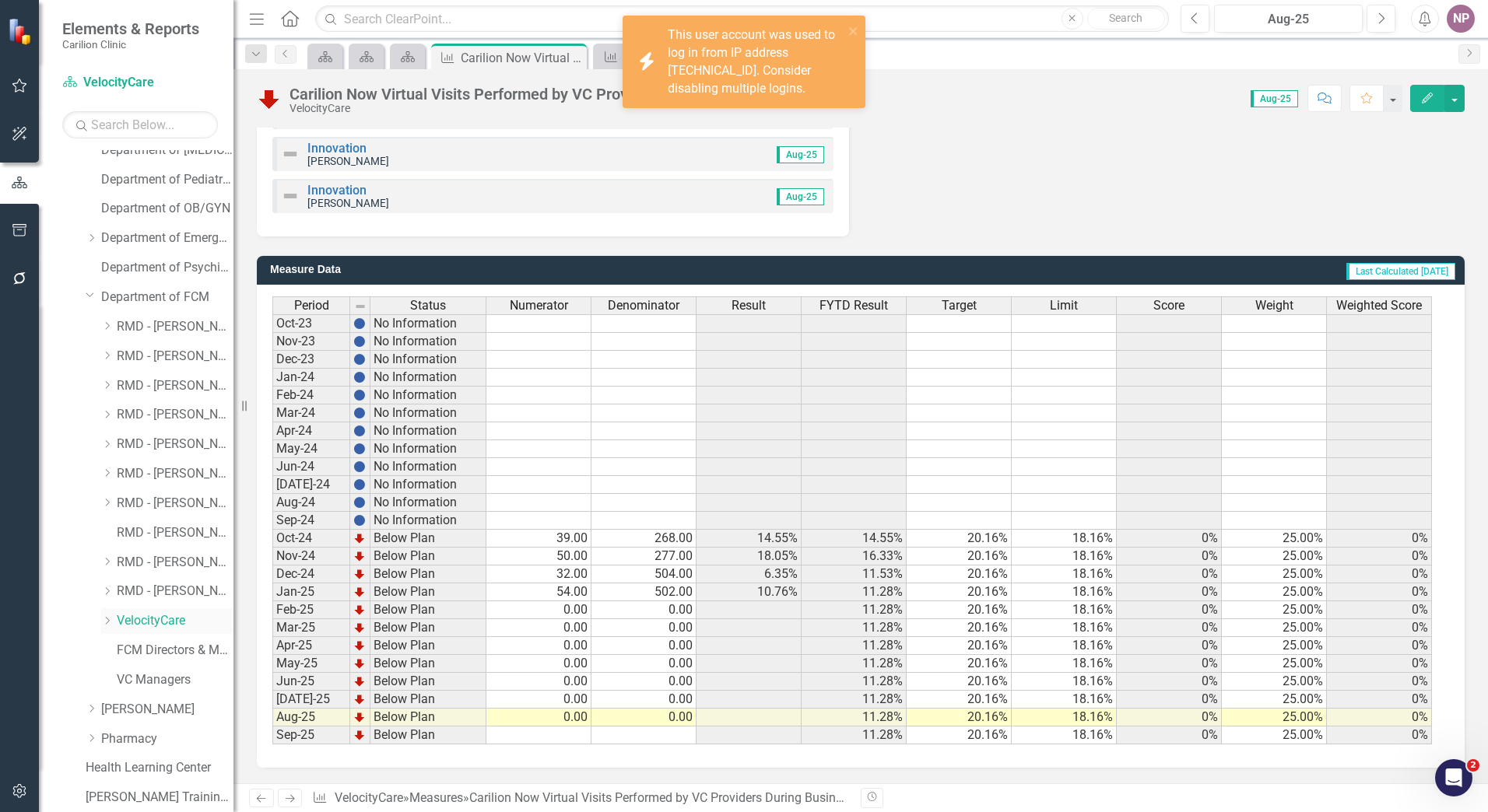
click at [147, 632] on div "Dropdown VelocityCare" at bounding box center [167, 622] width 132 height 26
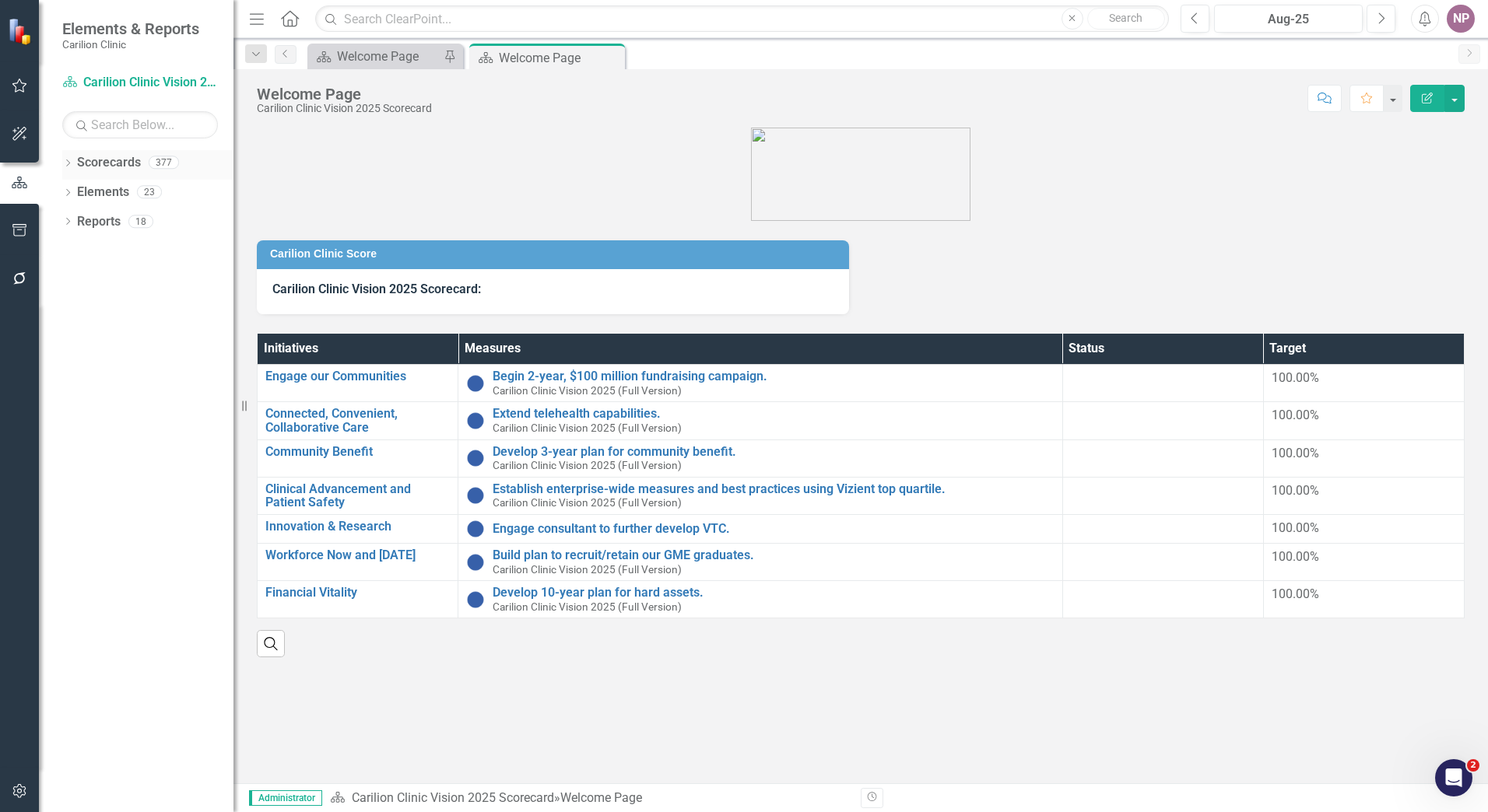
click at [71, 164] on icon "Dropdown" at bounding box center [68, 164] width 11 height 8
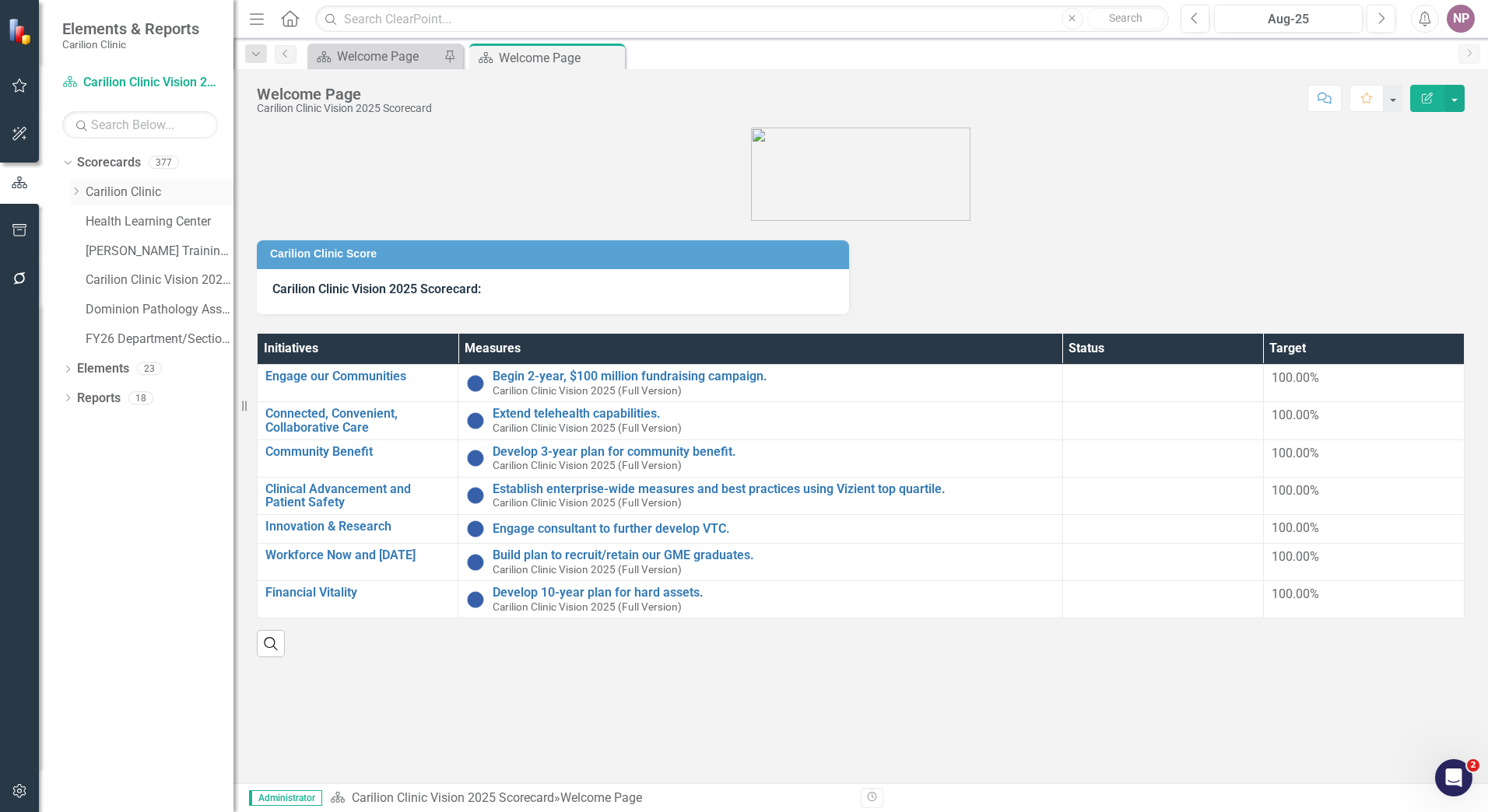
click at [73, 191] on icon "Dropdown" at bounding box center [75, 191] width 12 height 9
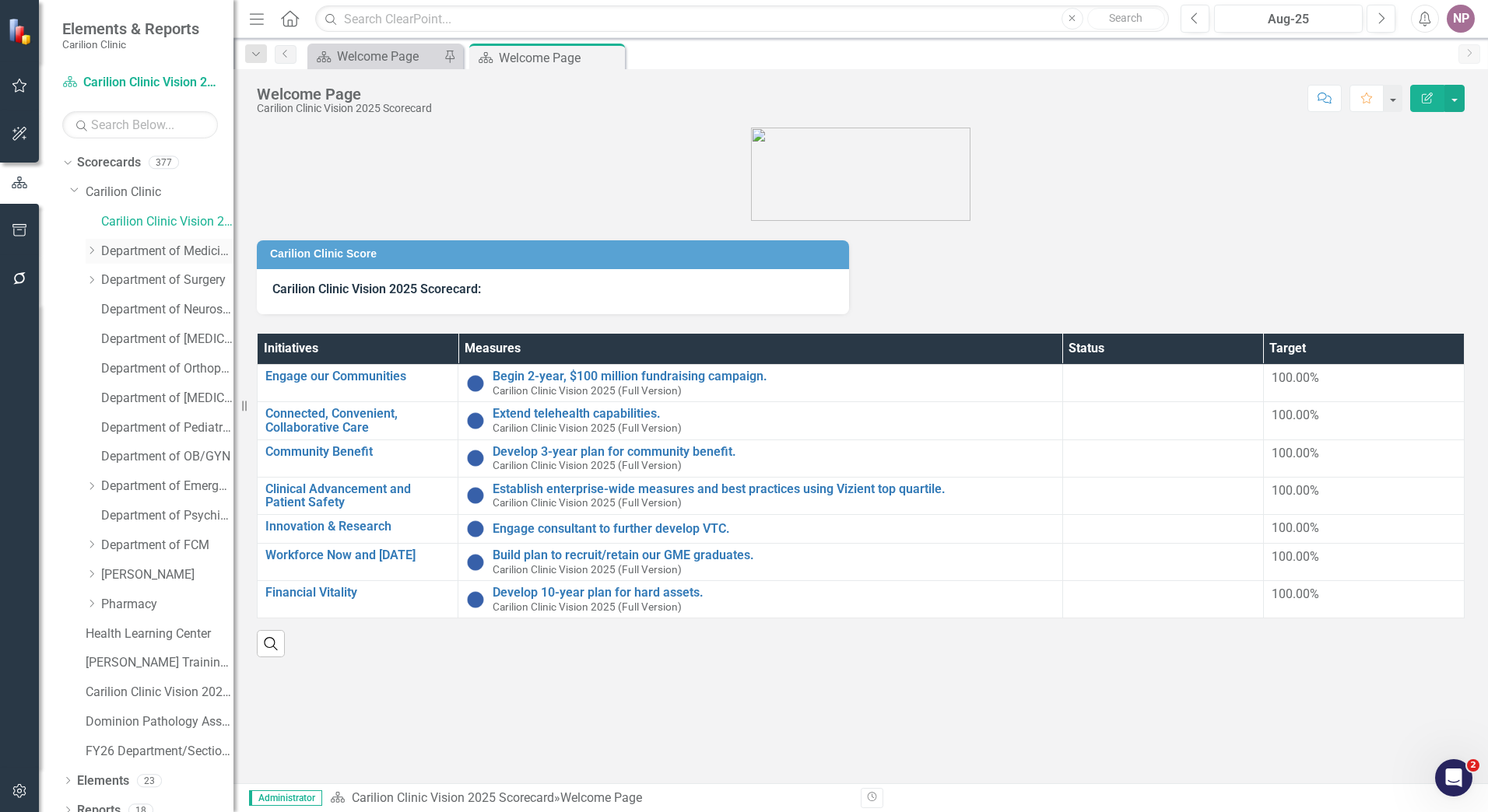
click at [94, 256] on div "Dropdown" at bounding box center [91, 251] width 12 height 13
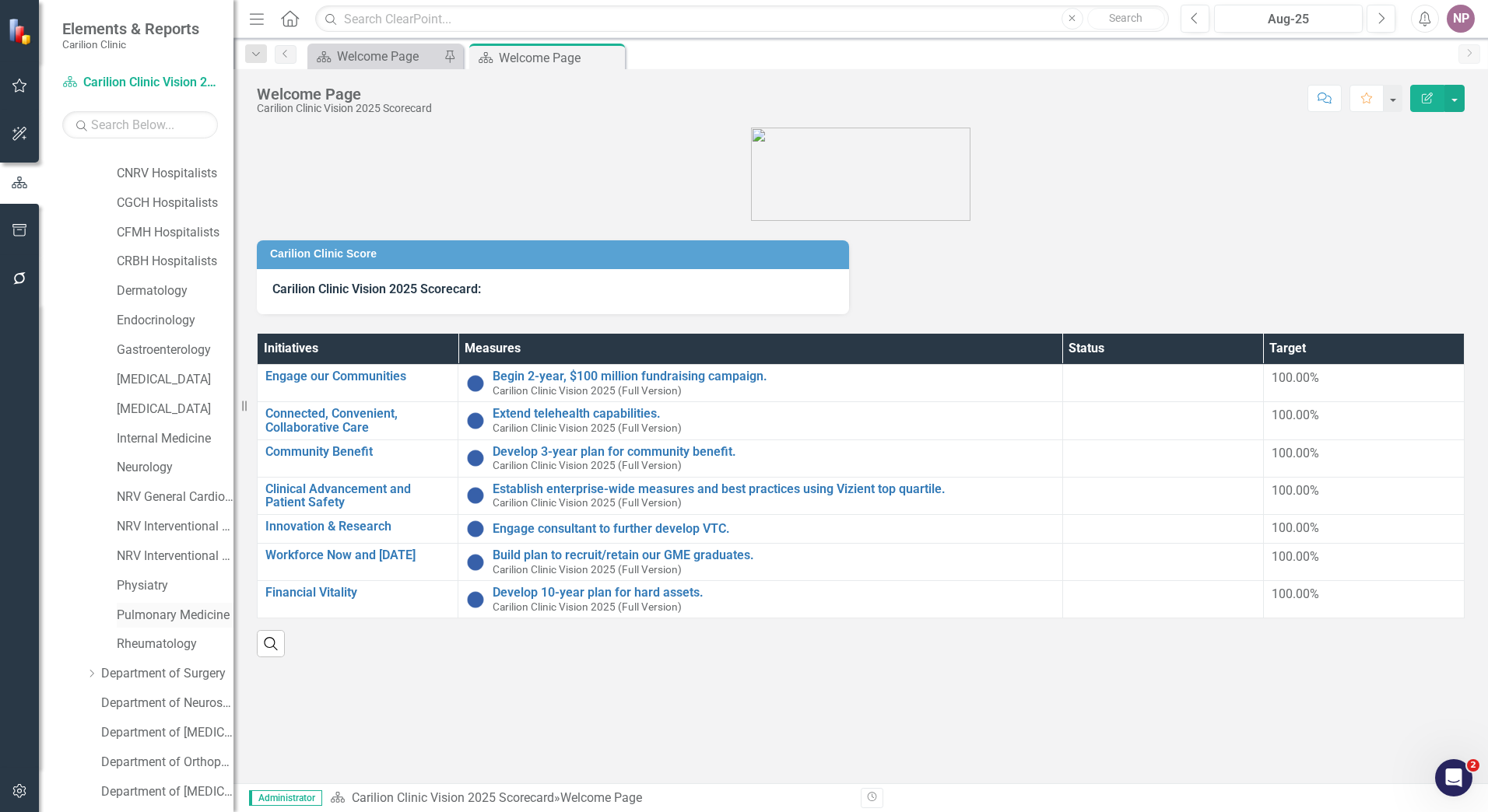
scroll to position [311, 0]
drag, startPoint x: 167, startPoint y: 267, endPoint x: 808, endPoint y: 789, distance: 826.7
click at [166, 266] on link "[MEDICAL_DATA]" at bounding box center [175, 264] width 117 height 17
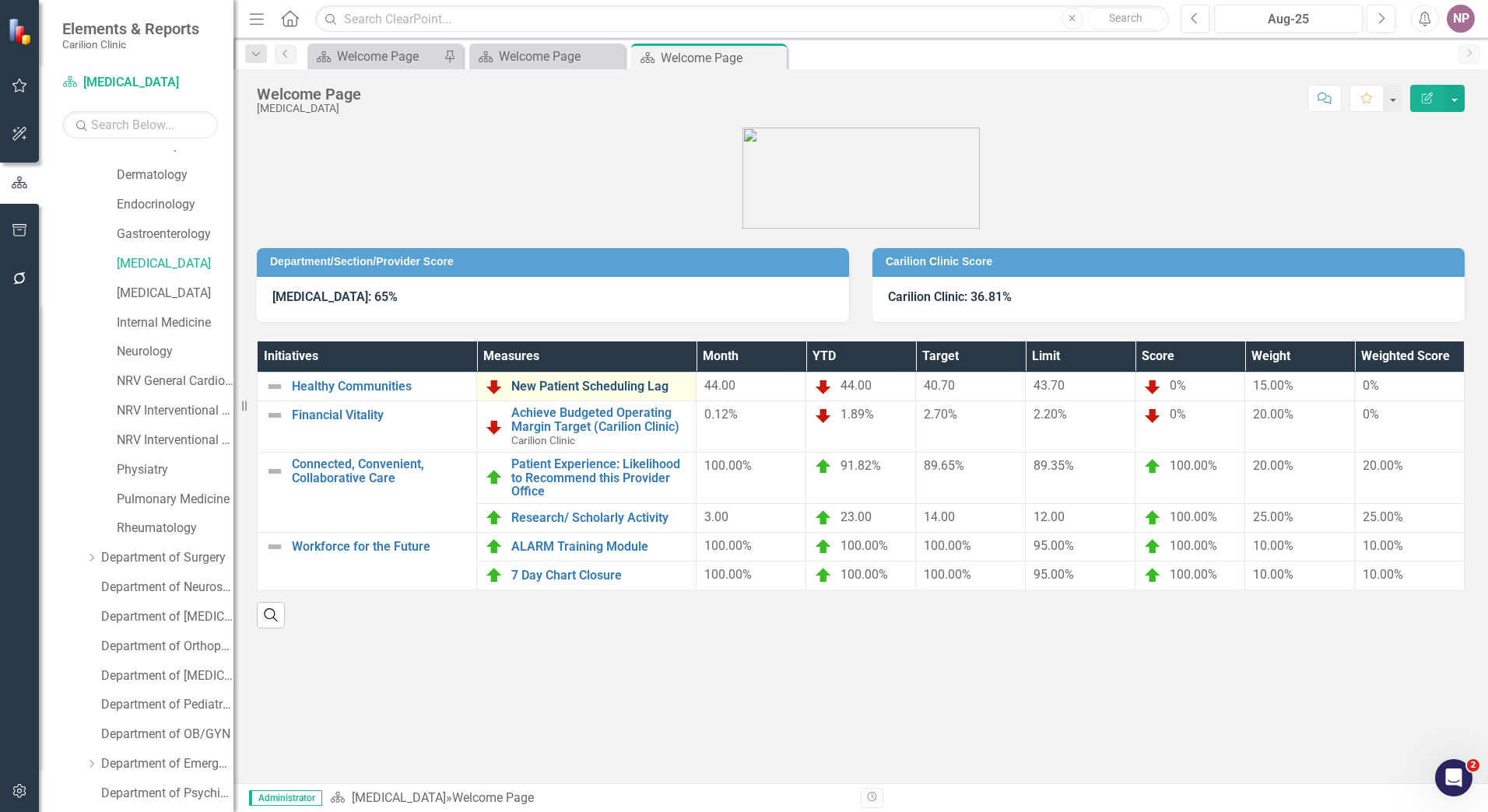
click at [600, 386] on link "New Patient Scheduling Lag" at bounding box center [600, 386] width 177 height 14
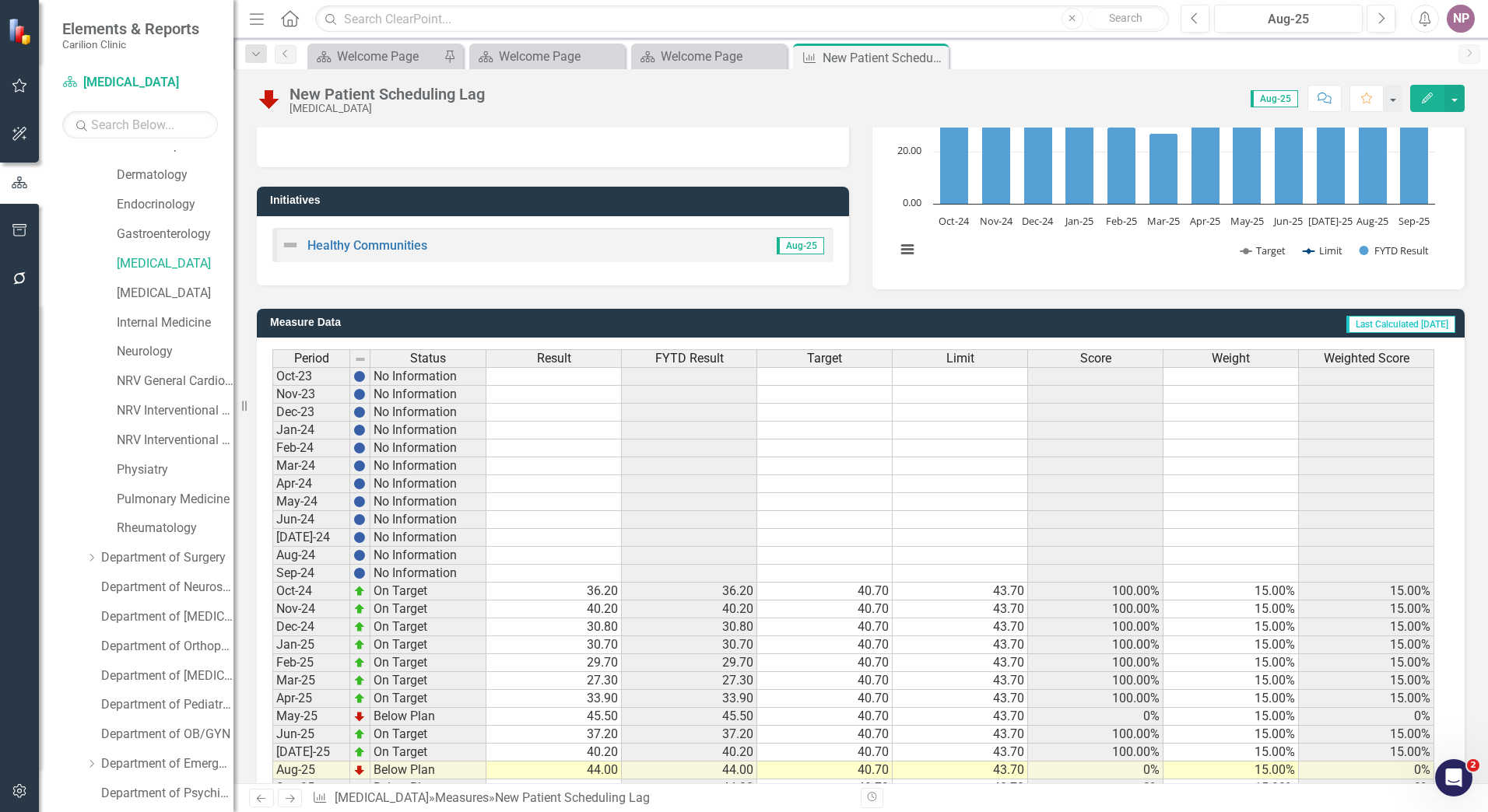
scroll to position [275, 0]
